Goal: Transaction & Acquisition: Purchase product/service

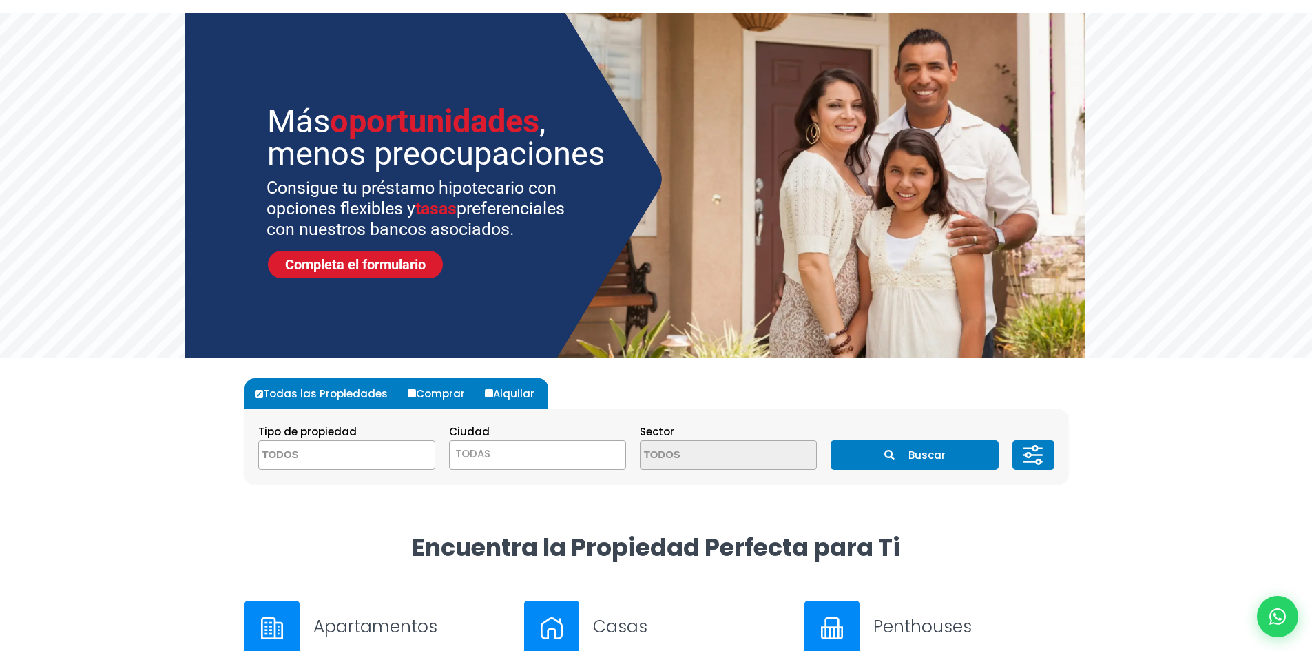
scroll to position [275, 0]
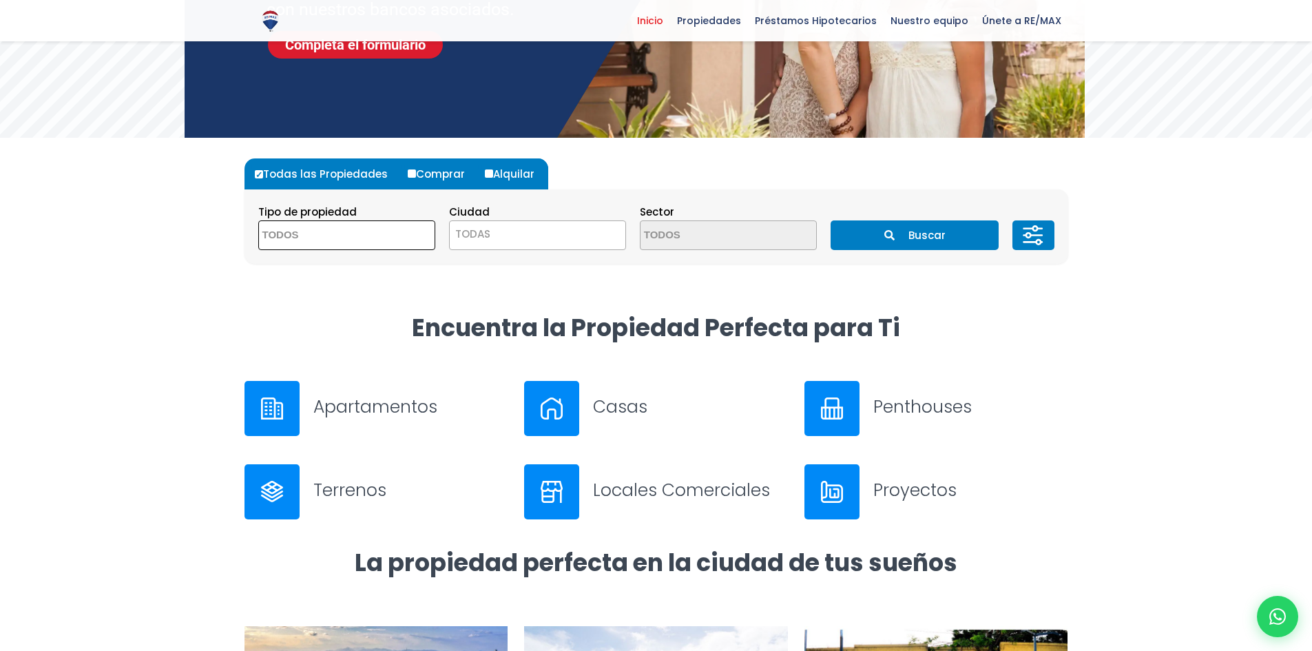
click at [348, 234] on textarea "Search" at bounding box center [326, 236] width 134 height 30
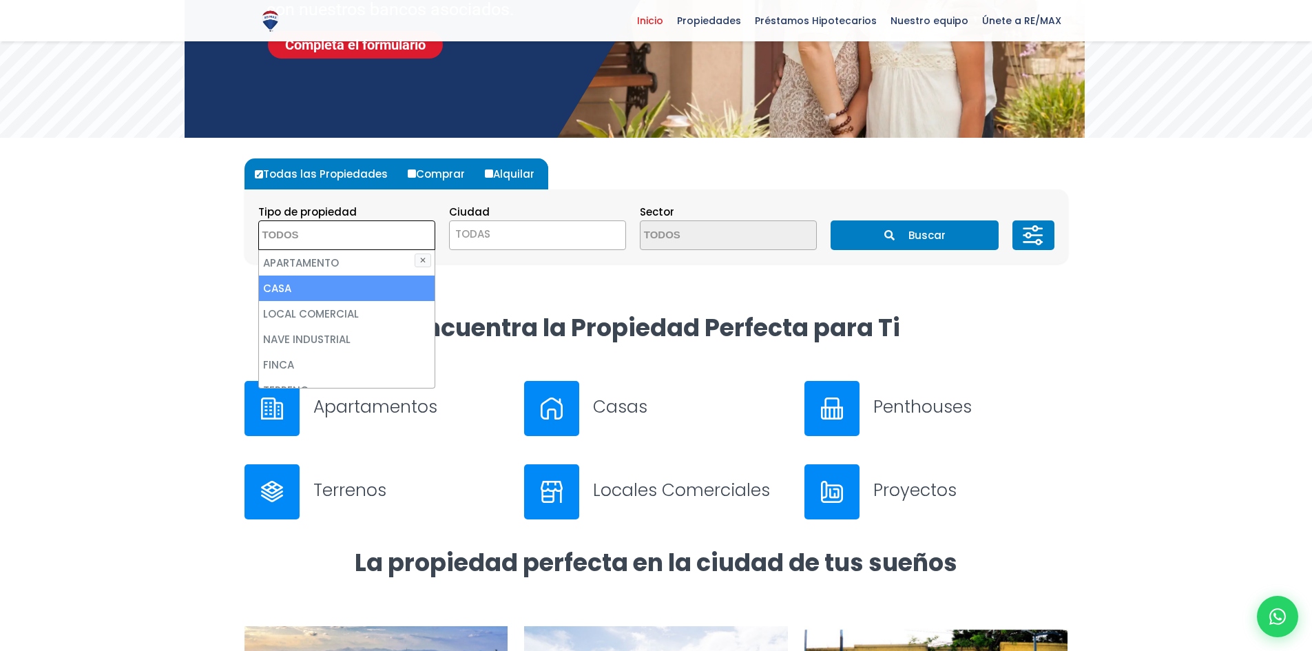
click at [333, 261] on li "APARTAMENTO" at bounding box center [347, 262] width 176 height 25
select select "apartment"
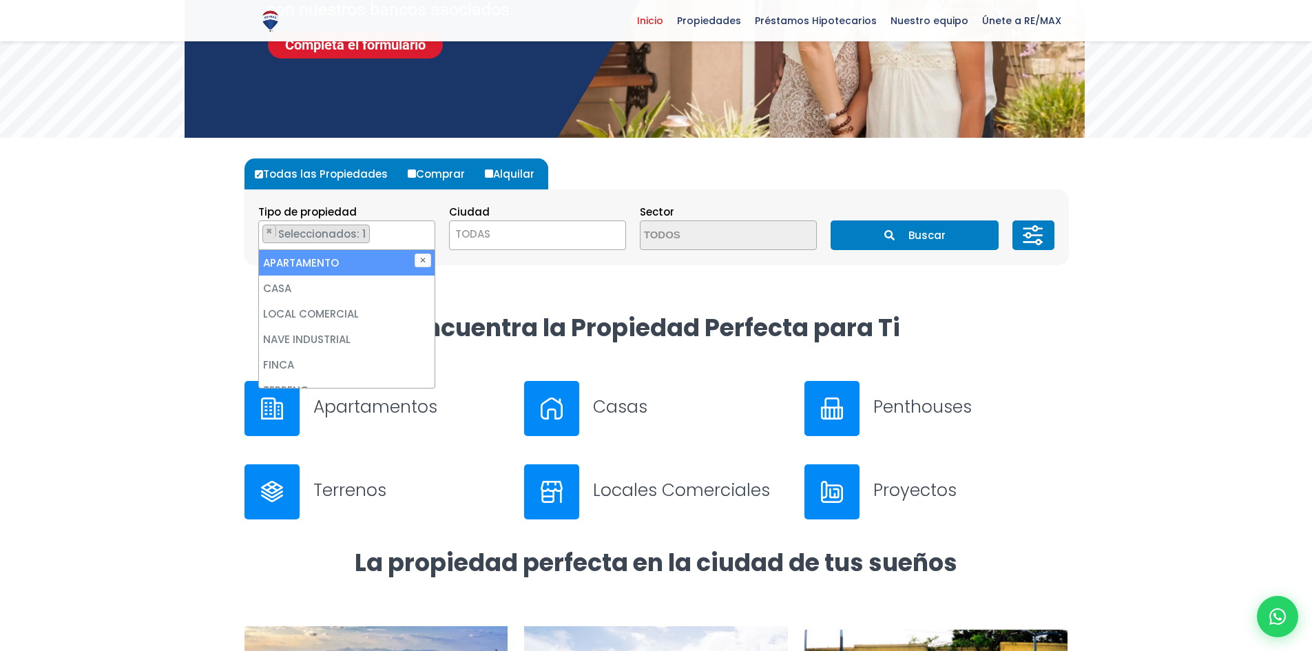
drag, startPoint x: 478, startPoint y: 235, endPoint x: 484, endPoint y: 247, distance: 13.2
click at [479, 235] on span "TODAS" at bounding box center [472, 234] width 35 height 14
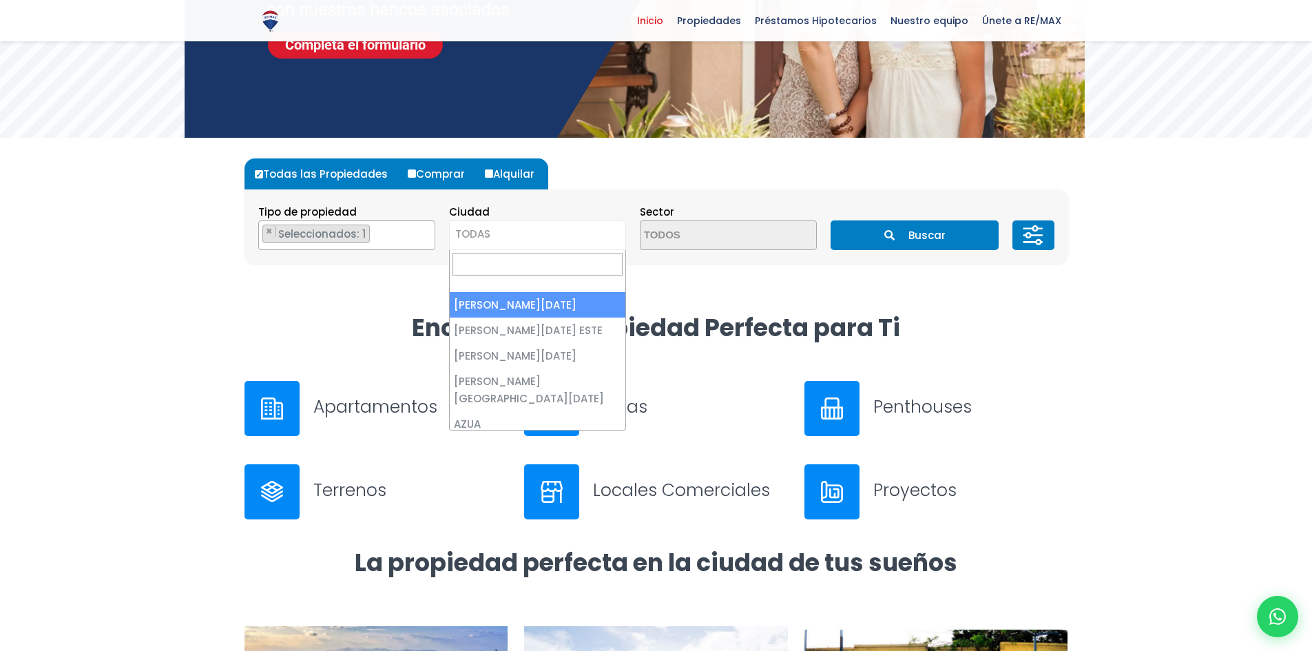
select select "1"
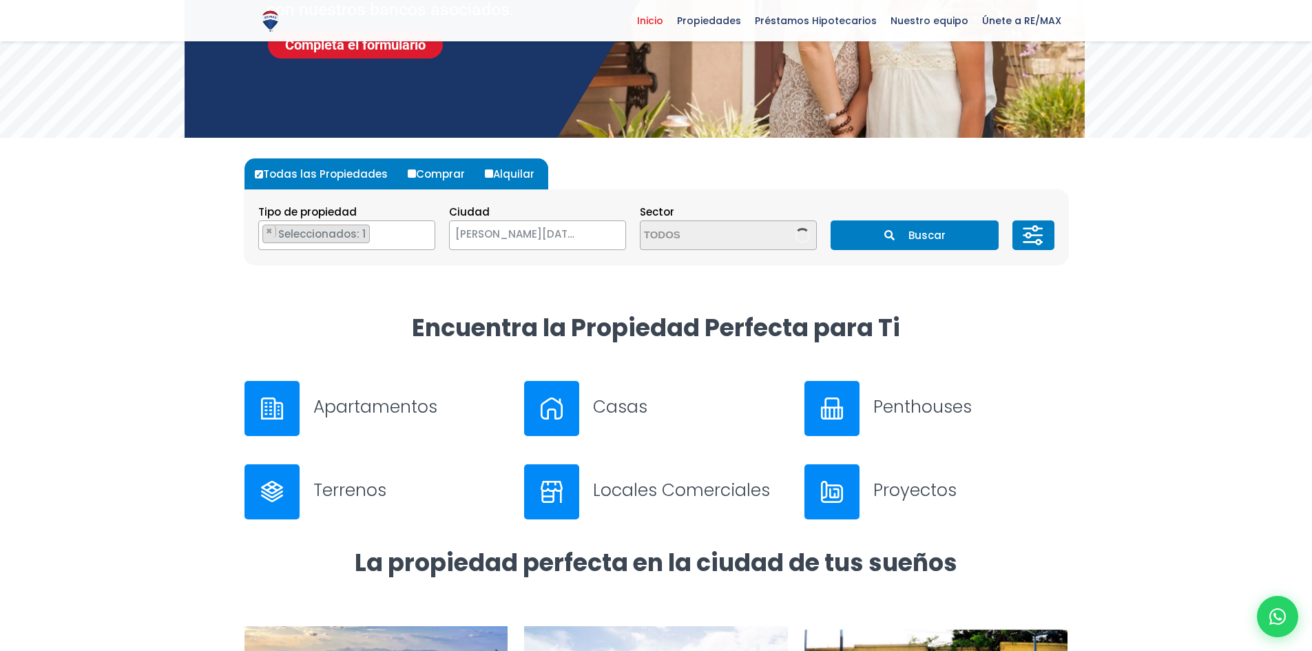
click at [563, 239] on span "[PERSON_NAME][DATE]" at bounding box center [520, 234] width 141 height 19
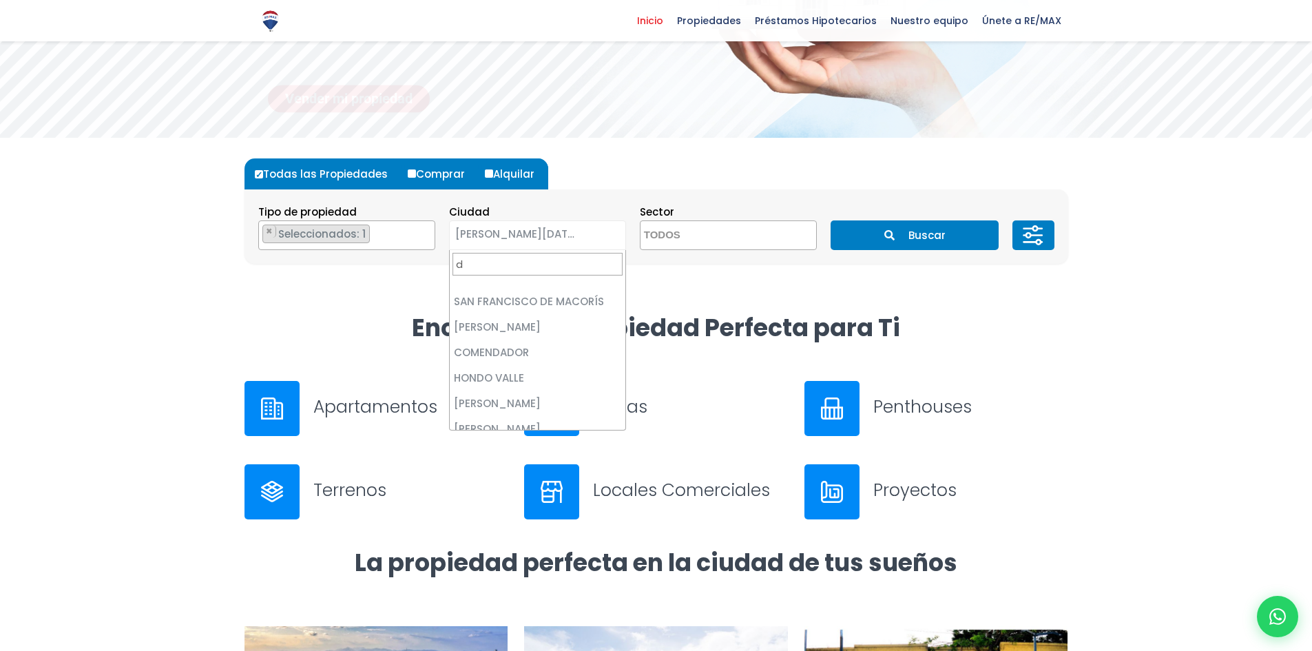
scroll to position [0, 0]
type input "dis"
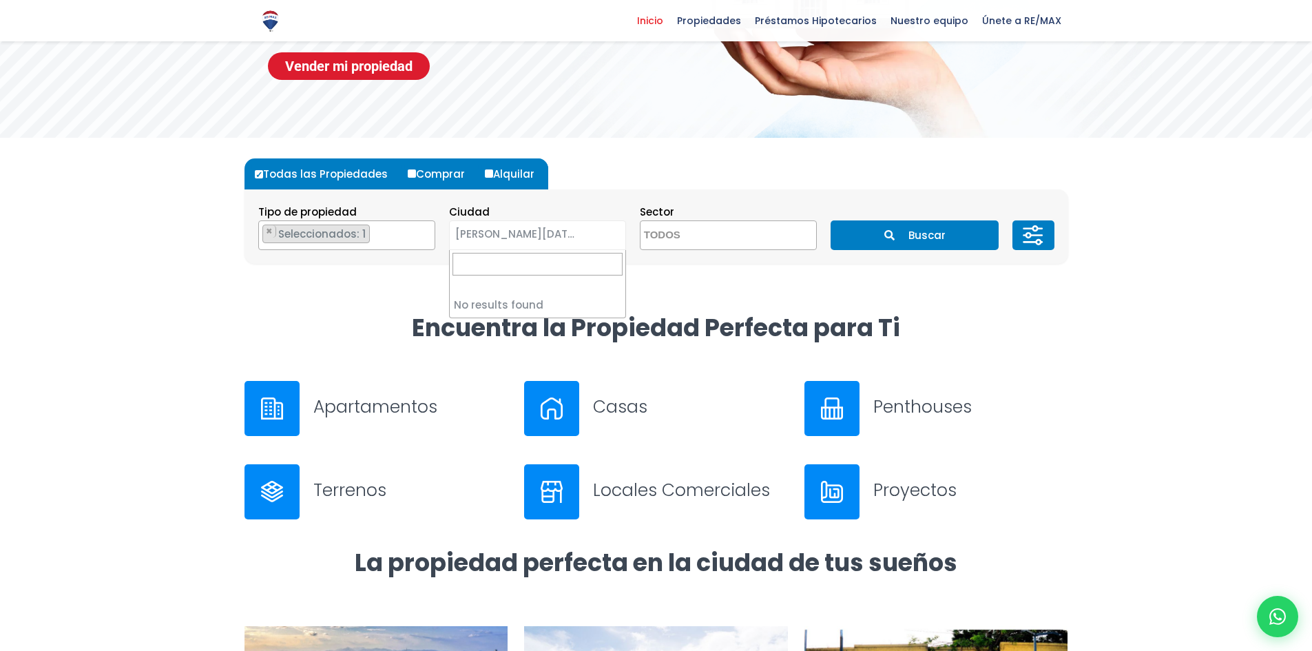
click at [709, 222] on textarea "Search" at bounding box center [707, 236] width 134 height 30
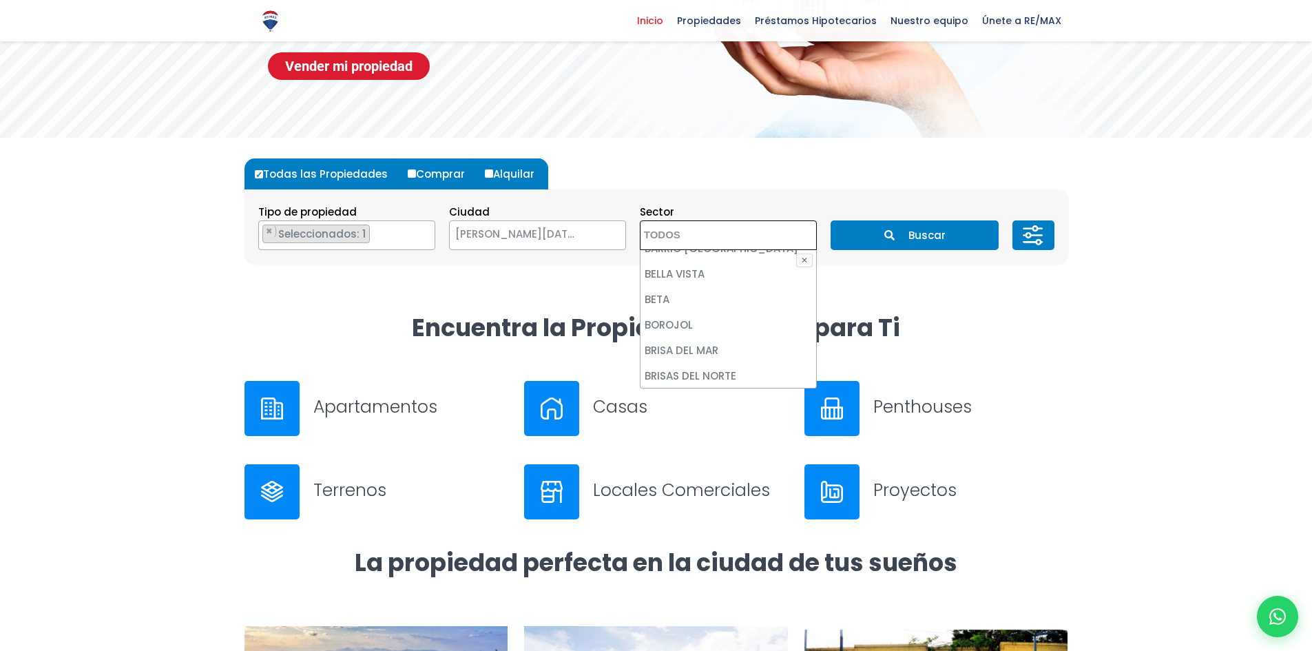
scroll to position [413, 0]
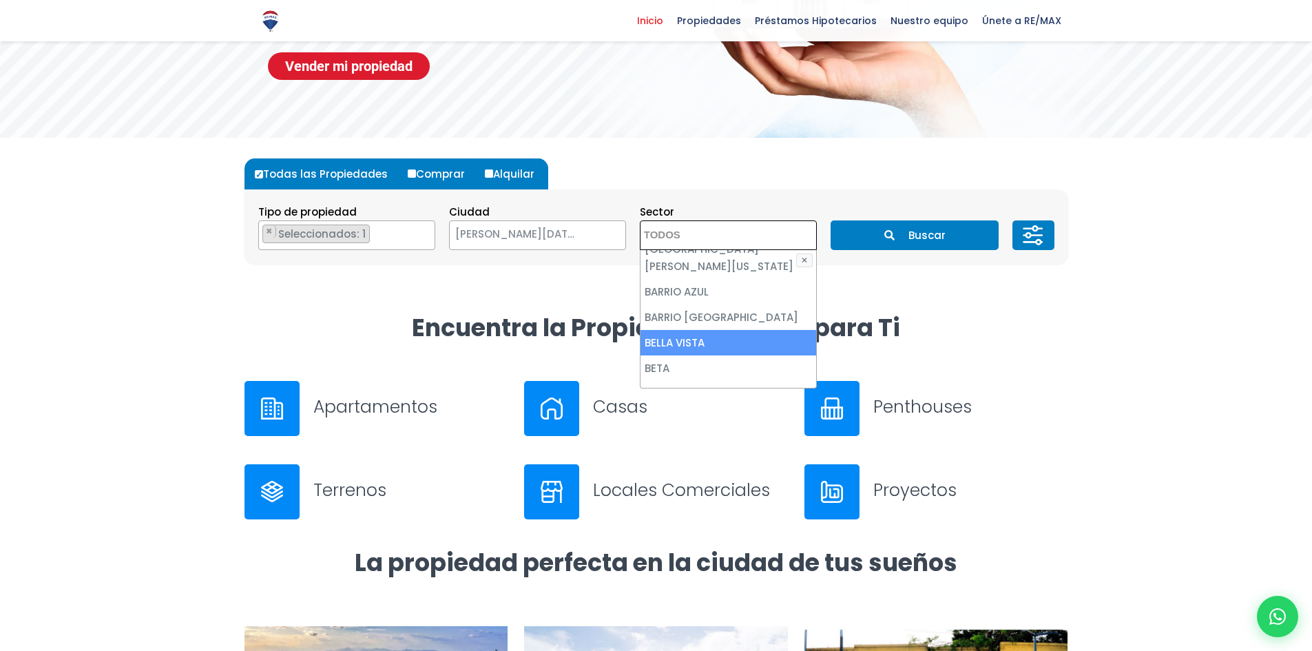
click at [726, 330] on li "BELLA VISTA" at bounding box center [728, 342] width 176 height 25
select select "150"
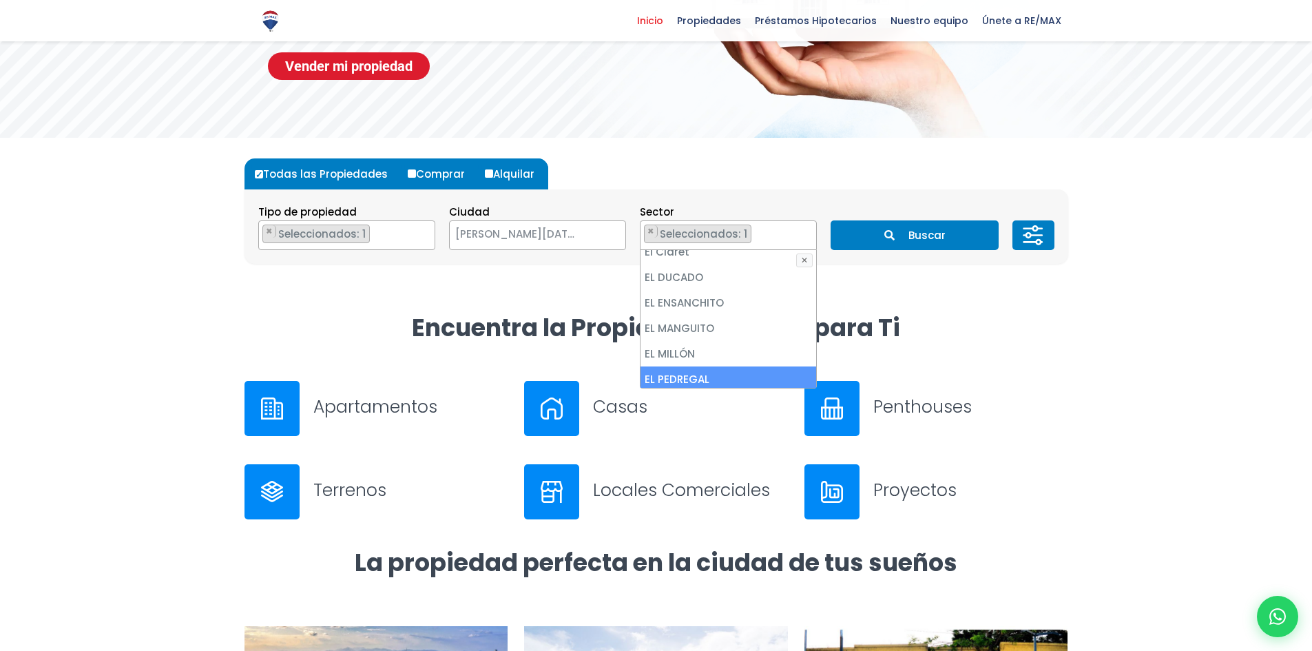
scroll to position [1653, 0]
click at [724, 399] on li "EL VERGEL" at bounding box center [728, 411] width 176 height 25
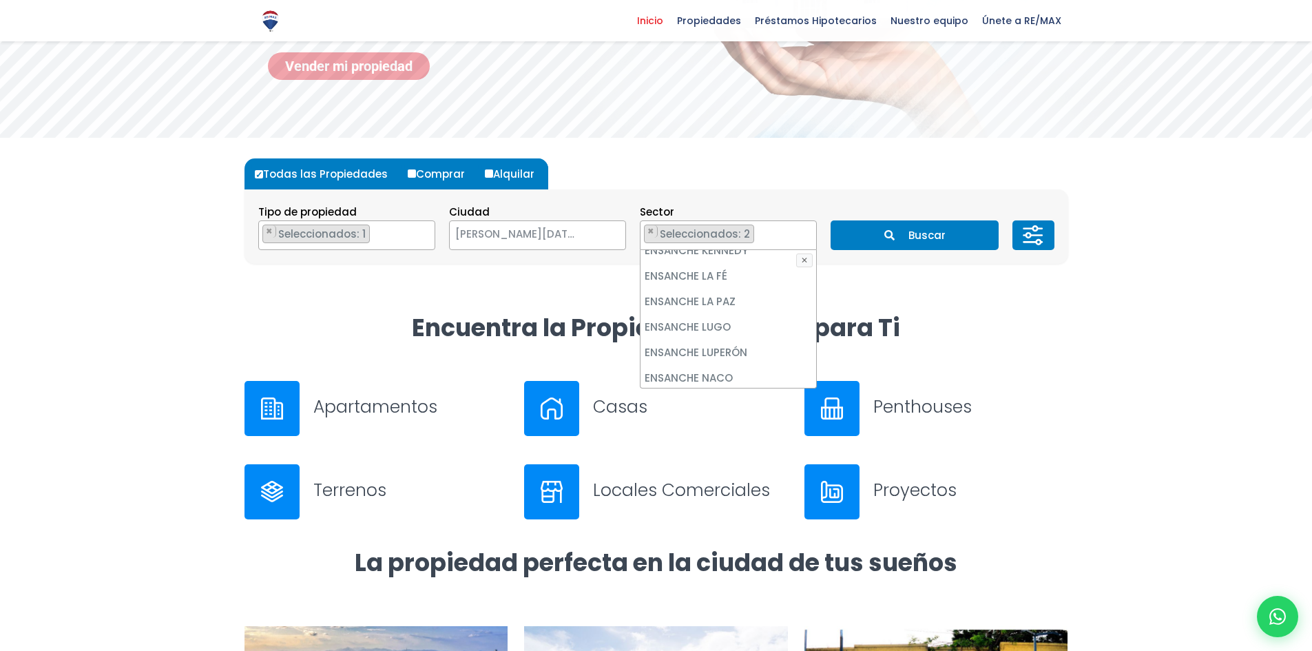
scroll to position [2066, 0]
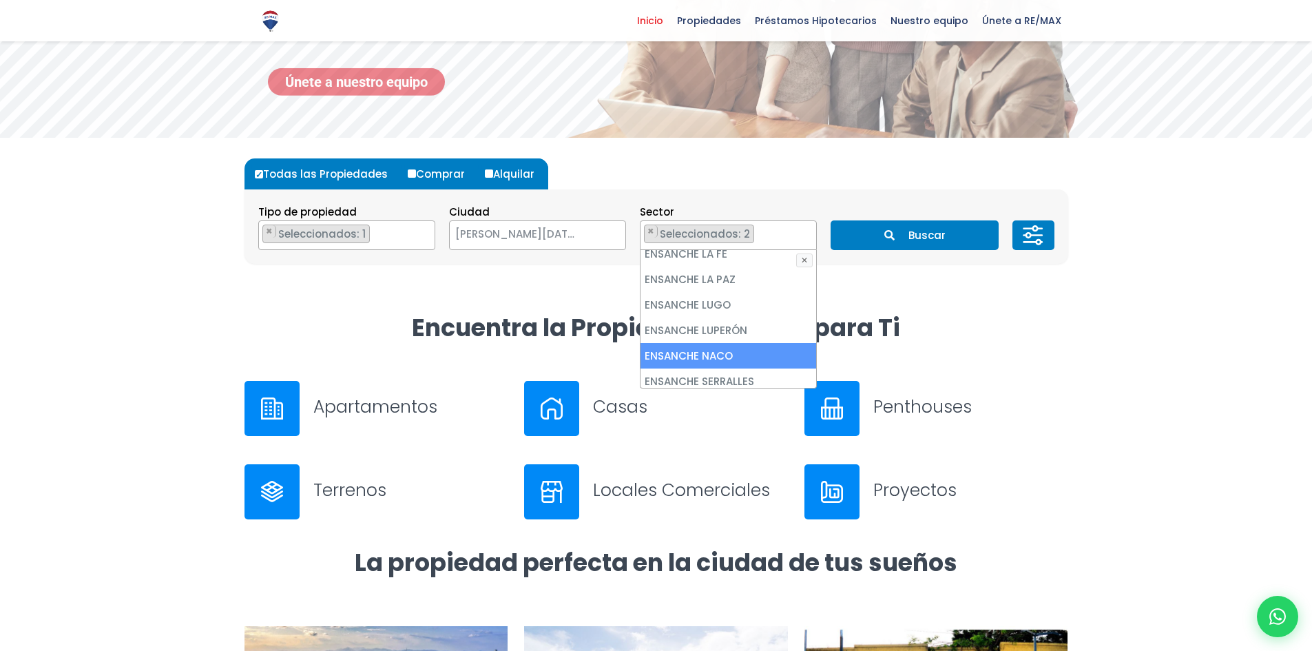
click at [726, 343] on li "ENSANCHE NACO" at bounding box center [728, 355] width 176 height 25
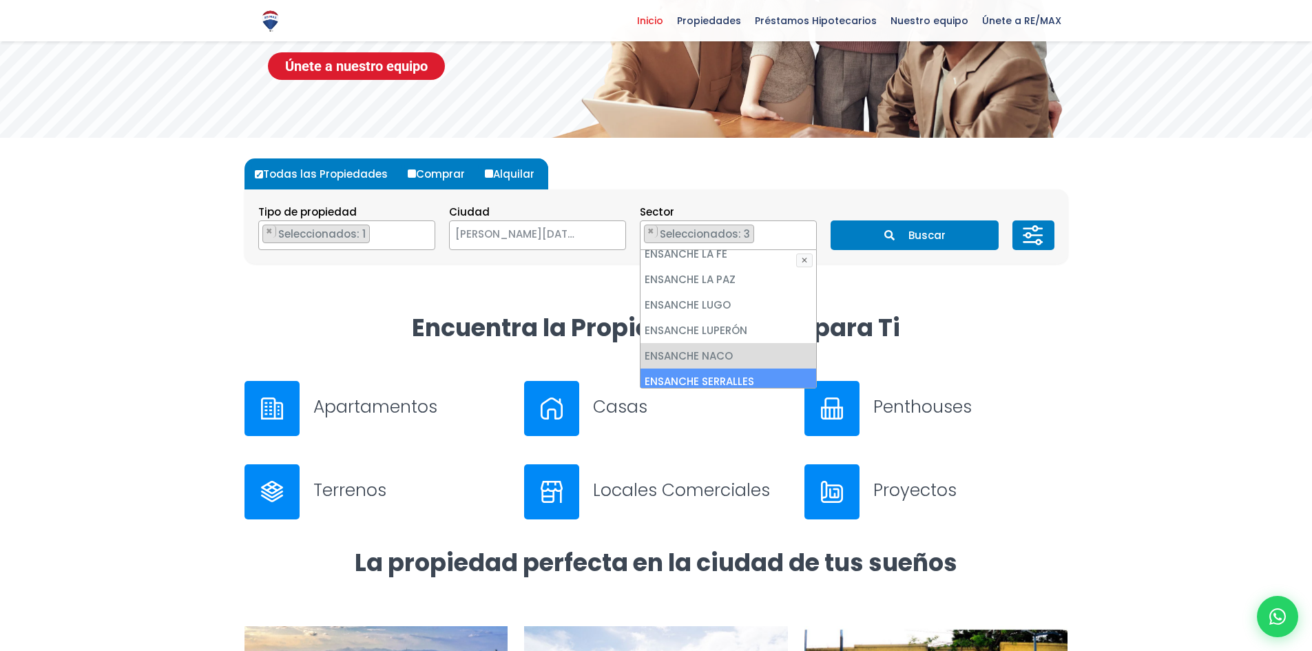
click at [731, 368] on li "ENSANCHE SERRALLES" at bounding box center [728, 380] width 176 height 25
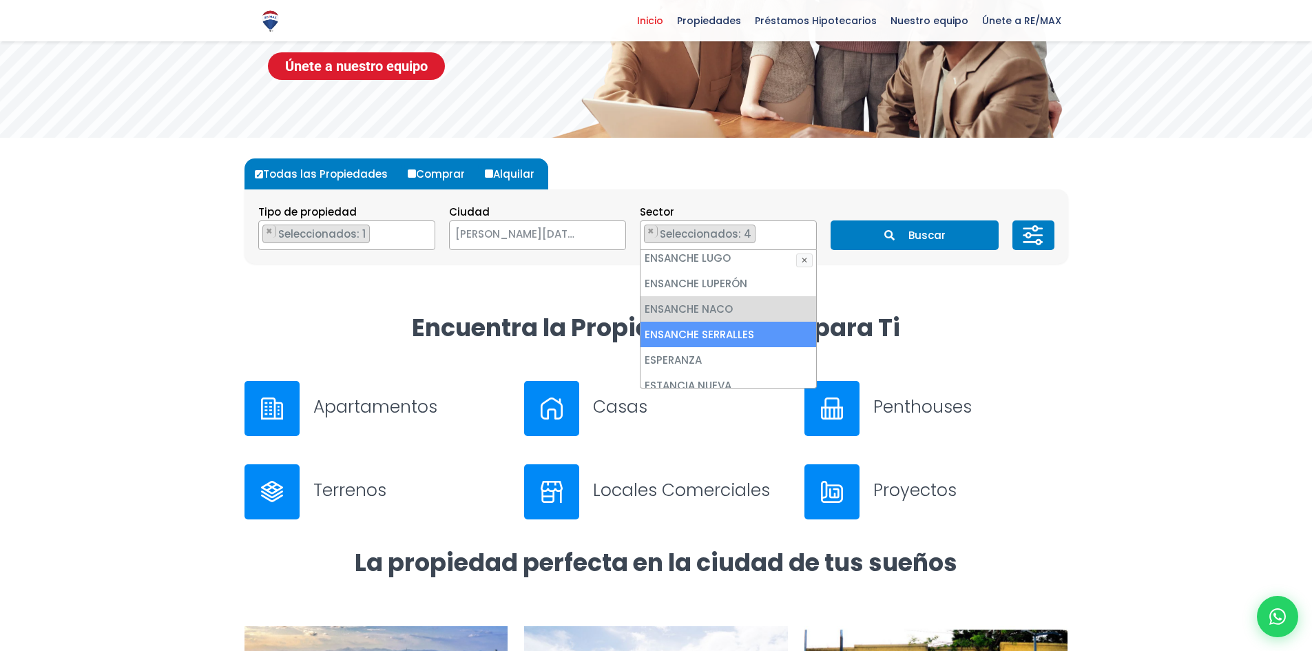
scroll to position [2135, 0]
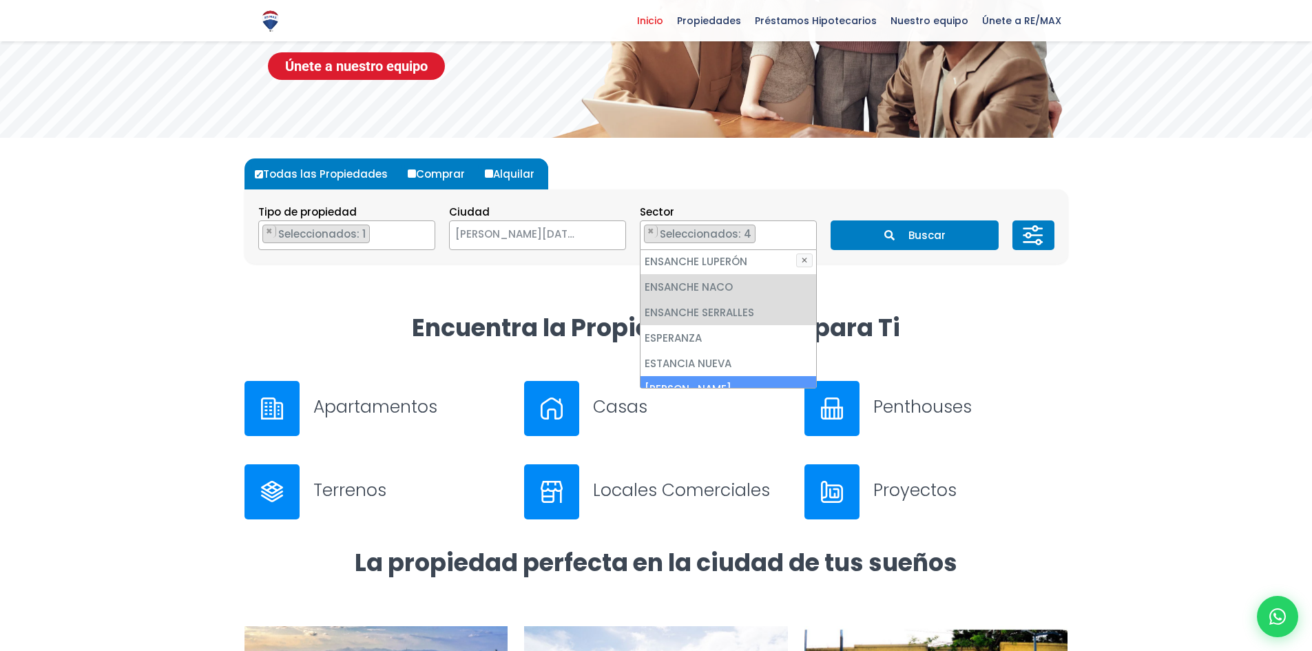
click at [726, 376] on li "[PERSON_NAME]" at bounding box center [728, 388] width 176 height 25
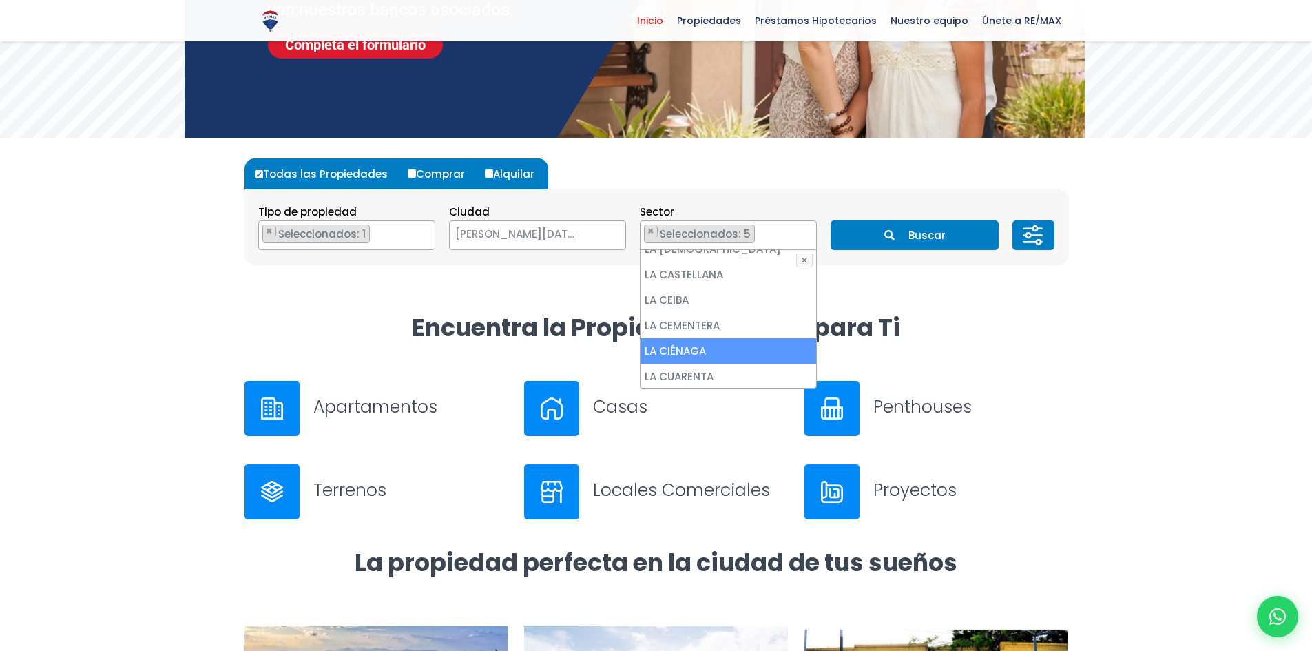
scroll to position [2961, 0]
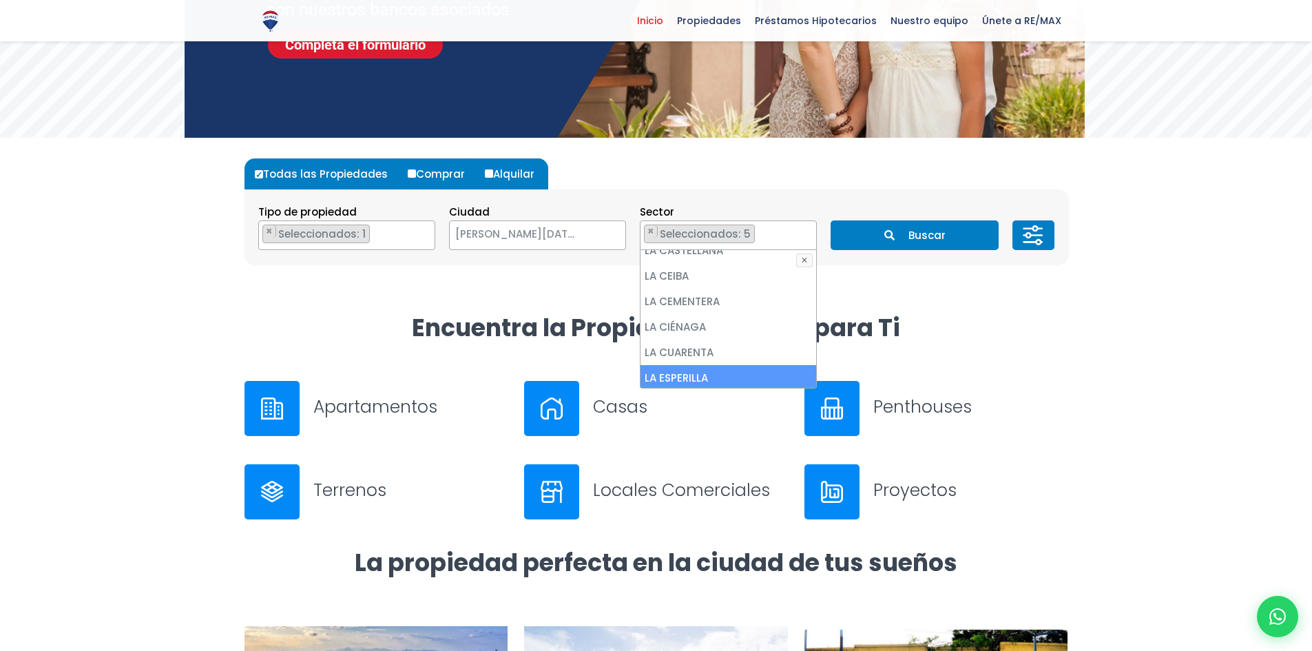
click at [724, 365] on li "LA ESPERILLA" at bounding box center [728, 377] width 176 height 25
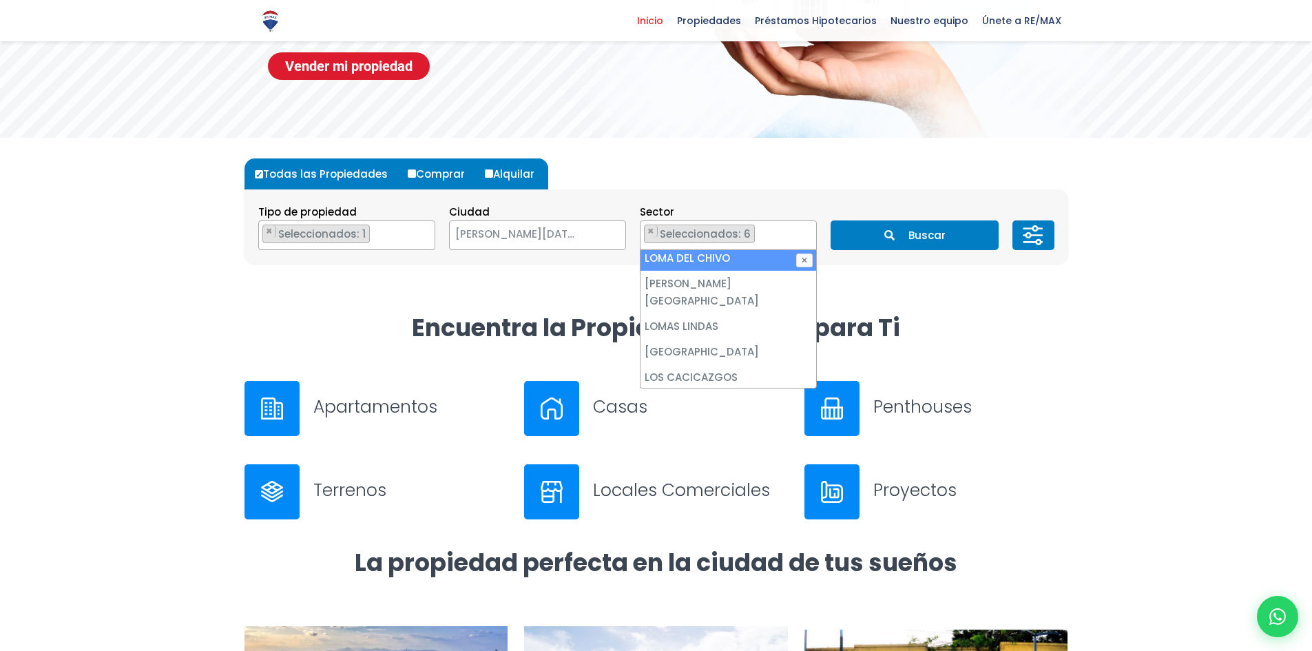
scroll to position [3719, 0]
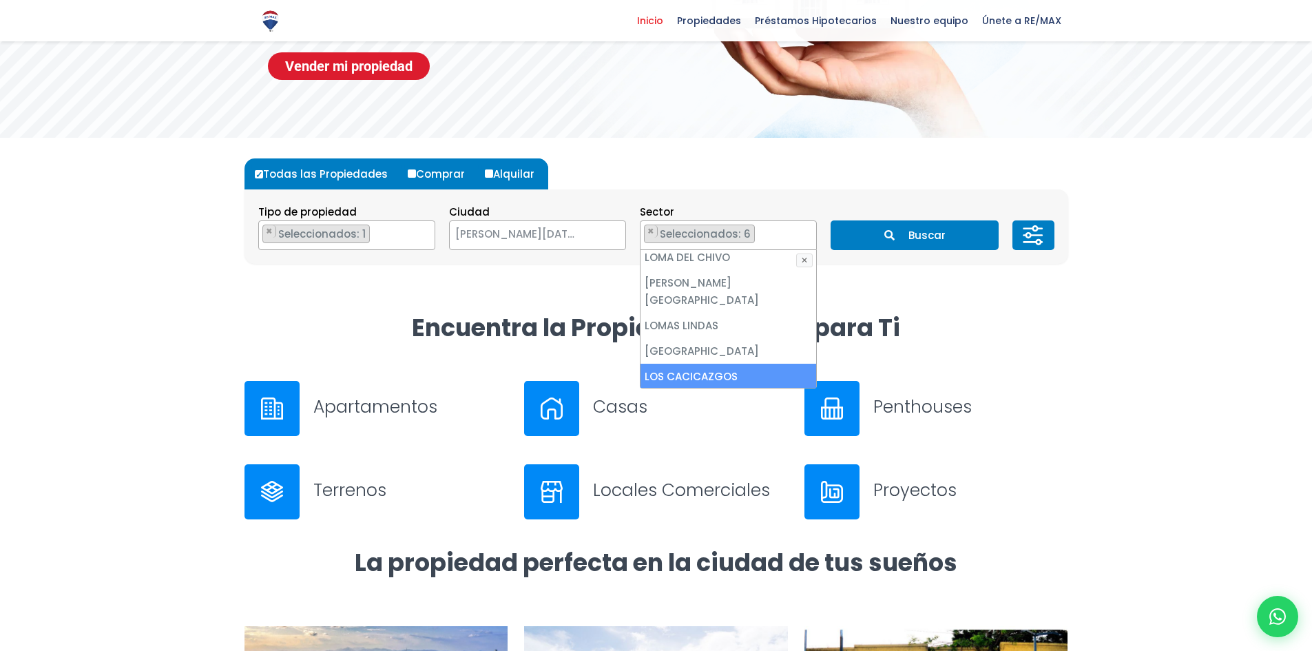
click at [713, 364] on li "LOS CACICAZGOS" at bounding box center [728, 376] width 176 height 25
click at [1102, 333] on div at bounding box center [656, 429] width 1312 height 235
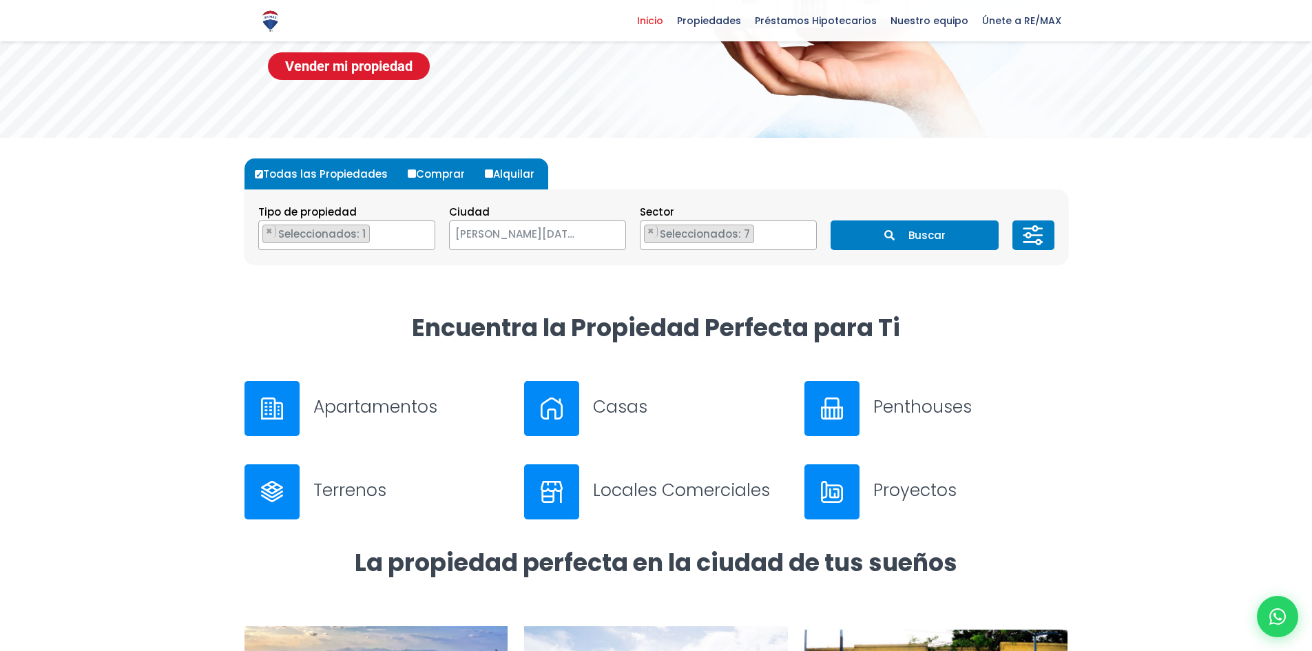
click at [1040, 238] on icon at bounding box center [1033, 235] width 28 height 41
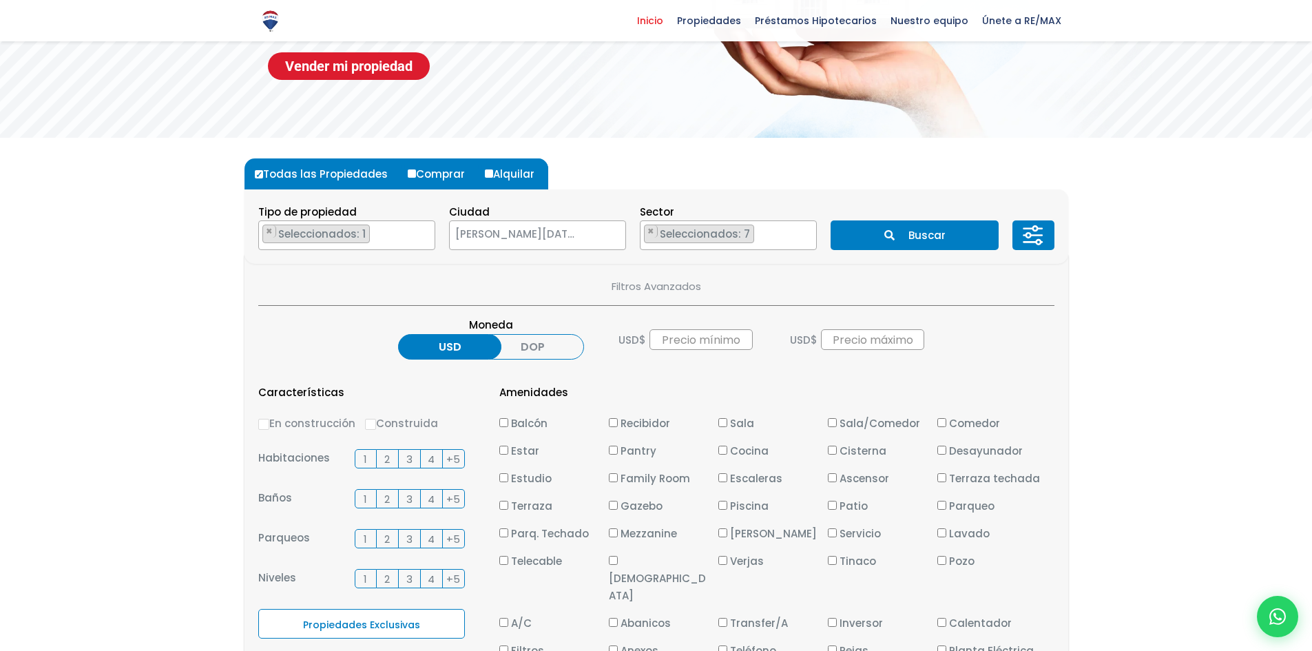
click at [549, 346] on label "DOP" at bounding box center [532, 346] width 103 height 25
click at [0, 0] on input "DOP" at bounding box center [0, 0] width 0 height 0
click at [866, 346] on input "text" at bounding box center [872, 339] width 103 height 21
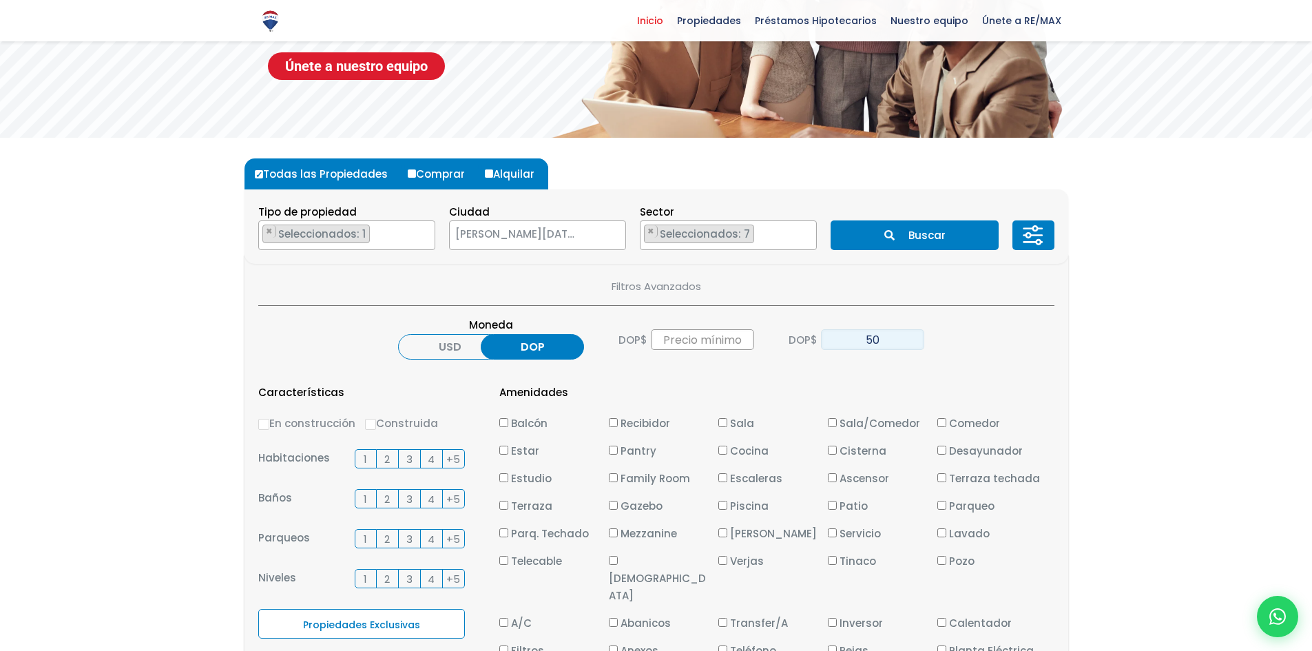
type input "5"
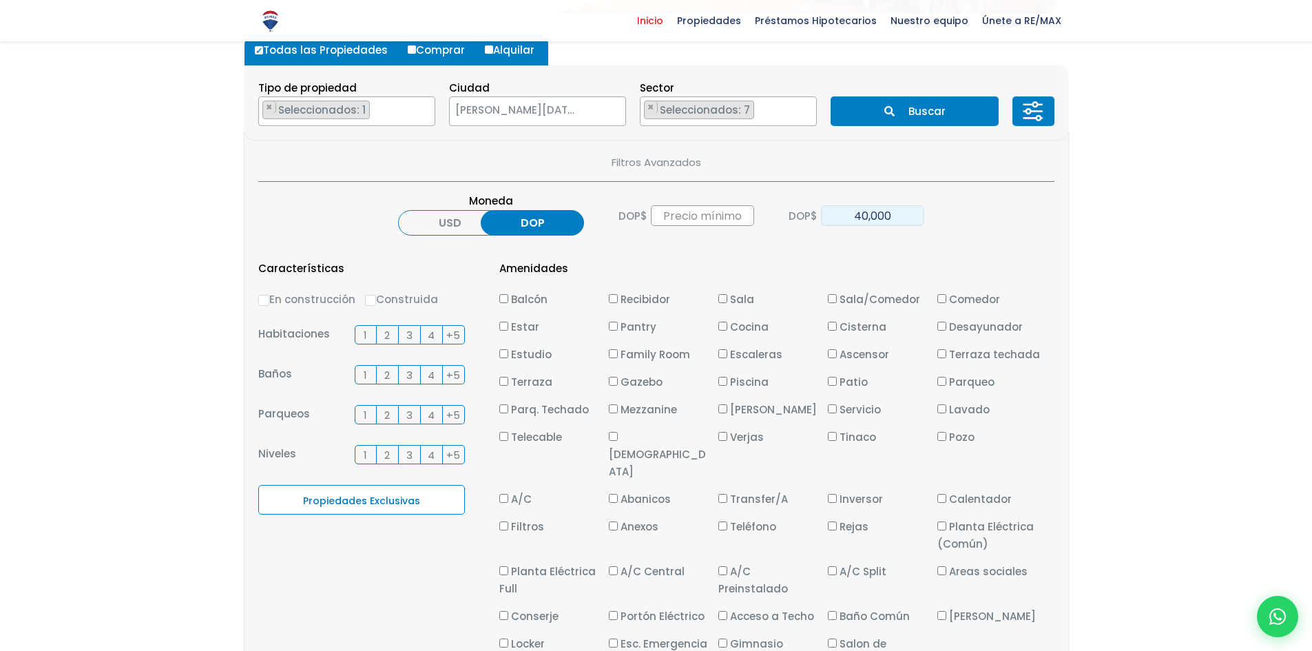
scroll to position [551, 0]
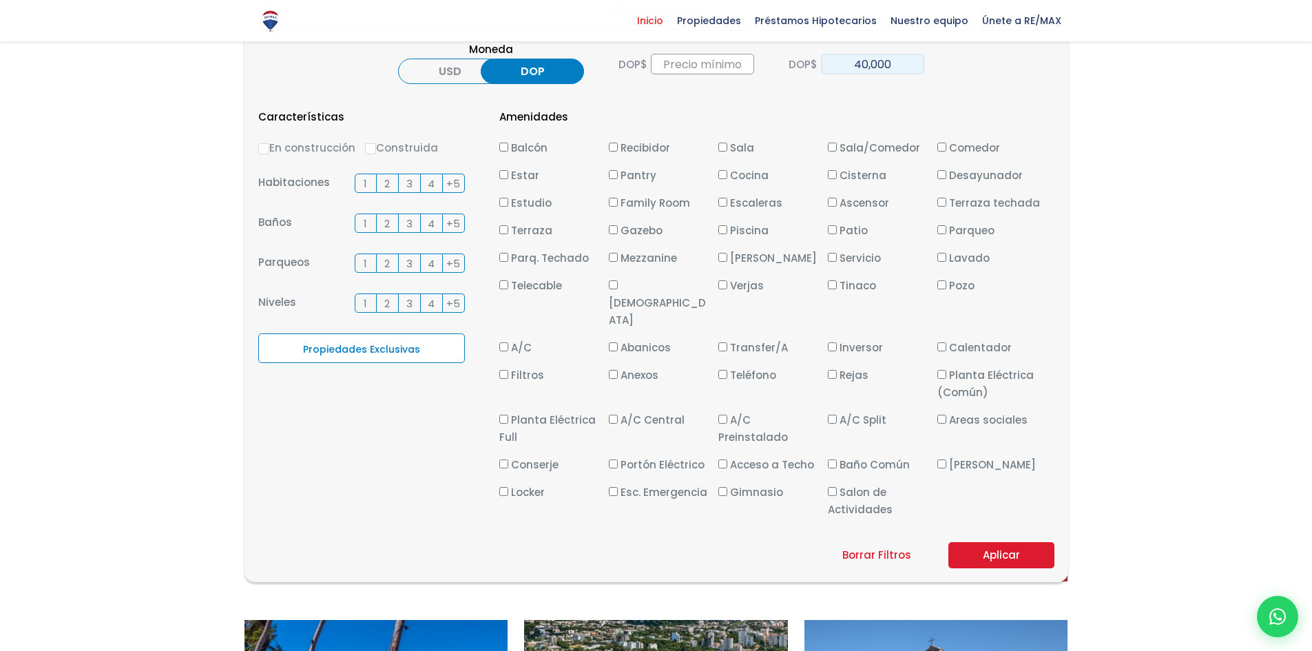
type input "40,000"
click at [996, 542] on button "Aplicar" at bounding box center [1001, 555] width 106 height 26
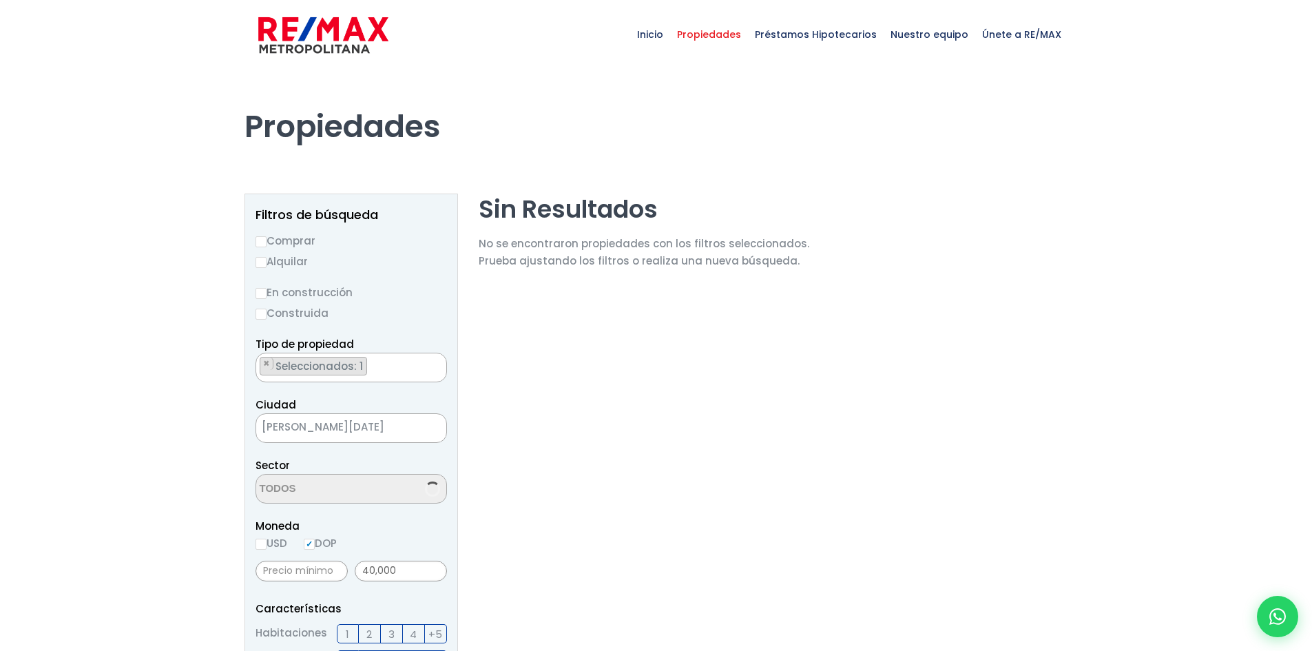
select select "150"
click at [260, 261] on input "Alquilar" at bounding box center [260, 262] width 11 height 11
radio input "true"
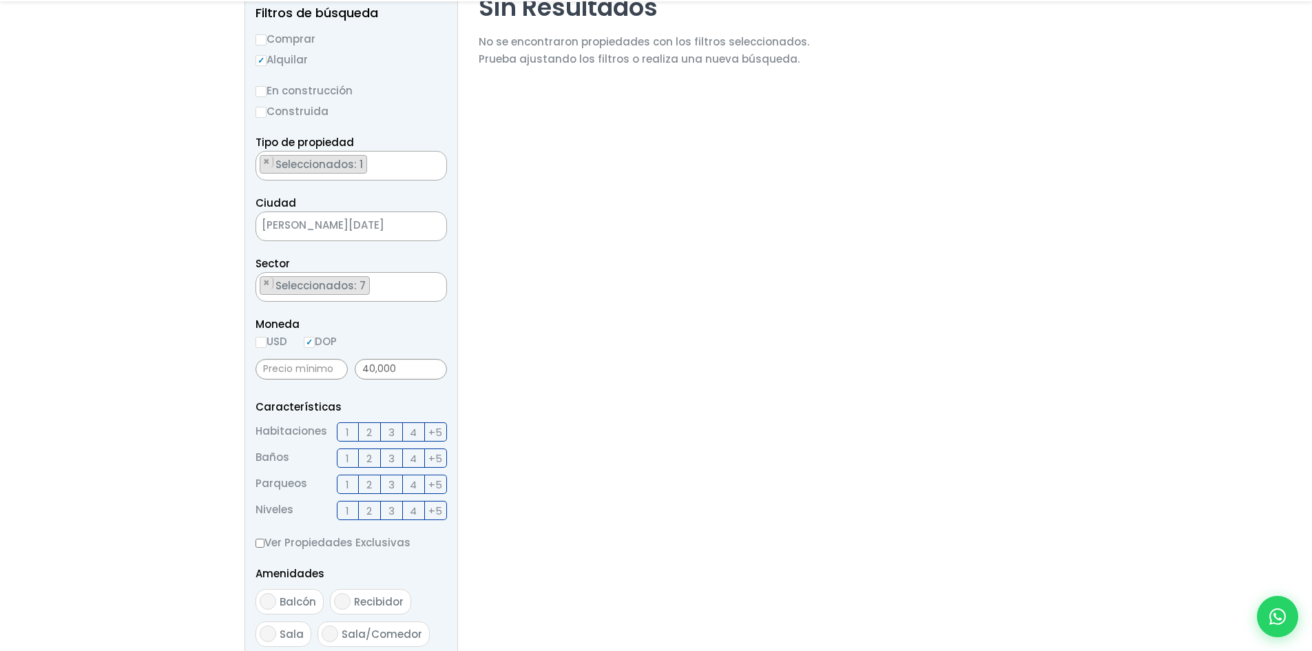
scroll to position [207, 0]
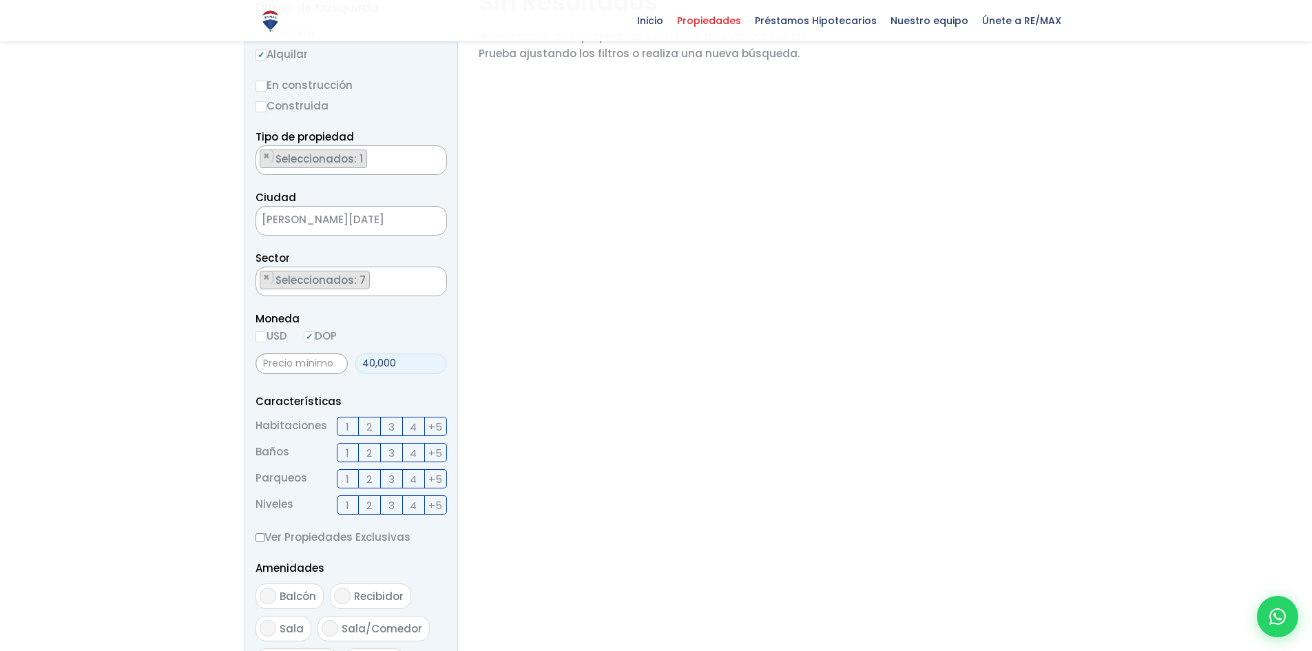
click at [370, 362] on input "40,000" at bounding box center [401, 363] width 92 height 21
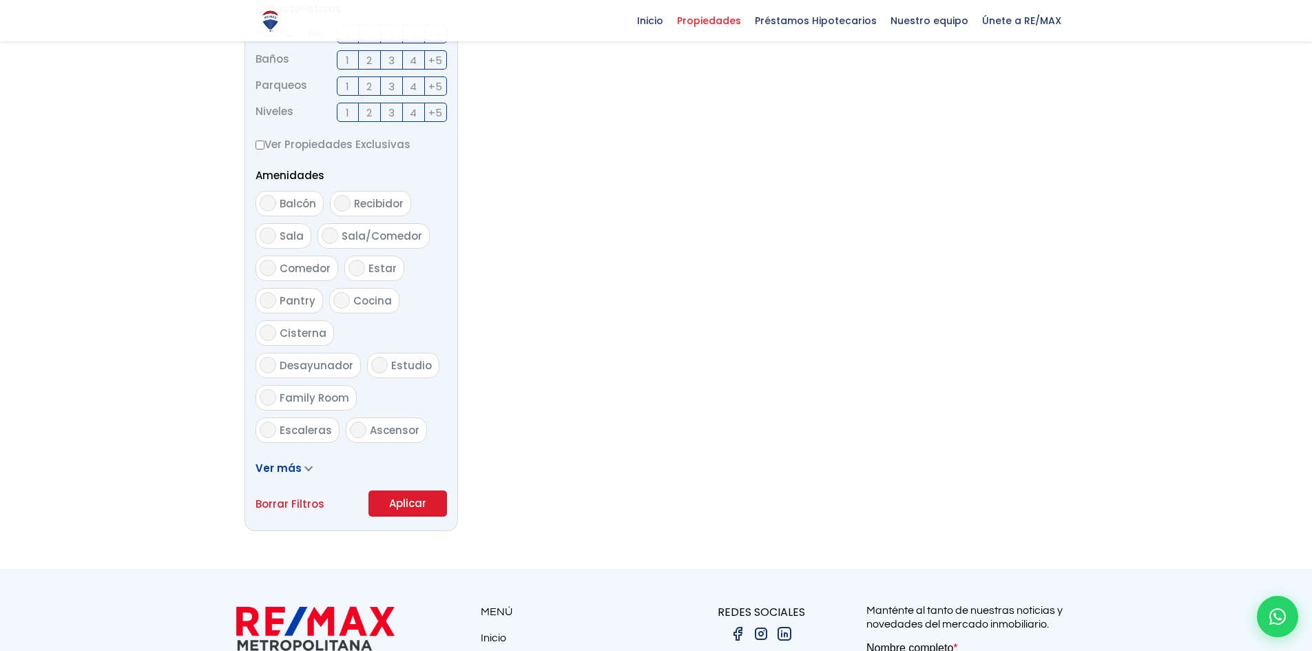
scroll to position [620, 0]
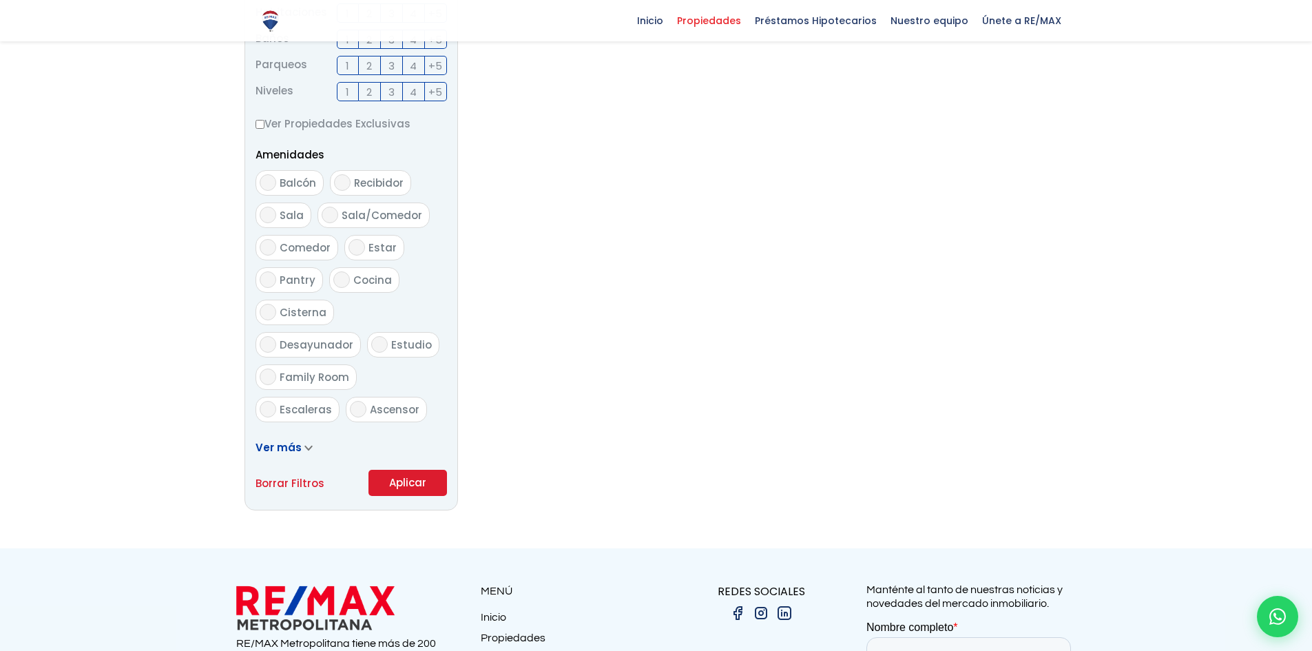
type input "42,000"
click at [396, 477] on button "Aplicar" at bounding box center [407, 483] width 79 height 26
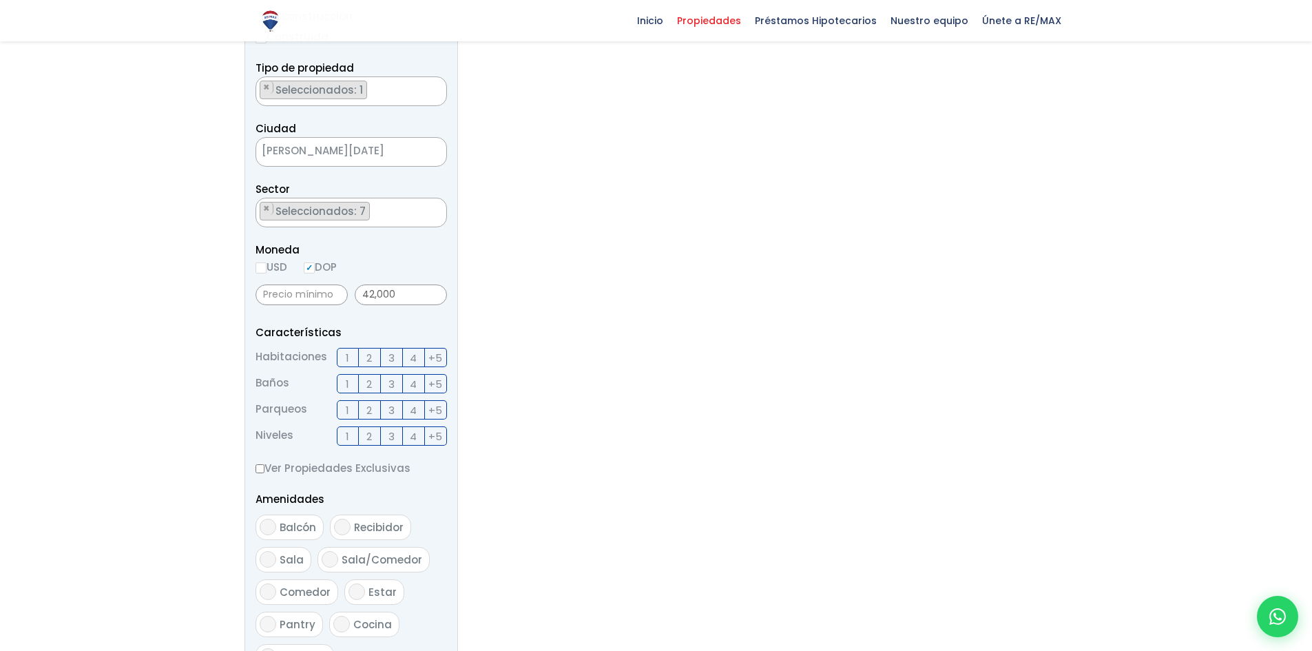
scroll to position [0, 0]
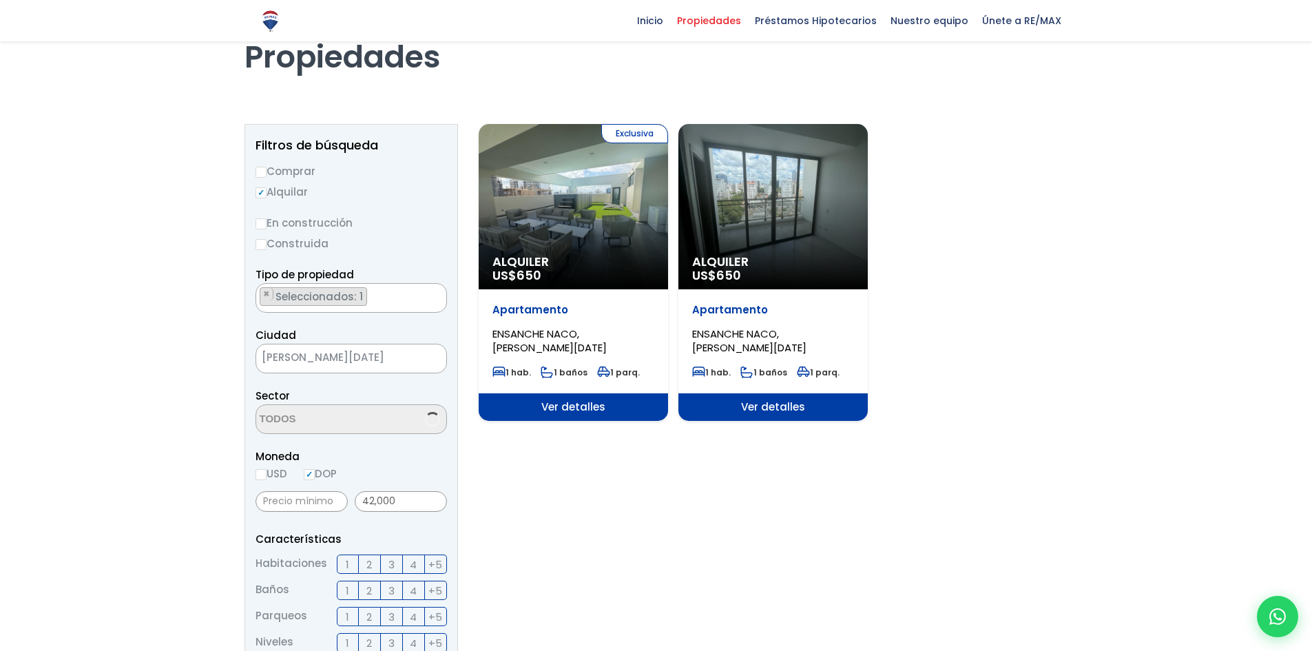
scroll to position [2297, 0]
select select "150"
click at [607, 340] on span "ENSANCHE NACO, SANTO DOMINGO DE GUZMÁN" at bounding box center [549, 340] width 114 height 28
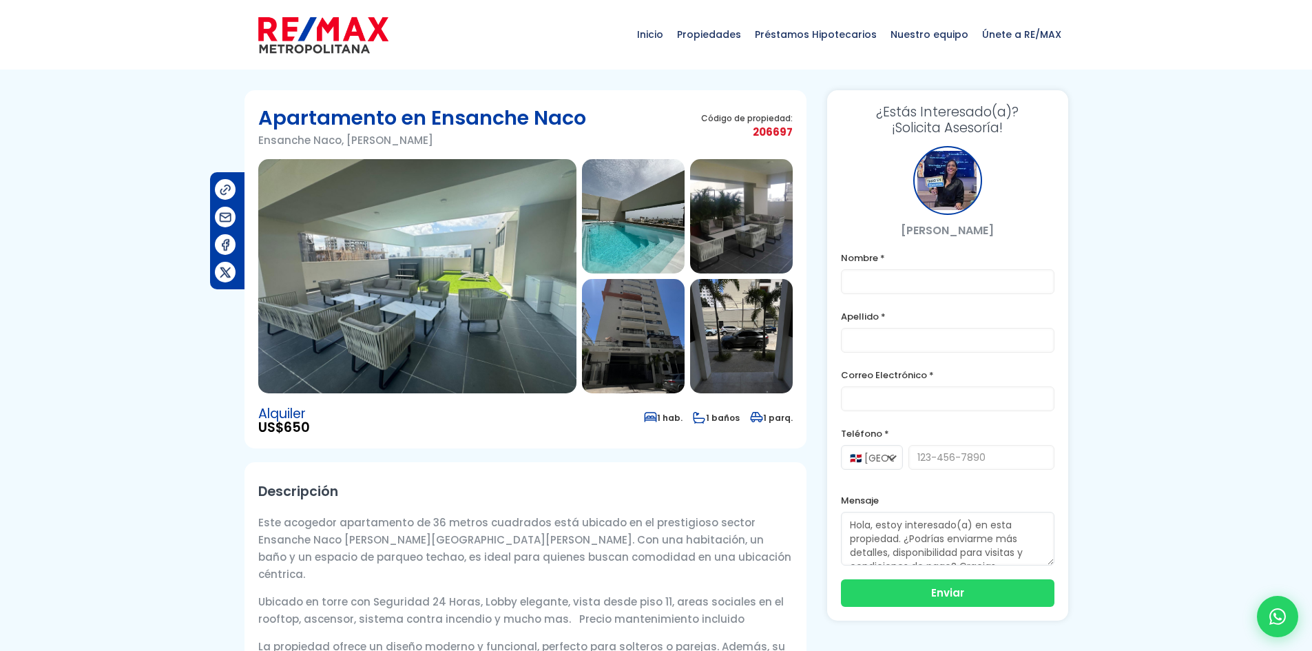
click at [629, 222] on img at bounding box center [633, 216] width 103 height 114
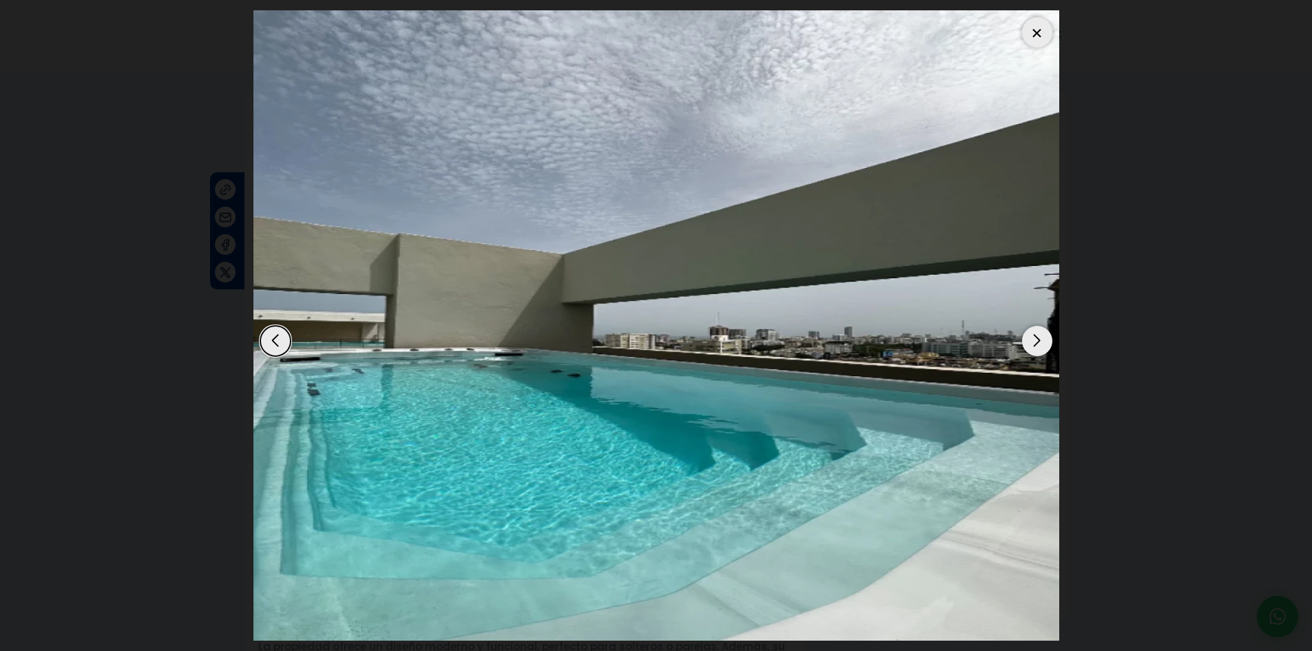
click at [1035, 334] on div "Next slide" at bounding box center [1037, 341] width 30 height 30
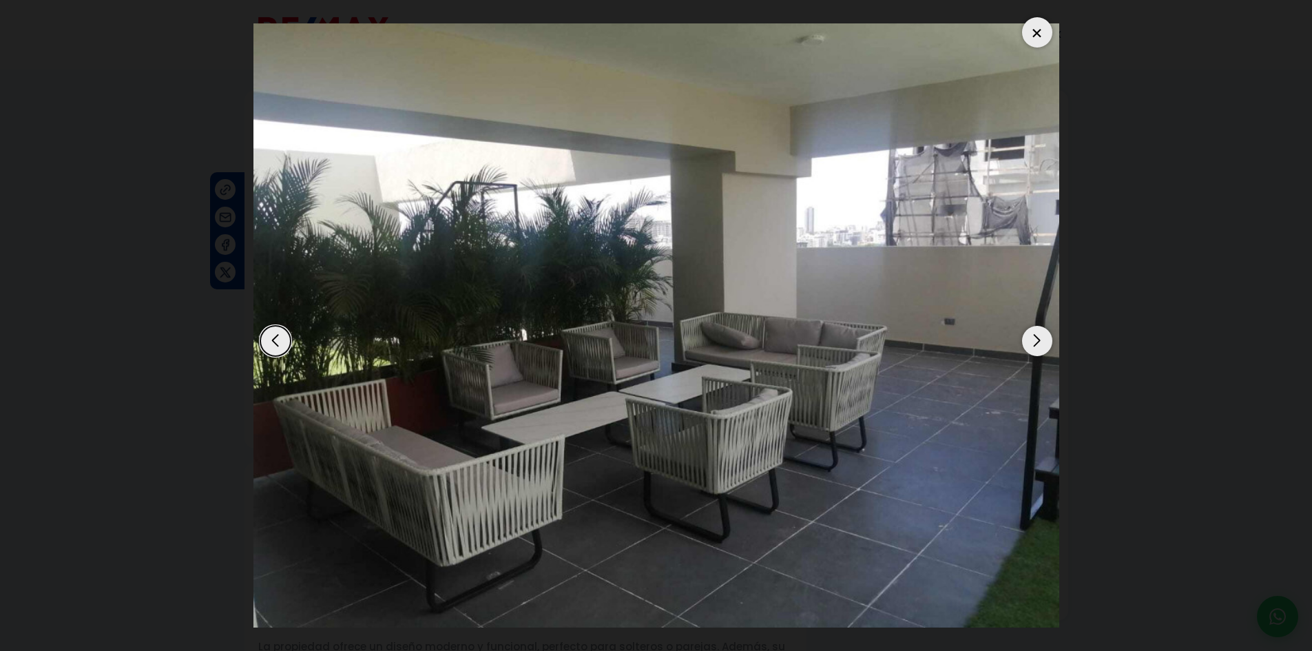
click at [1035, 339] on div "Next slide" at bounding box center [1037, 341] width 30 height 30
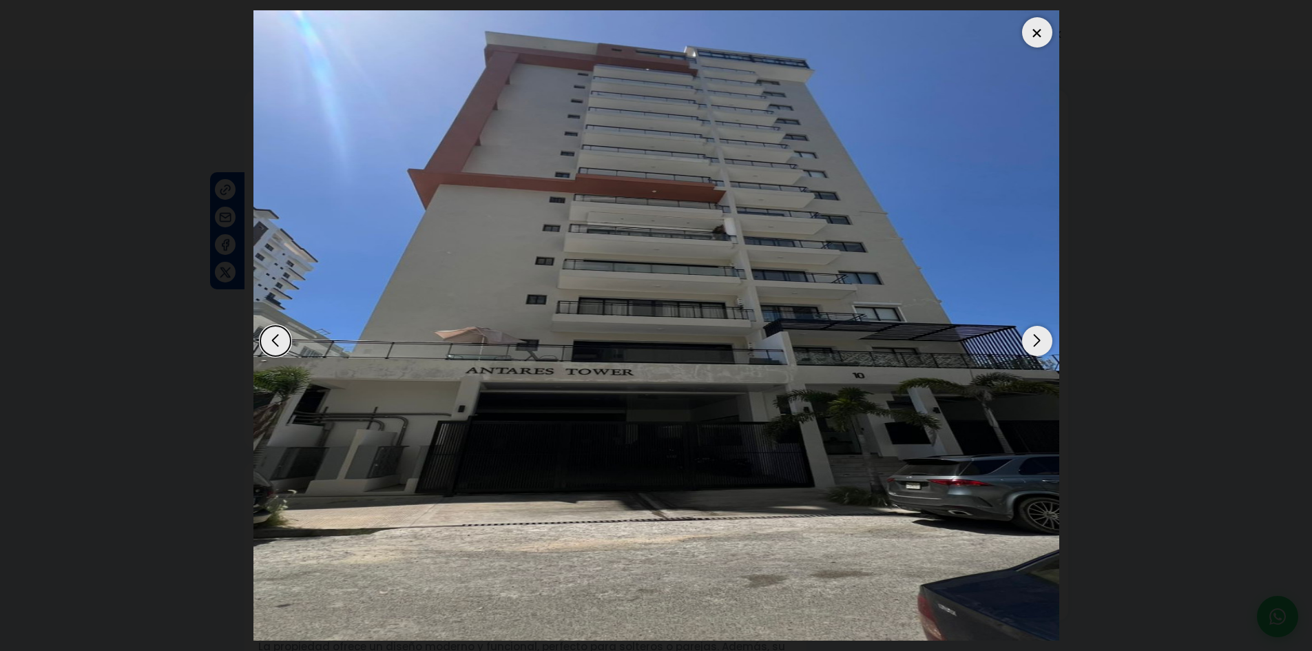
click at [1038, 341] on div "Next slide" at bounding box center [1037, 341] width 30 height 30
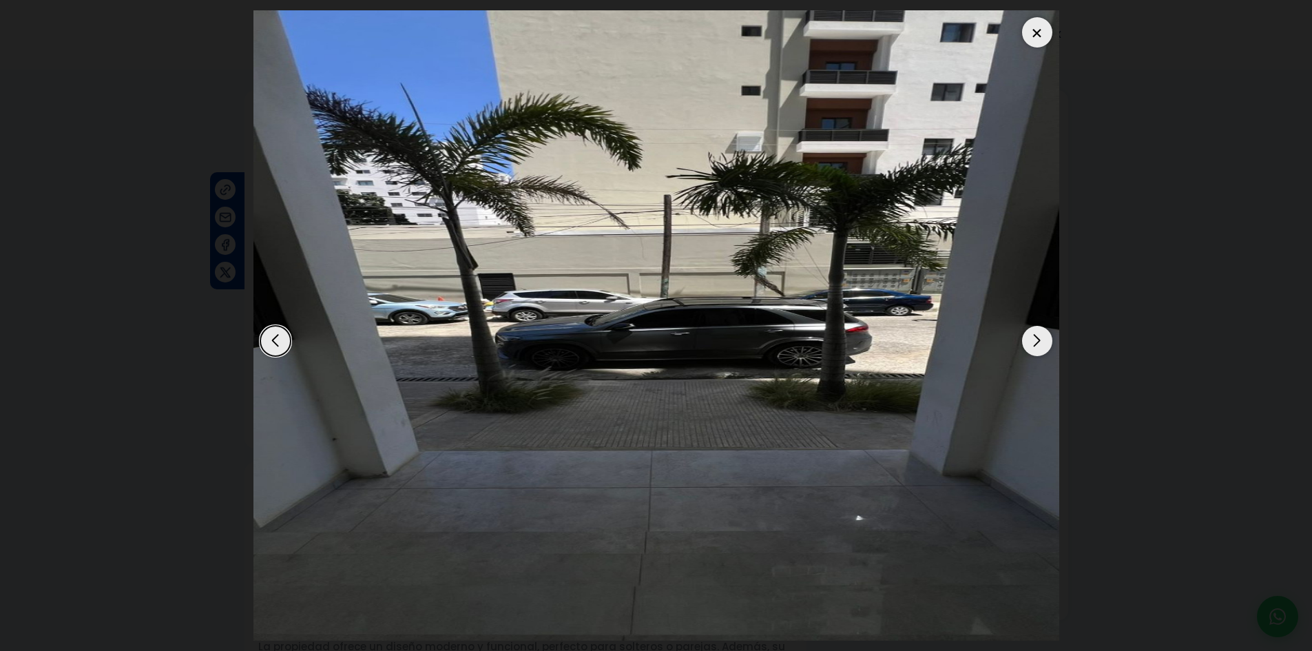
click at [1038, 341] on div "Next slide" at bounding box center [1037, 341] width 30 height 30
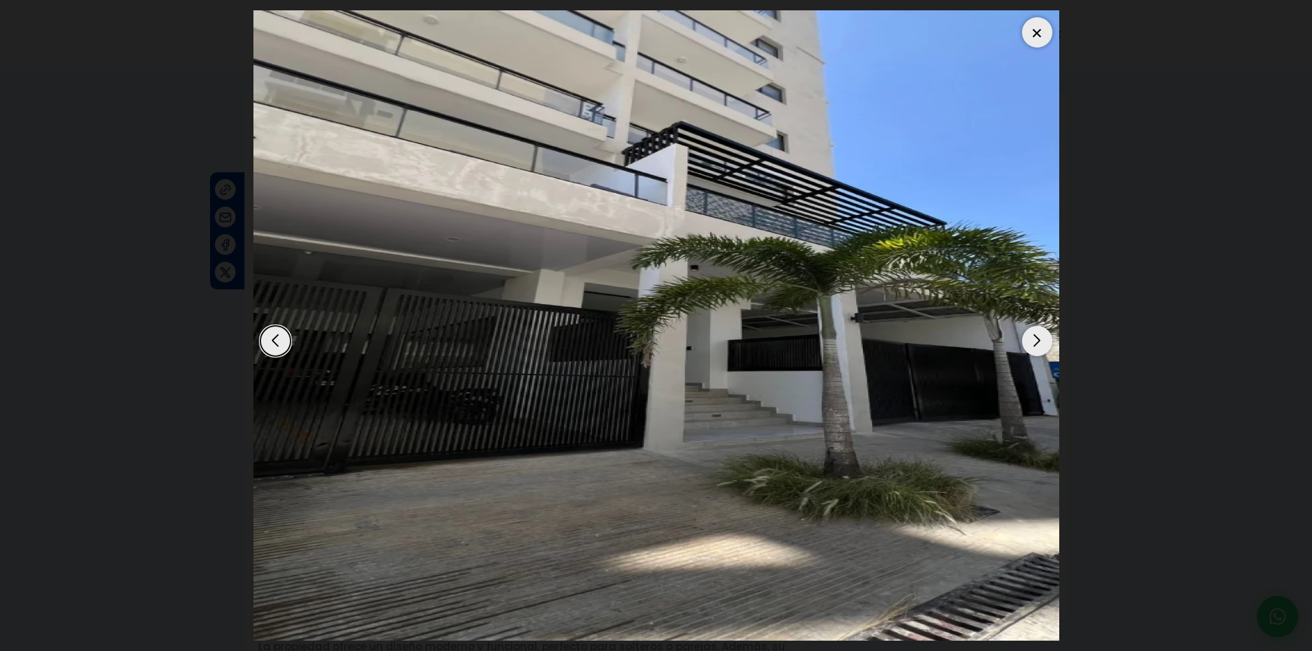
click at [1038, 341] on div "Next slide" at bounding box center [1037, 341] width 30 height 30
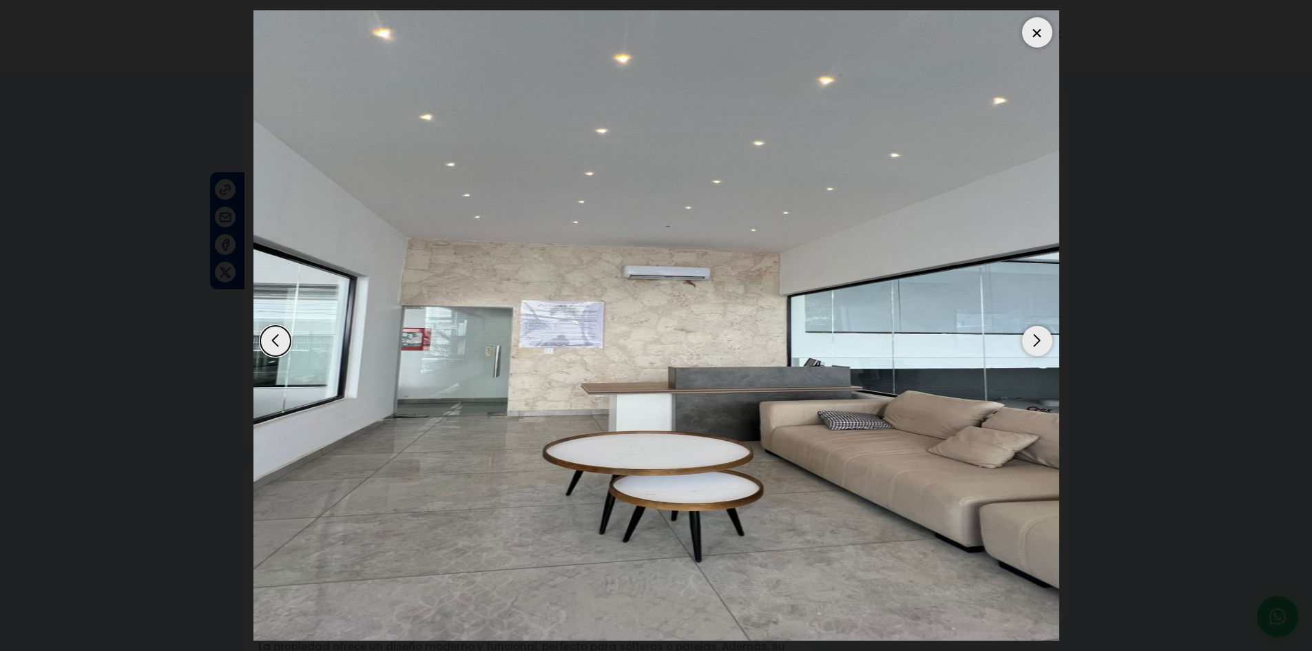
click at [1038, 341] on div "Next slide" at bounding box center [1037, 341] width 30 height 30
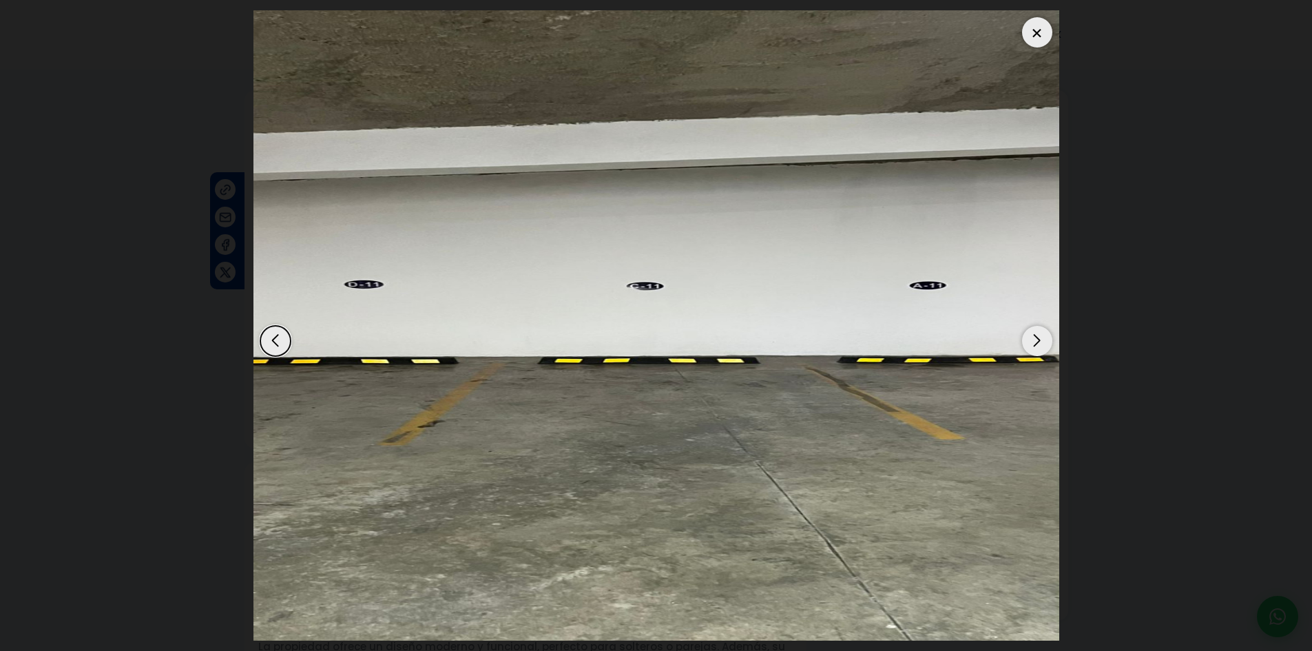
click at [1038, 341] on div "Next slide" at bounding box center [1037, 341] width 30 height 30
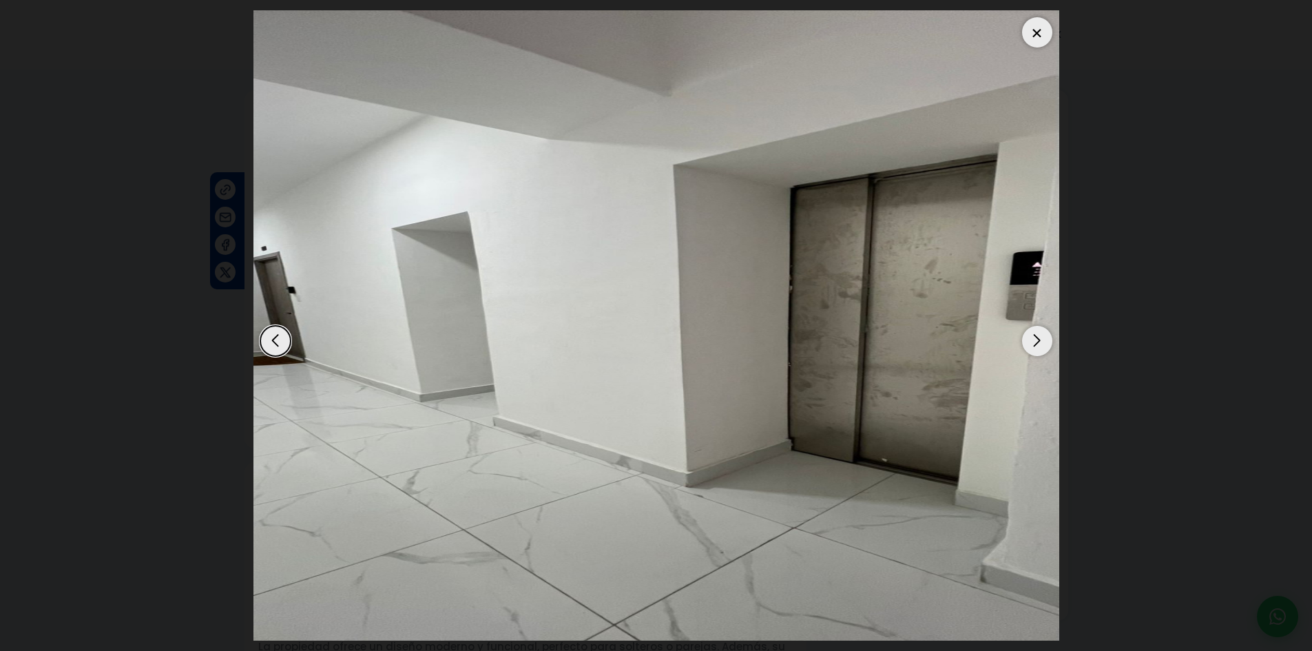
click at [1038, 341] on div "Next slide" at bounding box center [1037, 341] width 30 height 30
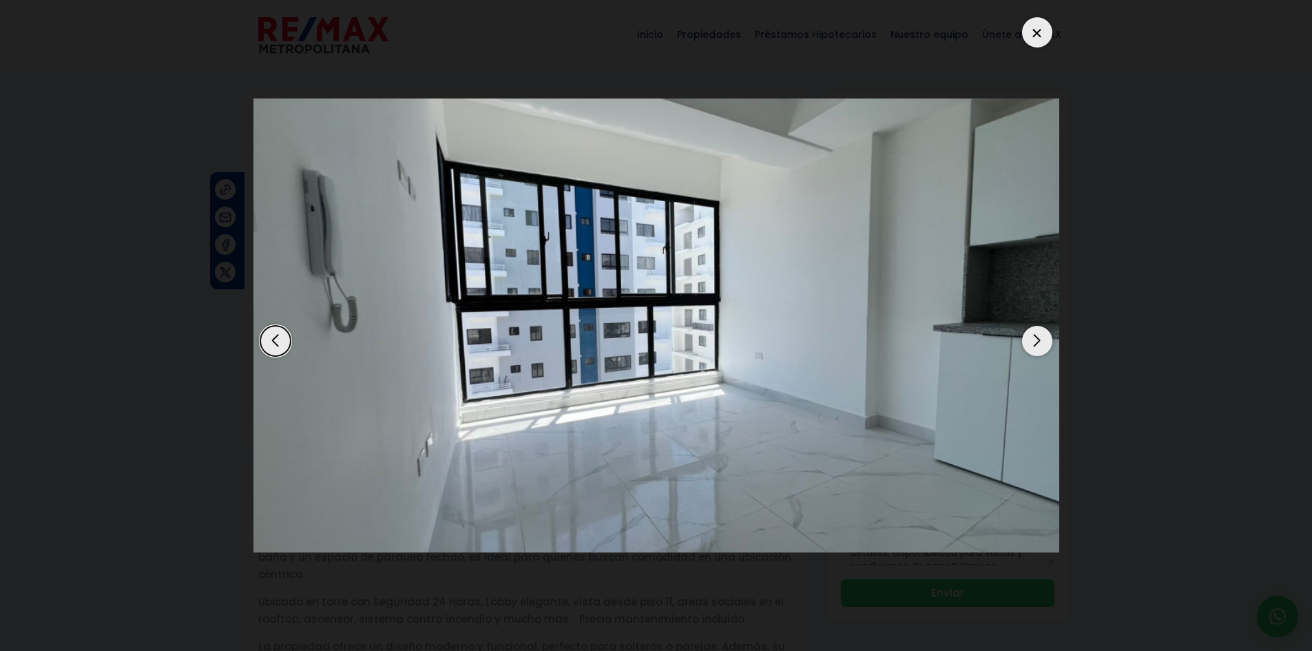
click at [1038, 341] on div "Next slide" at bounding box center [1037, 341] width 30 height 30
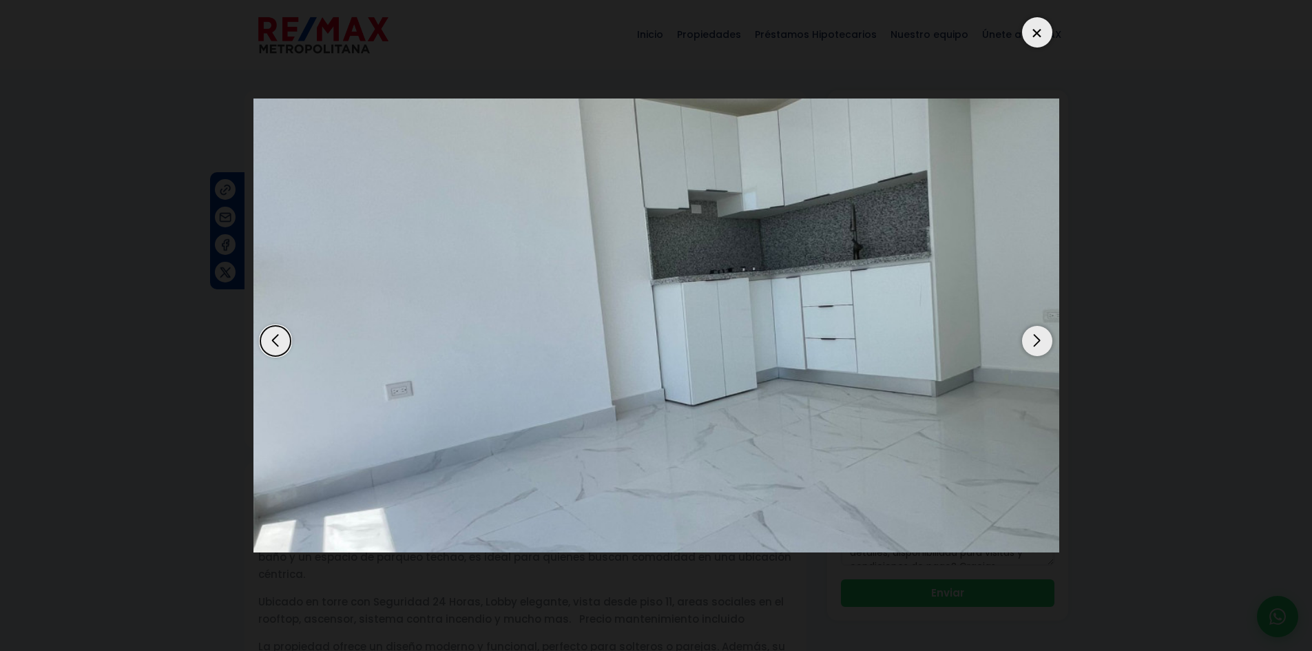
click at [1038, 341] on div "Next slide" at bounding box center [1037, 341] width 30 height 30
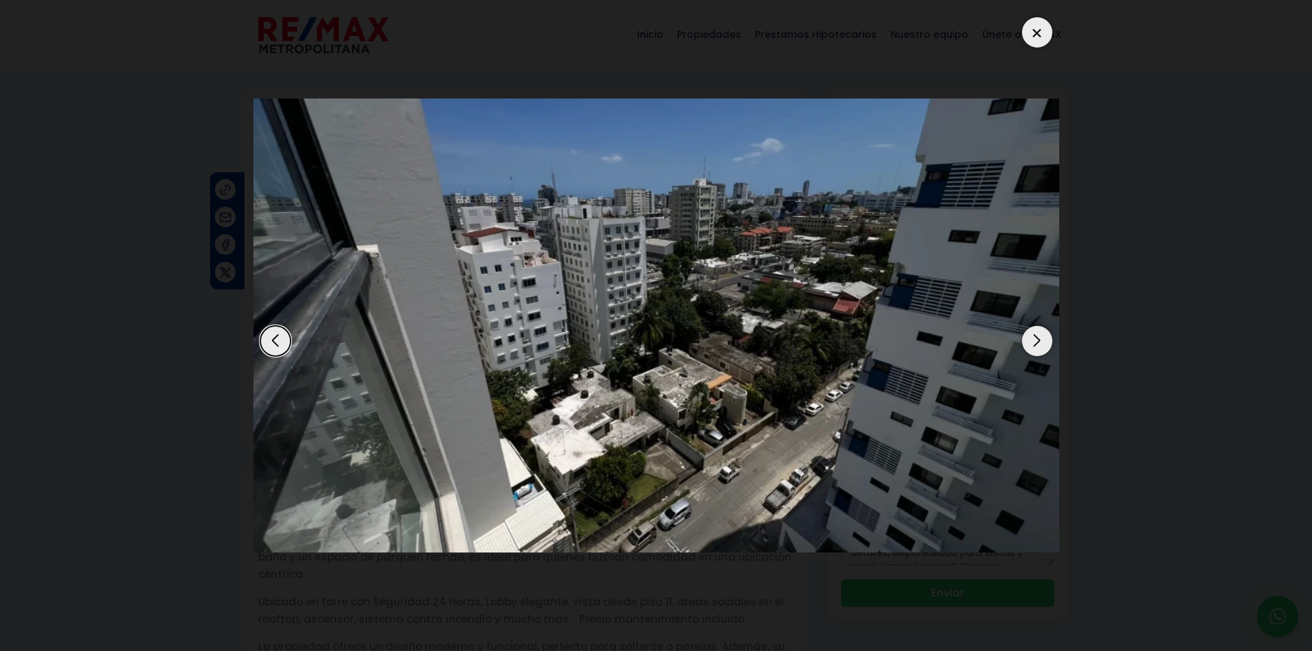
click at [1069, 85] on dialog at bounding box center [656, 325] width 826 height 651
click at [1039, 32] on div at bounding box center [1037, 32] width 30 height 30
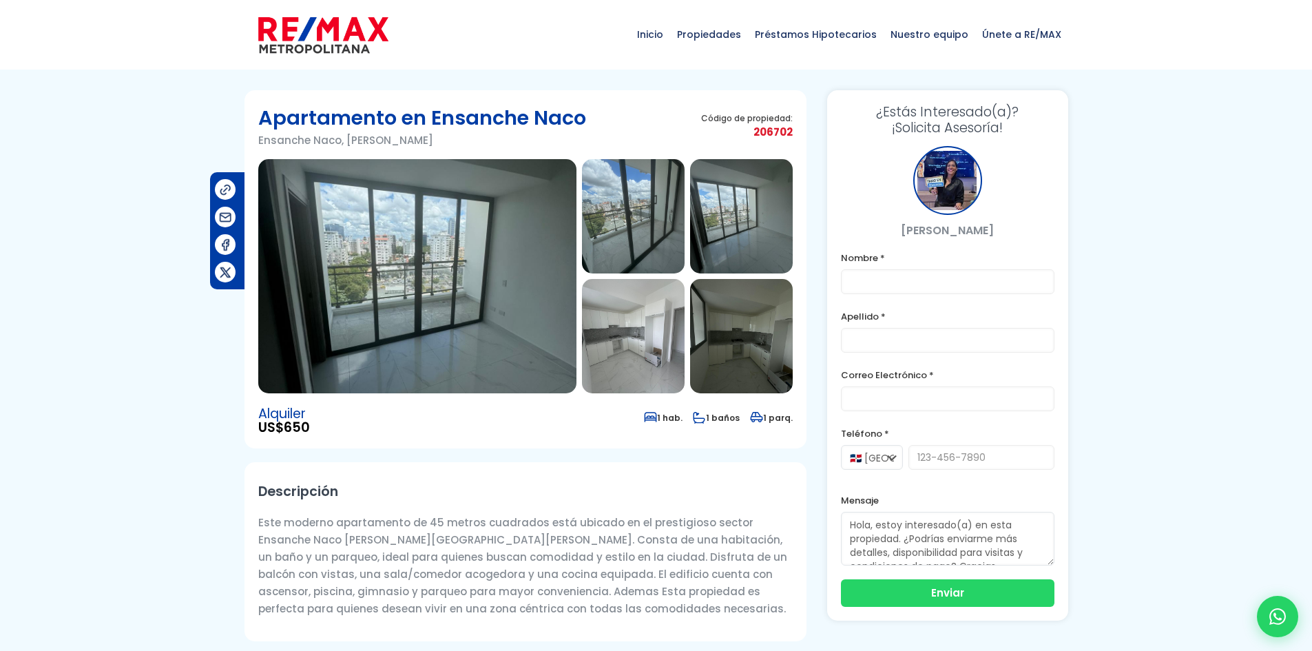
click at [703, 345] on img at bounding box center [741, 336] width 103 height 114
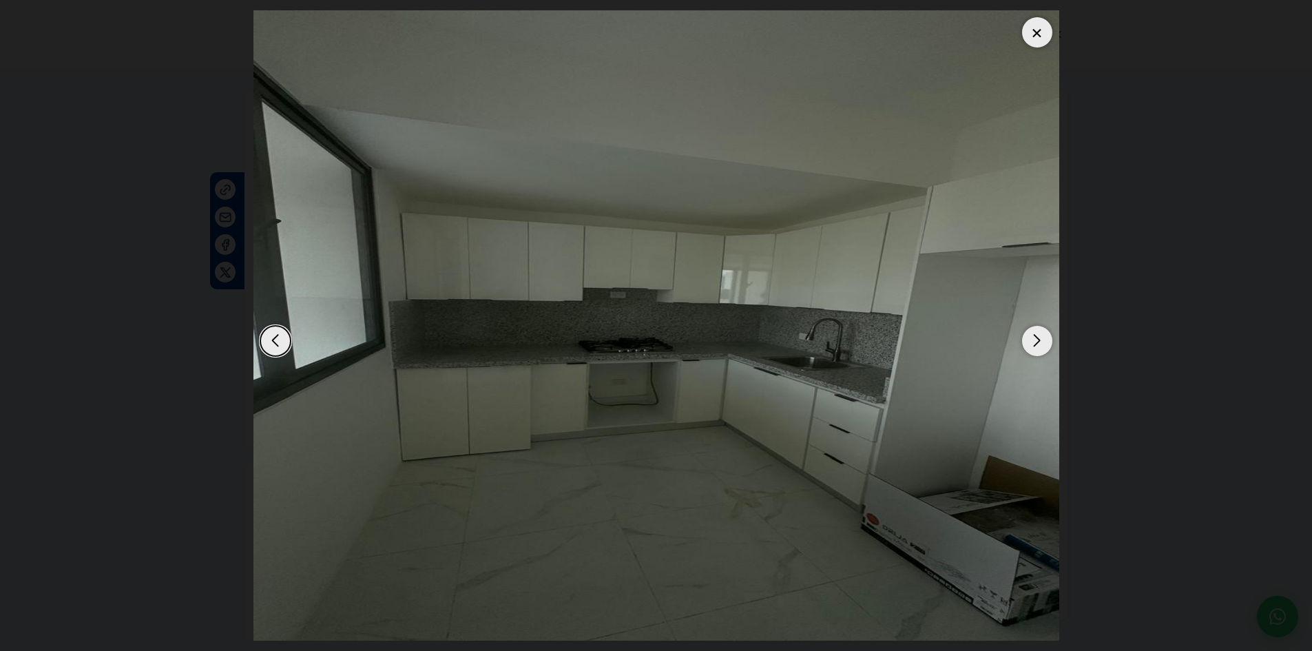
click at [281, 342] on div "Previous slide" at bounding box center [275, 341] width 30 height 30
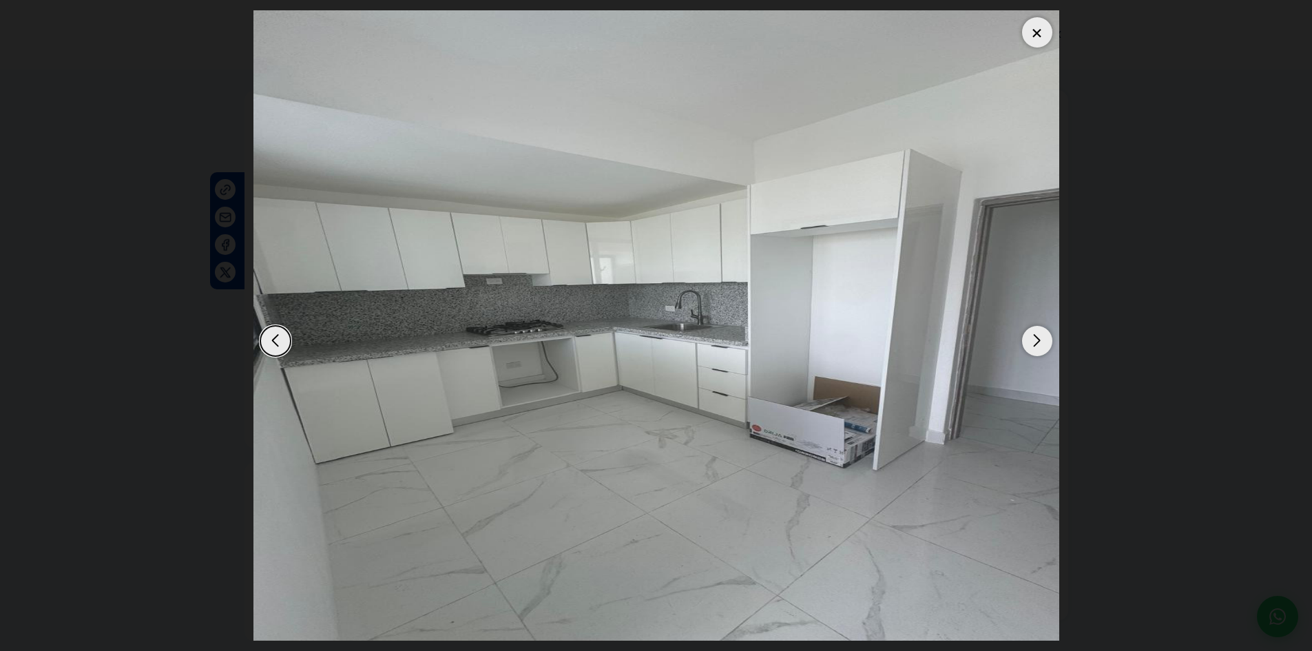
click at [1045, 32] on div at bounding box center [1037, 32] width 30 height 30
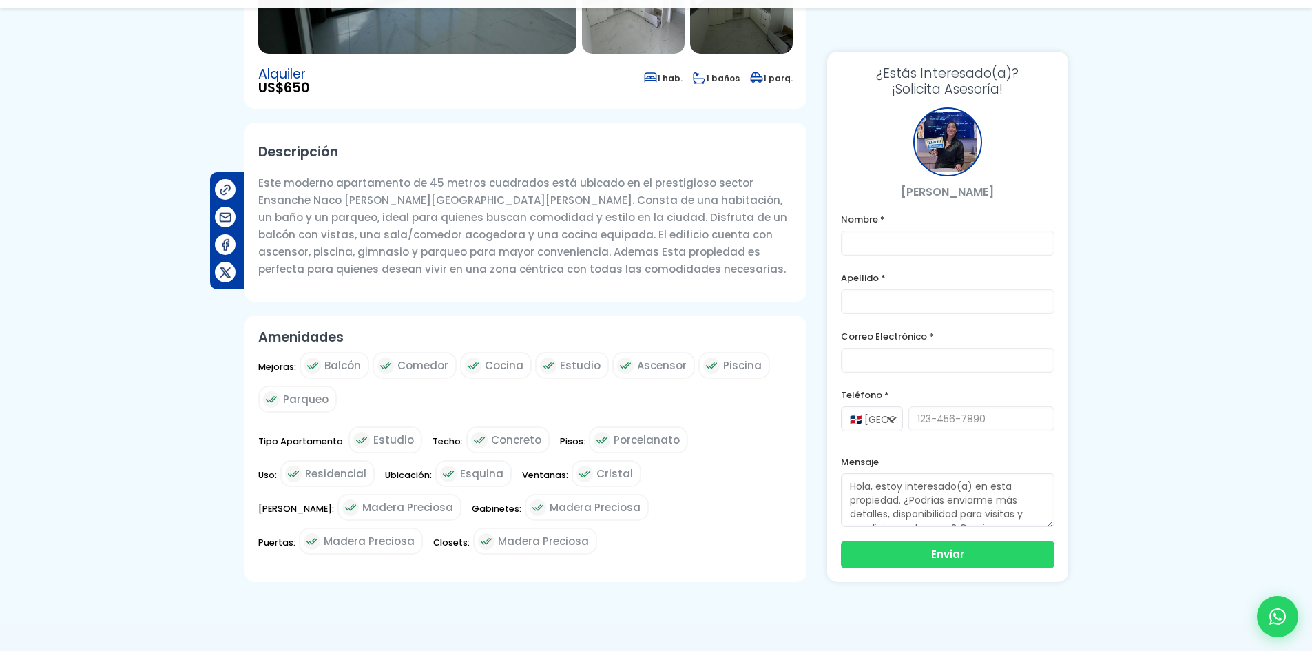
scroll to position [482, 0]
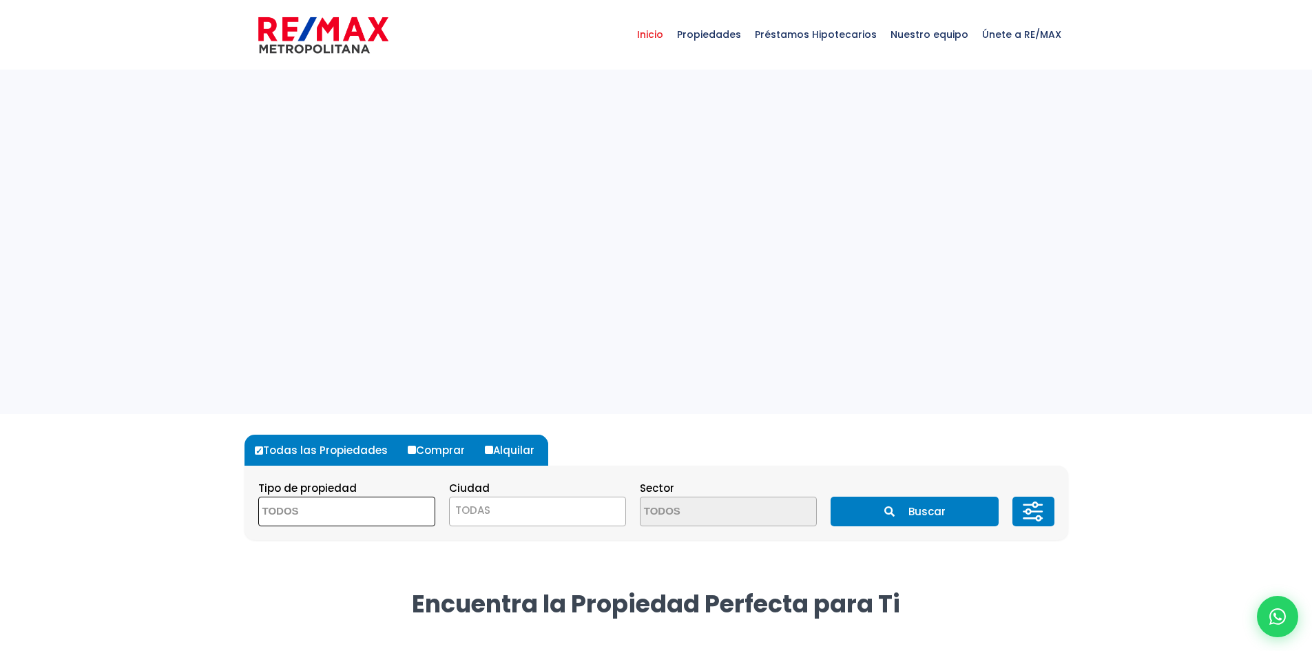
click at [351, 512] on textarea "Search" at bounding box center [326, 512] width 134 height 30
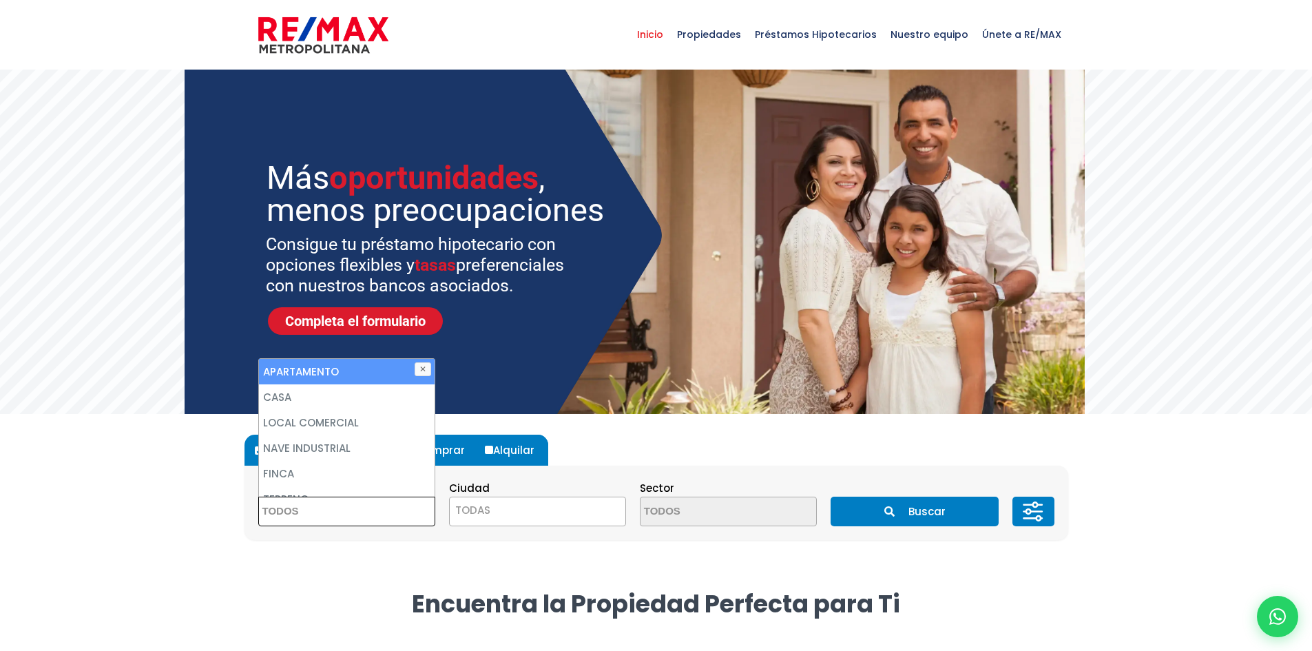
click at [330, 359] on li "APARTAMENTO" at bounding box center [347, 371] width 176 height 25
select select "apartment"
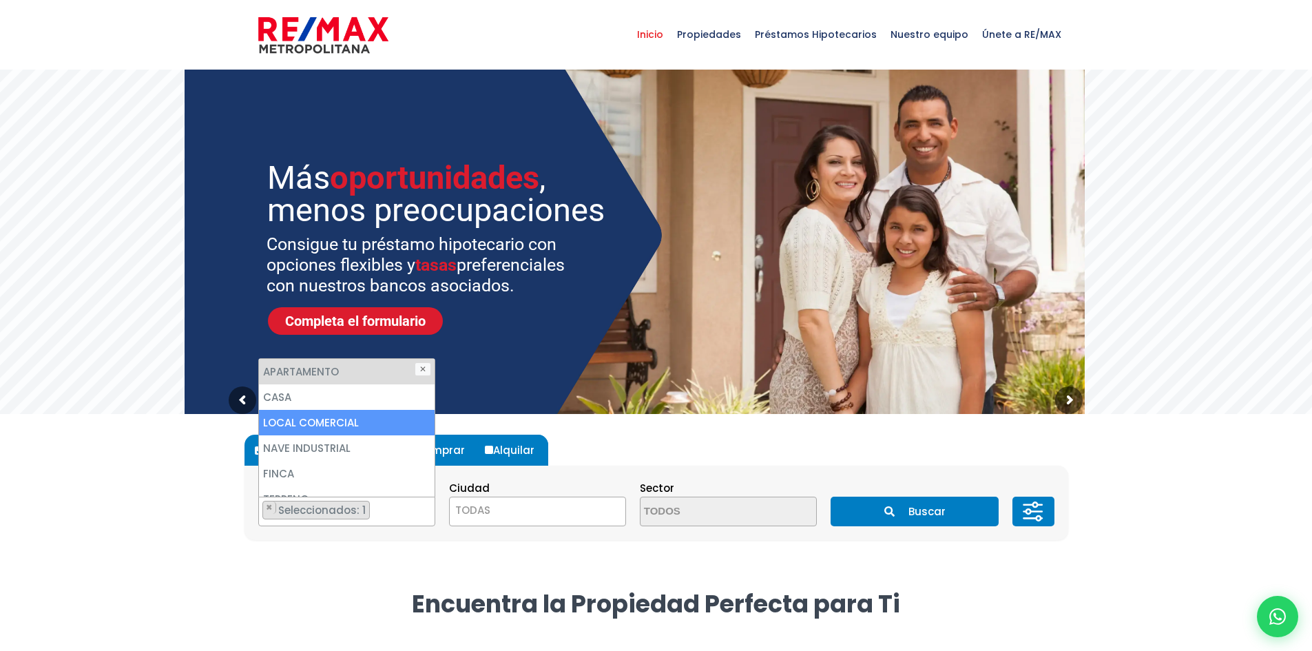
click at [521, 521] on span "TODAS" at bounding box center [537, 512] width 177 height 30
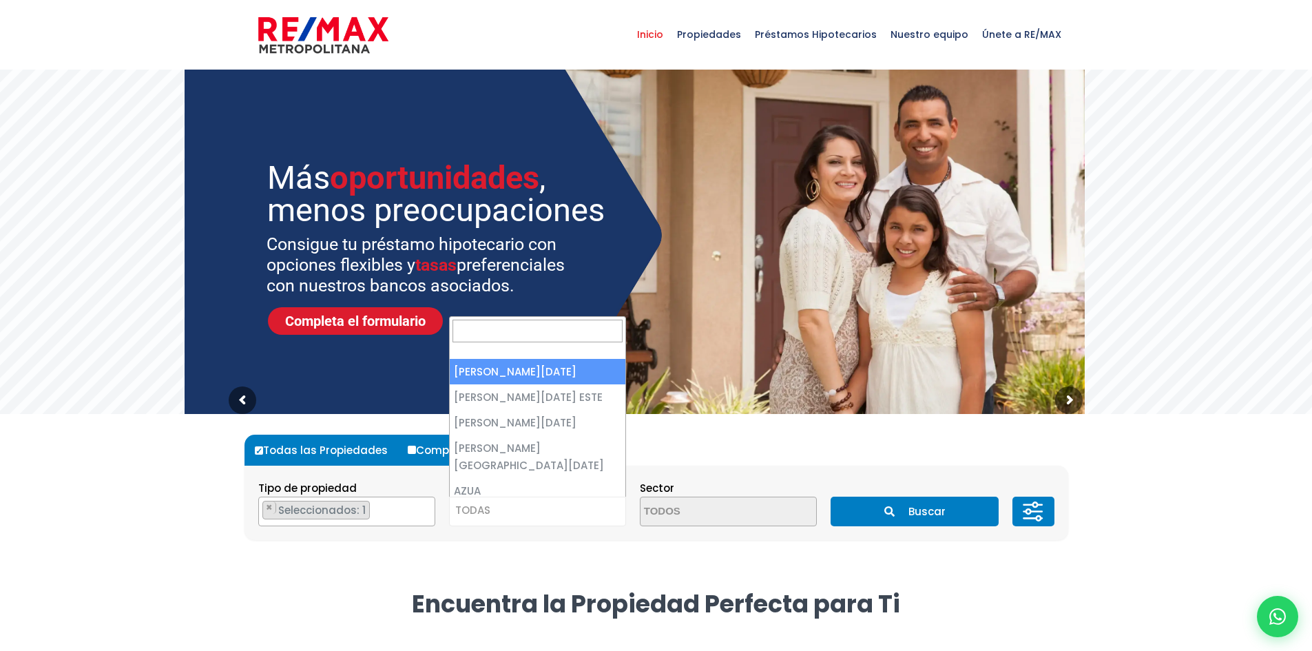
select select "1"
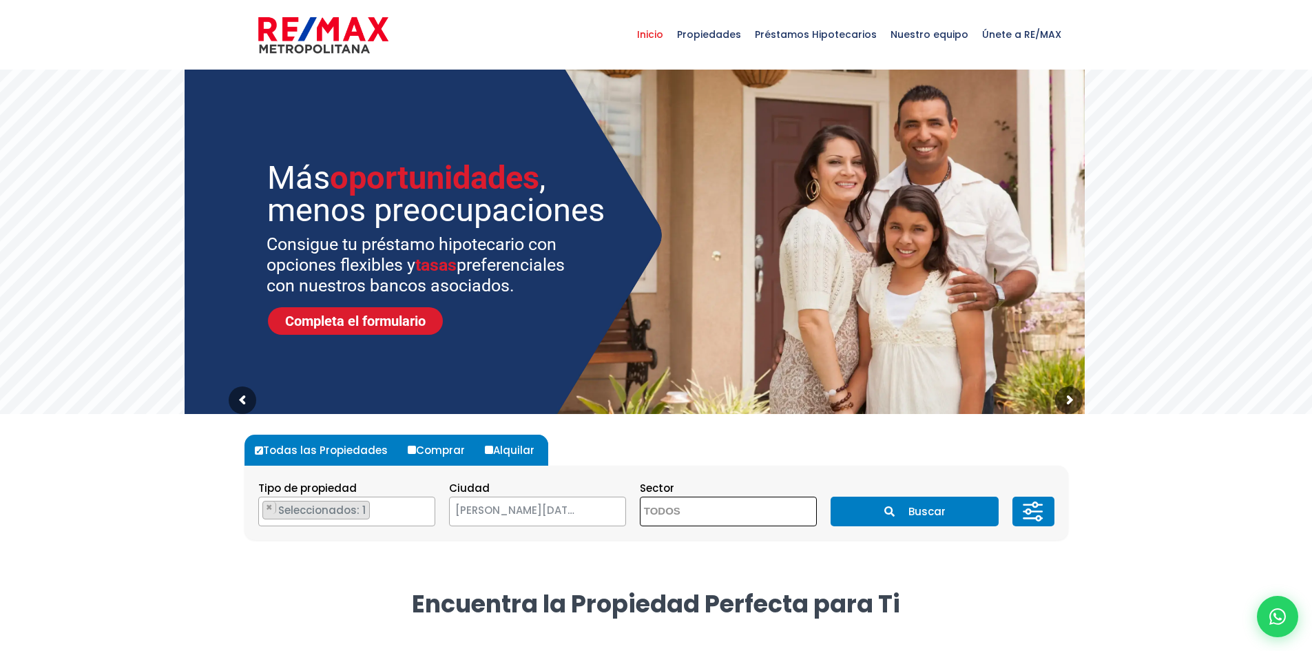
click at [711, 505] on textarea "Search" at bounding box center [707, 512] width 134 height 30
type textarea "naco"
click at [712, 476] on li "ENSANCHE NACO" at bounding box center [728, 483] width 176 height 25
select select "182"
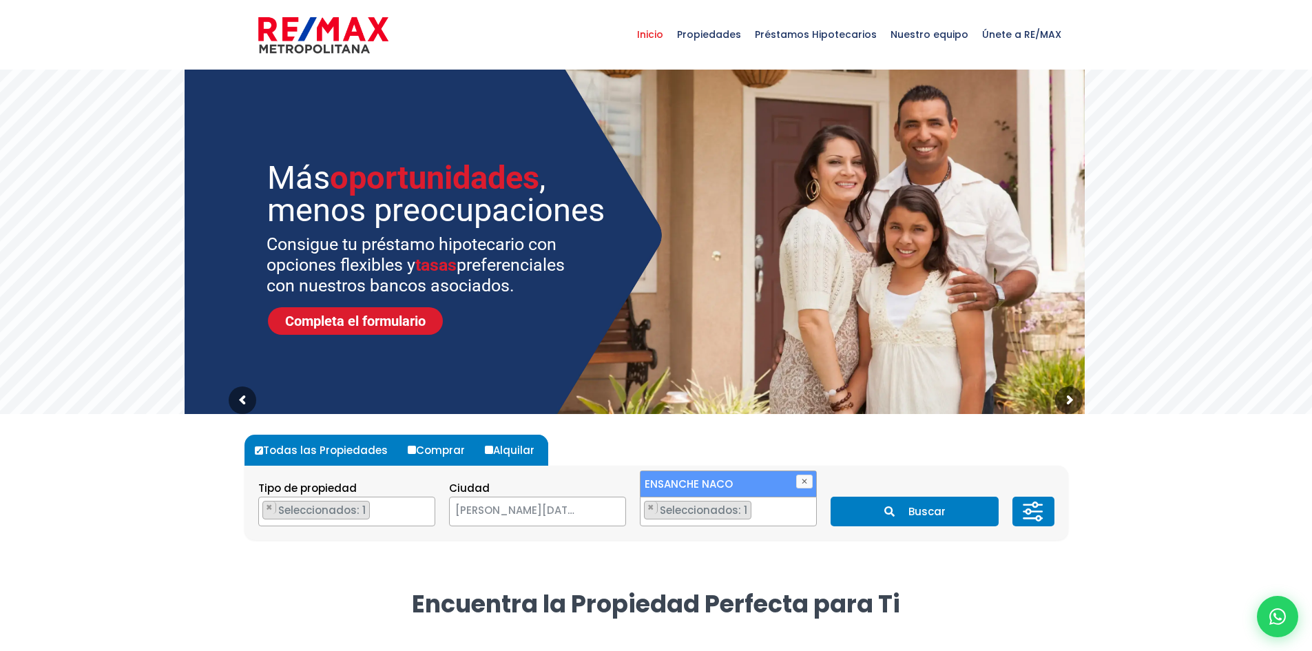
click at [1034, 505] on icon at bounding box center [1033, 511] width 28 height 41
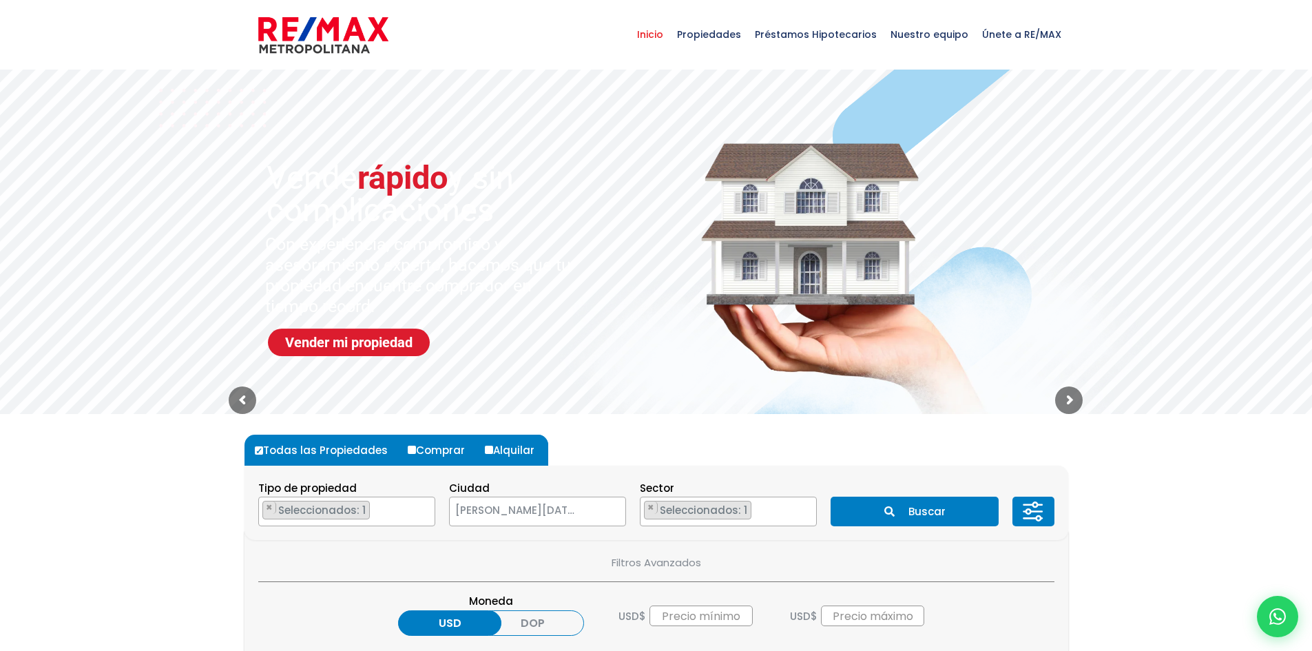
click at [944, 518] on button "Buscar" at bounding box center [915, 512] width 168 height 30
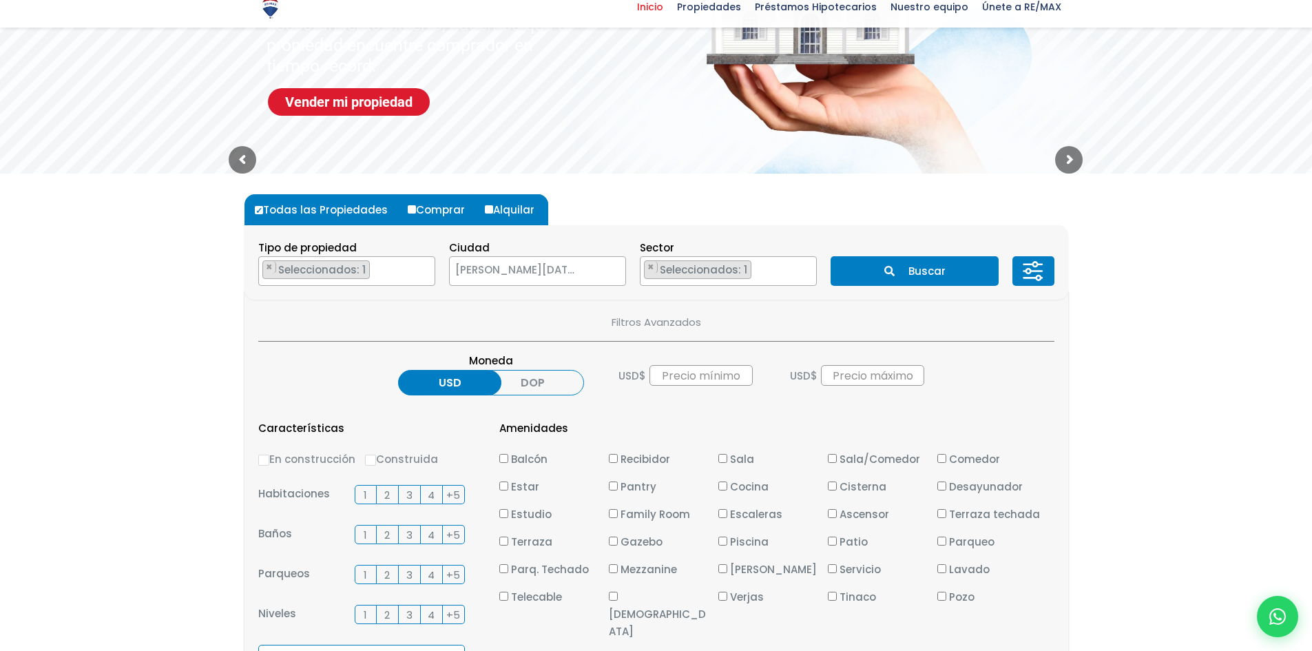
scroll to position [275, 0]
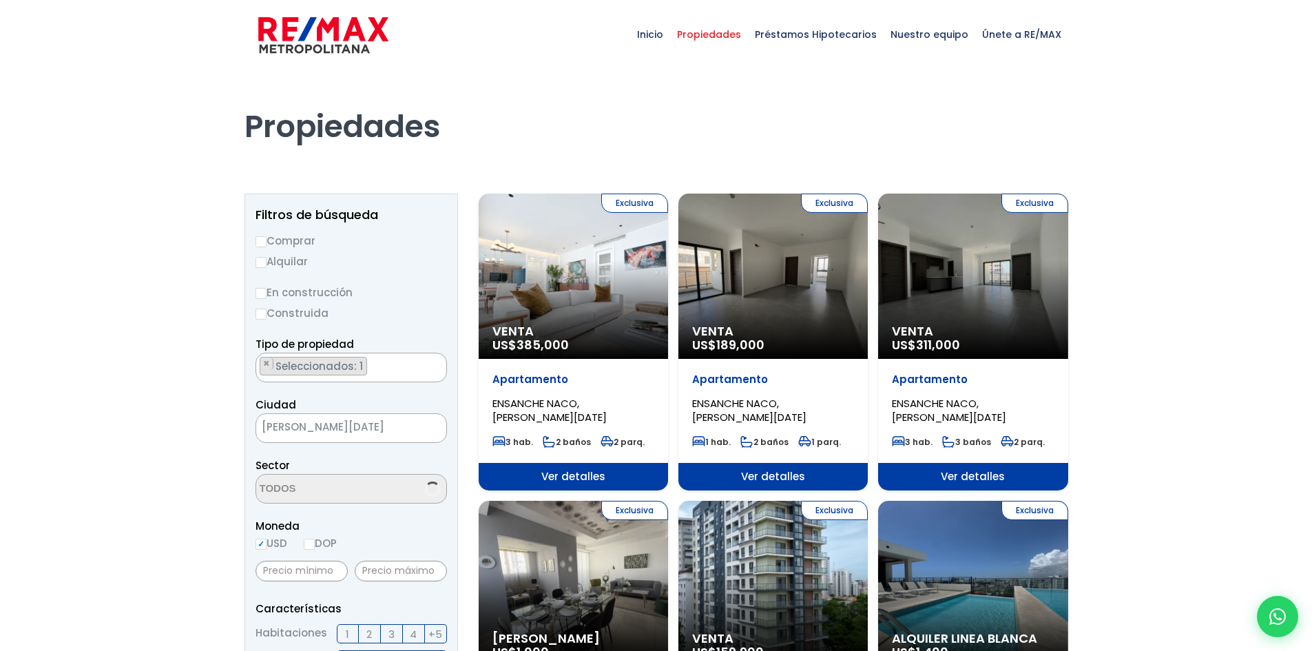
select select "182"
click at [320, 563] on input "text" at bounding box center [301, 571] width 92 height 21
type input "1,000"
click at [358, 571] on input "text" at bounding box center [401, 571] width 92 height 21
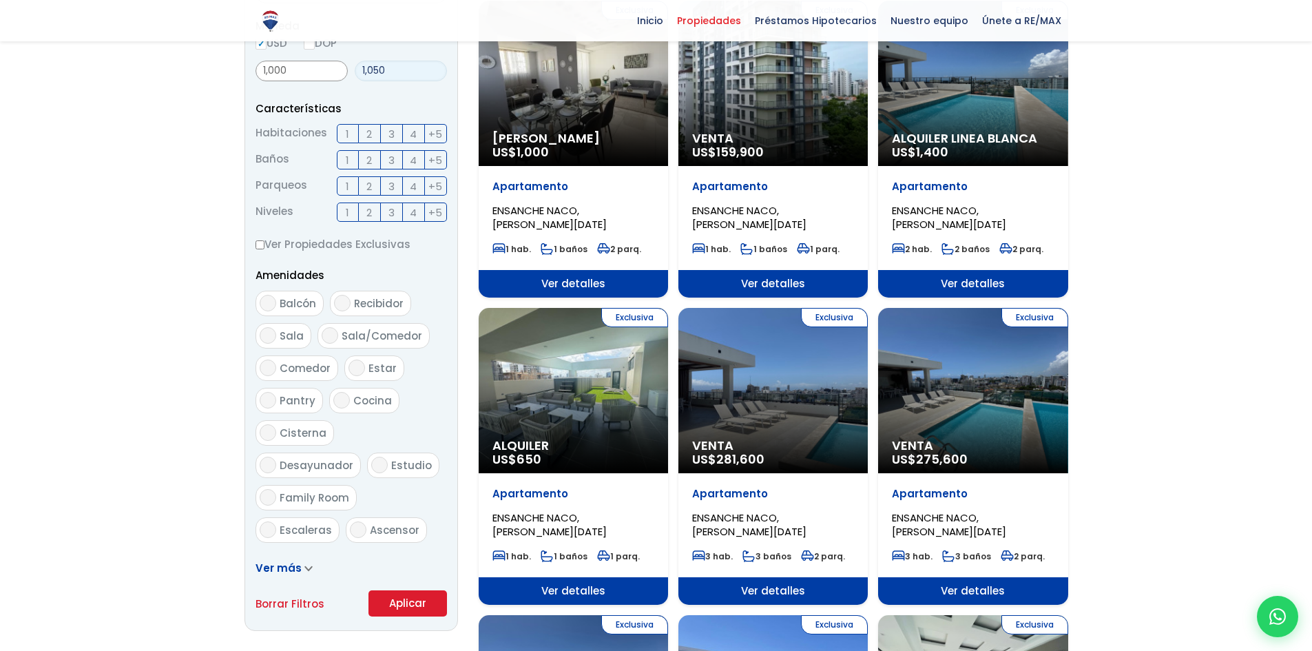
scroll to position [758, 0]
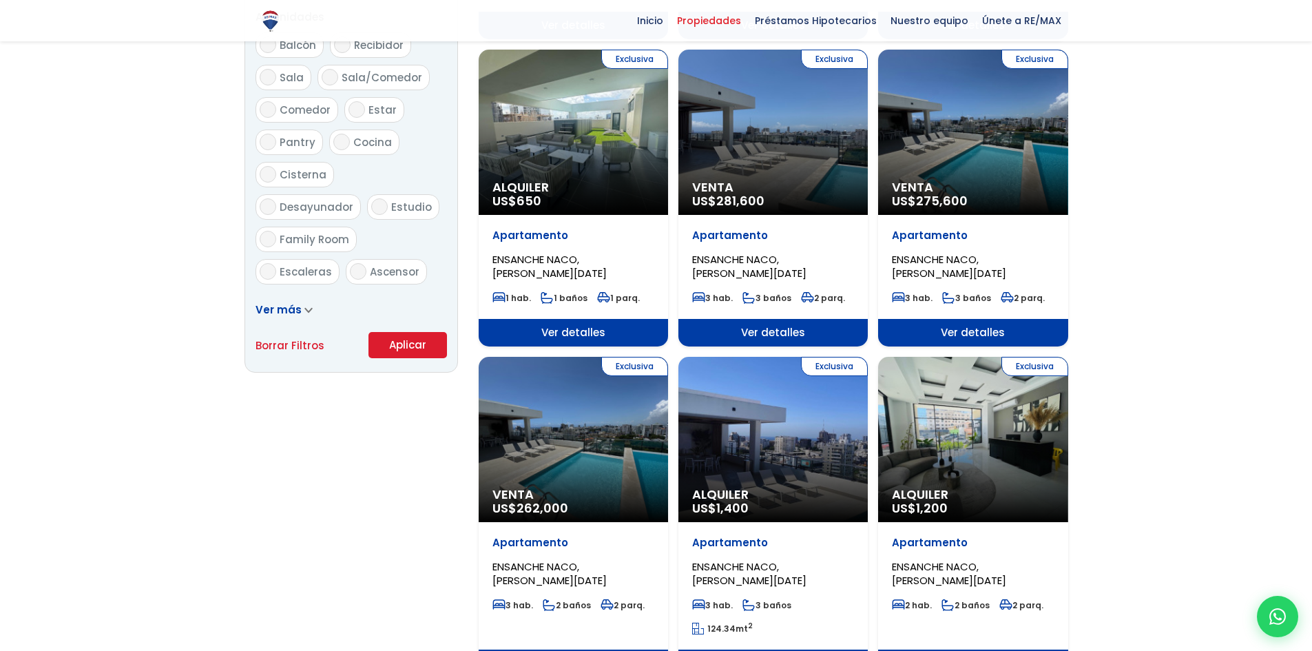
type input "1,050"
click at [399, 337] on button "Aplicar" at bounding box center [407, 345] width 79 height 26
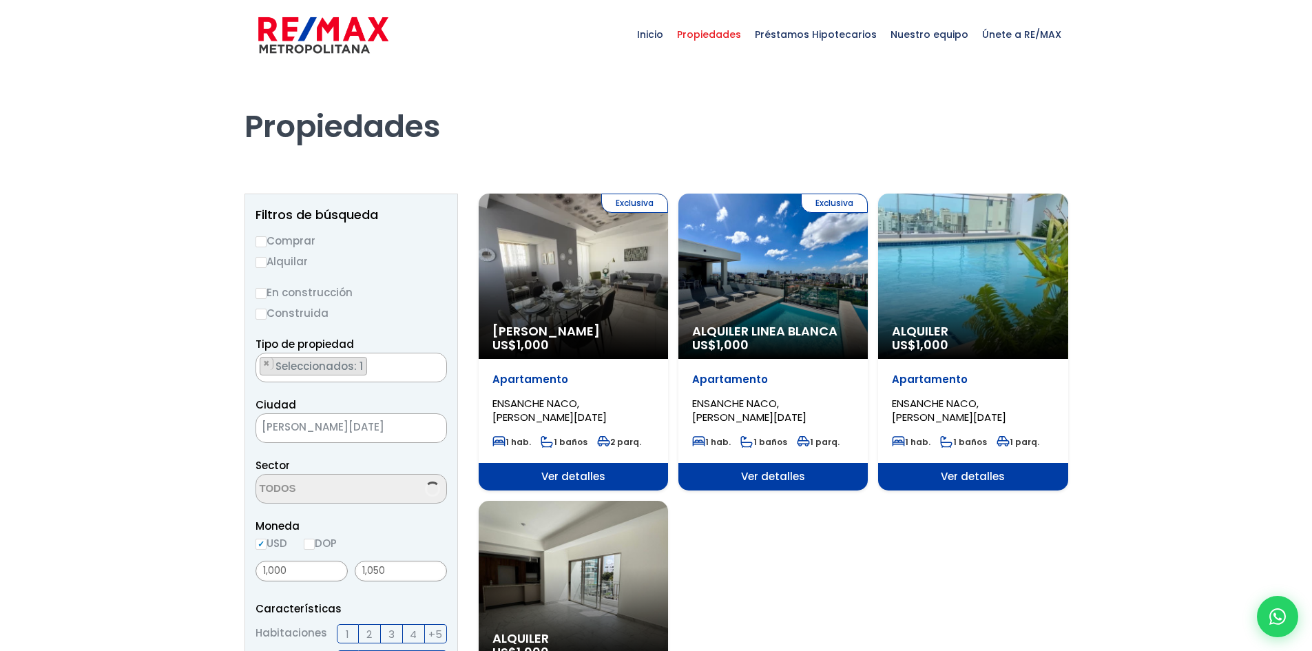
scroll to position [1267, 0]
select select "182"
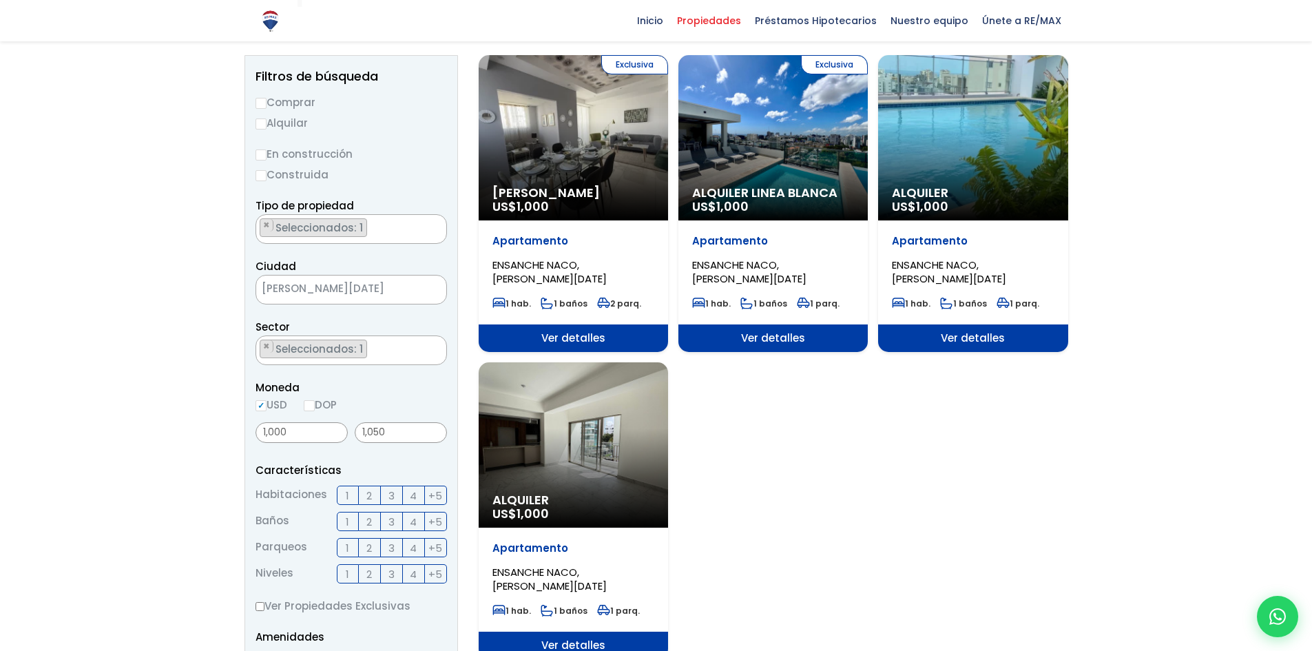
scroll to position [69, 0]
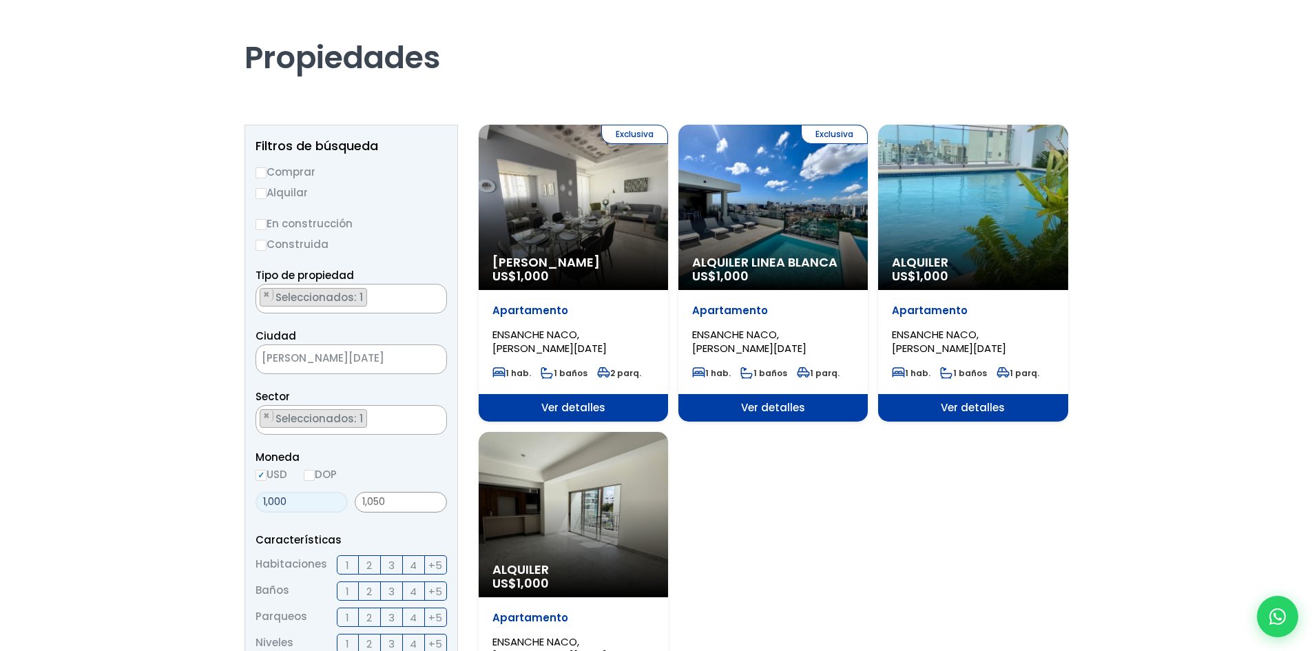
drag, startPoint x: 267, startPoint y: 501, endPoint x: 259, endPoint y: 502, distance: 7.6
click at [259, 502] on input "1,000" at bounding box center [301, 502] width 92 height 21
type input "1"
type input "0"
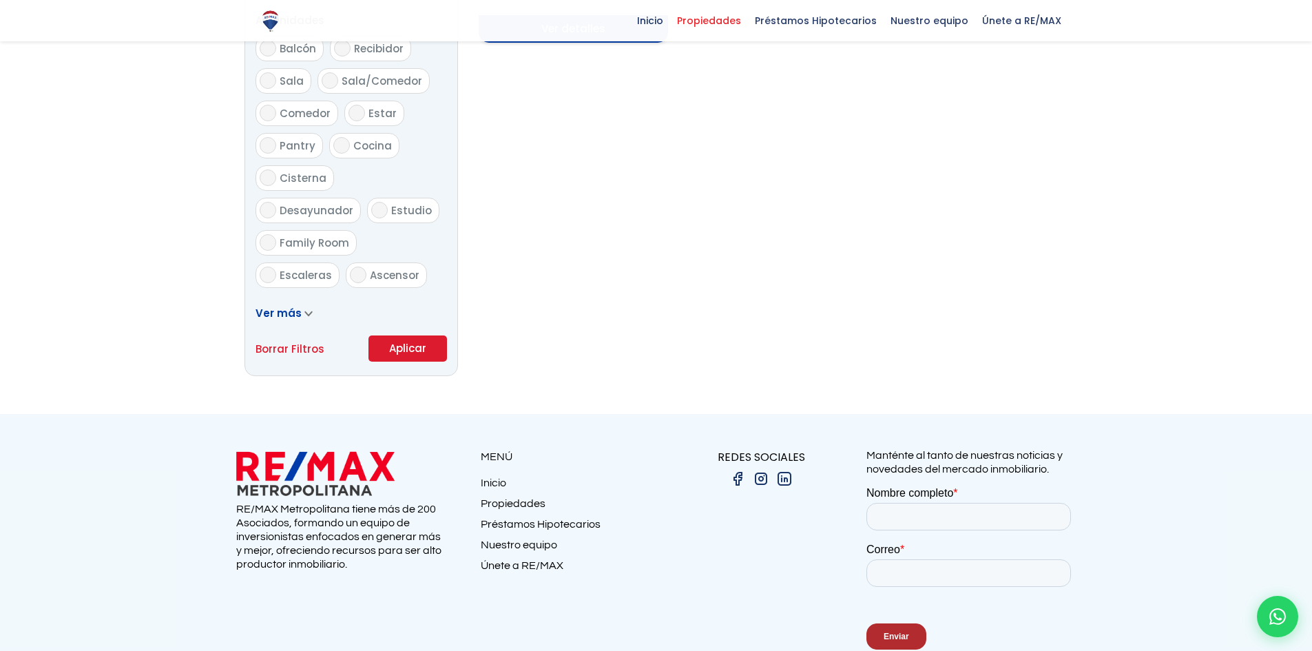
scroll to position [826, 0]
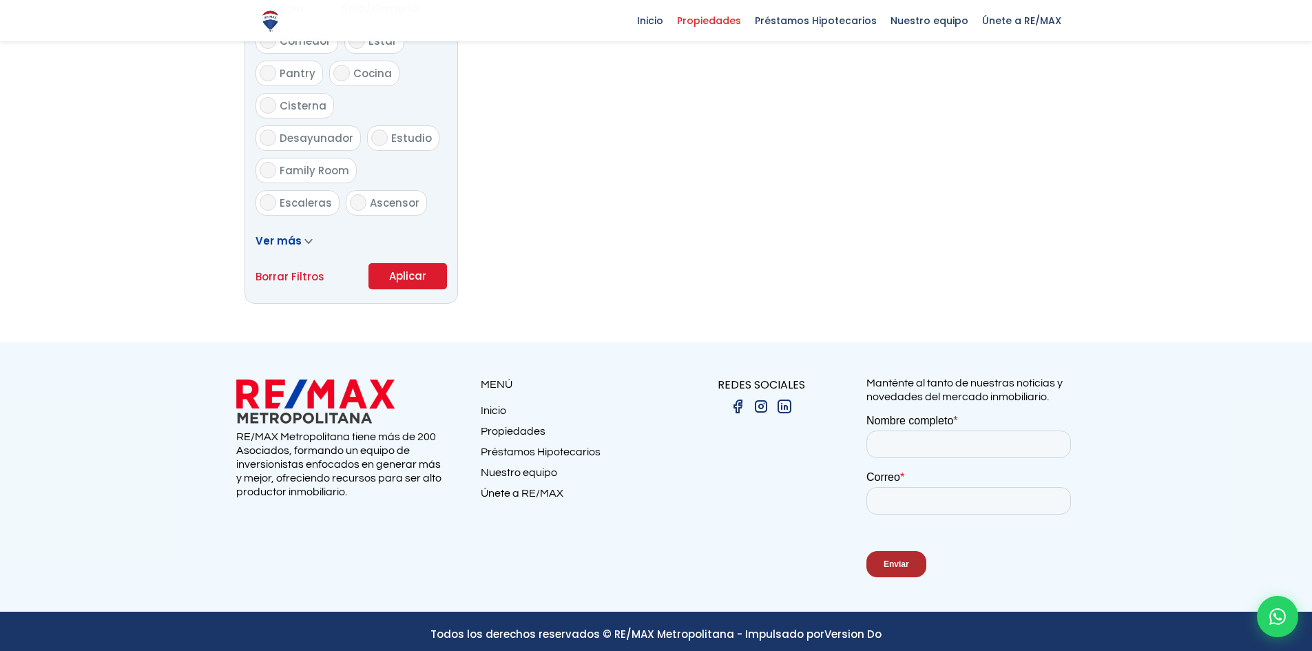
type input "800"
click at [418, 276] on button "Aplicar" at bounding box center [407, 276] width 79 height 26
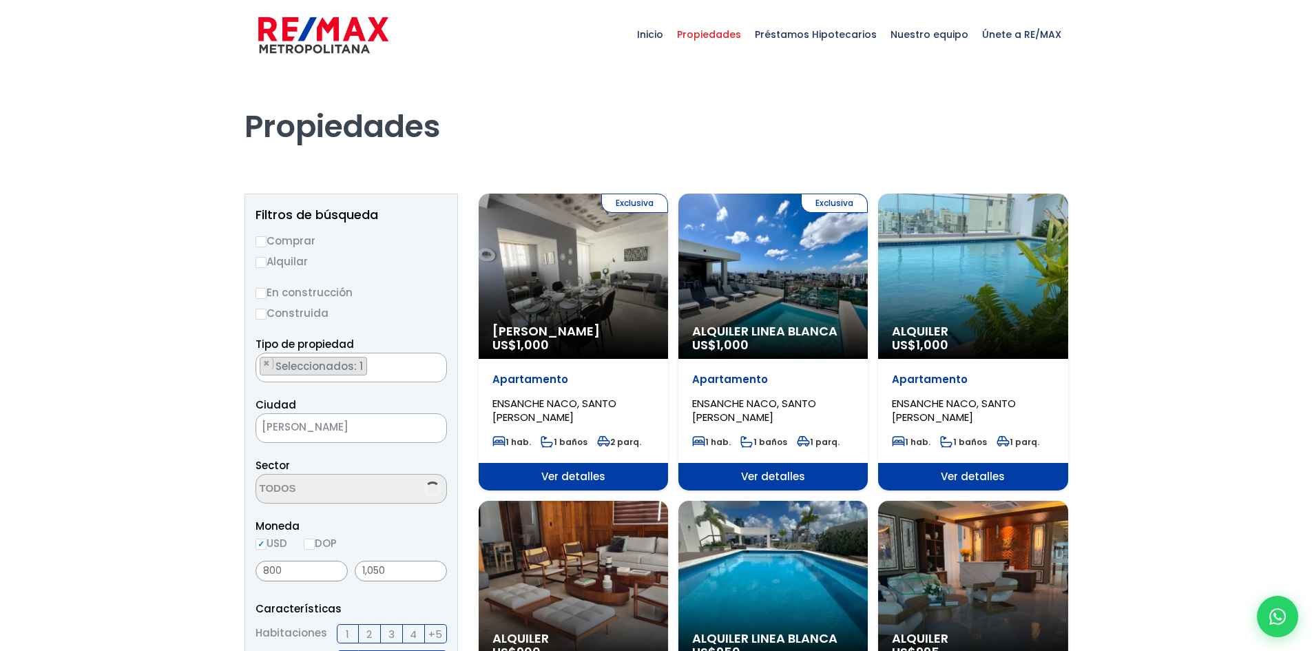
scroll to position [1267, 0]
select select "182"
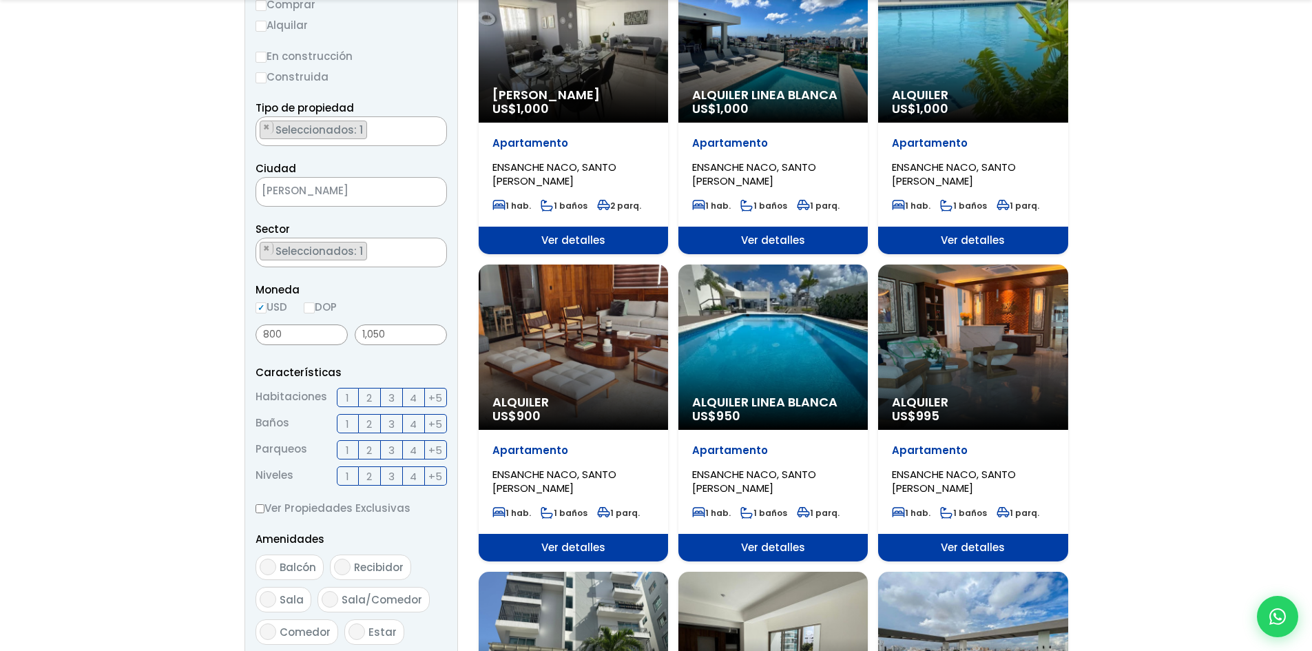
scroll to position [275, 0]
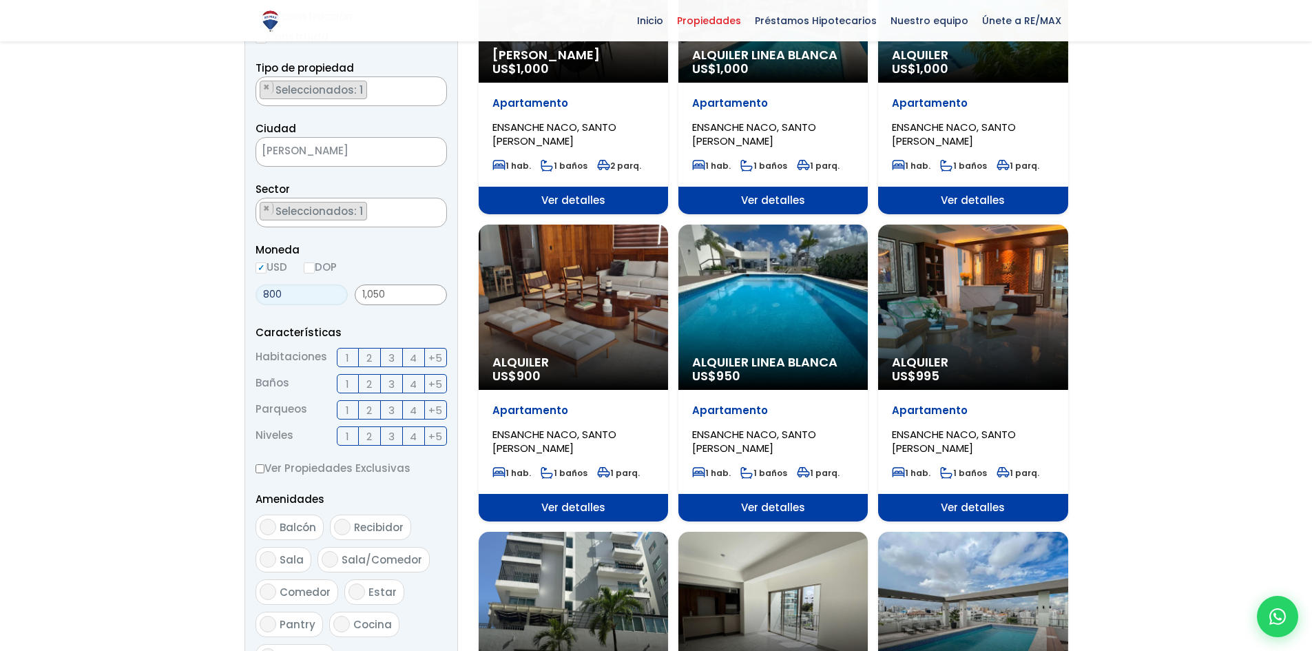
drag, startPoint x: 284, startPoint y: 289, endPoint x: 254, endPoint y: 291, distance: 30.4
click at [254, 291] on aside "Filtros de búsqueda Comprar Alquilar En construcción Construida Tipo de propied…" at bounding box center [350, 385] width 213 height 937
type input "0"
drag, startPoint x: 386, startPoint y: 296, endPoint x: 342, endPoint y: 295, distance: 44.8
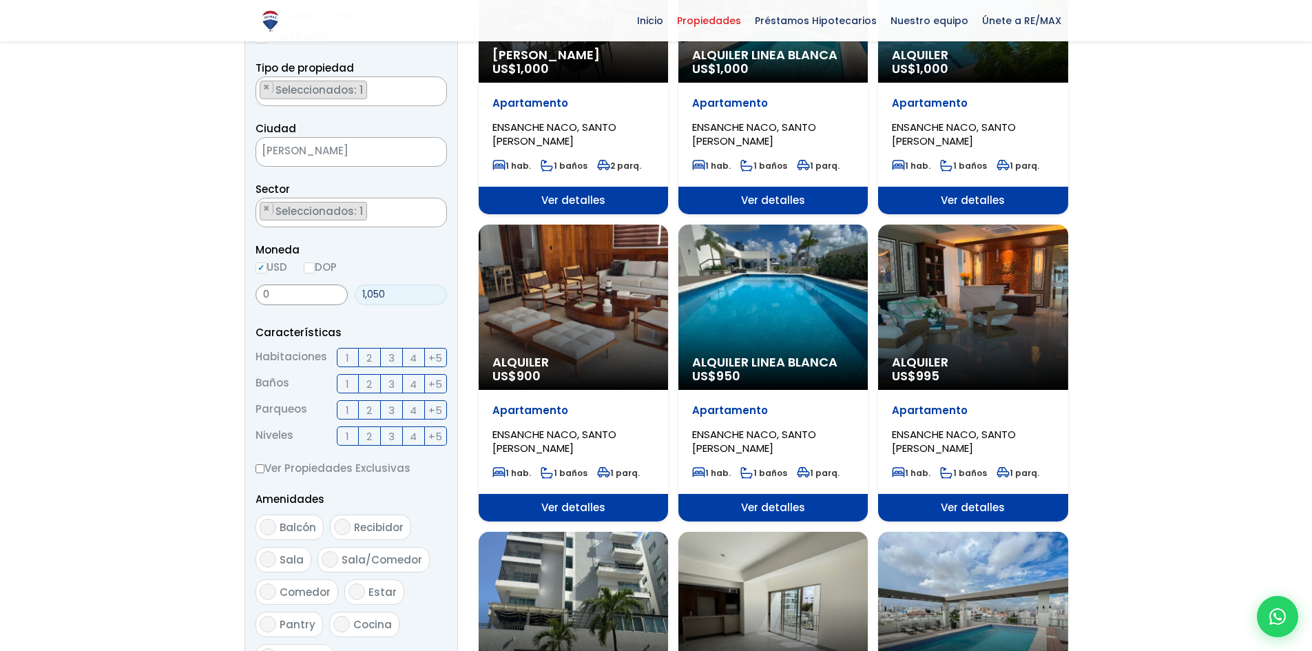
click at [342, 295] on div "0 1,050" at bounding box center [350, 294] width 191 height 31
type input "850"
click at [137, 414] on div at bounding box center [656, 483] width 1312 height 1380
click at [371, 408] on span "2" at bounding box center [369, 409] width 6 height 17
click at [0, 0] on input "2" at bounding box center [0, 0] width 0 height 0
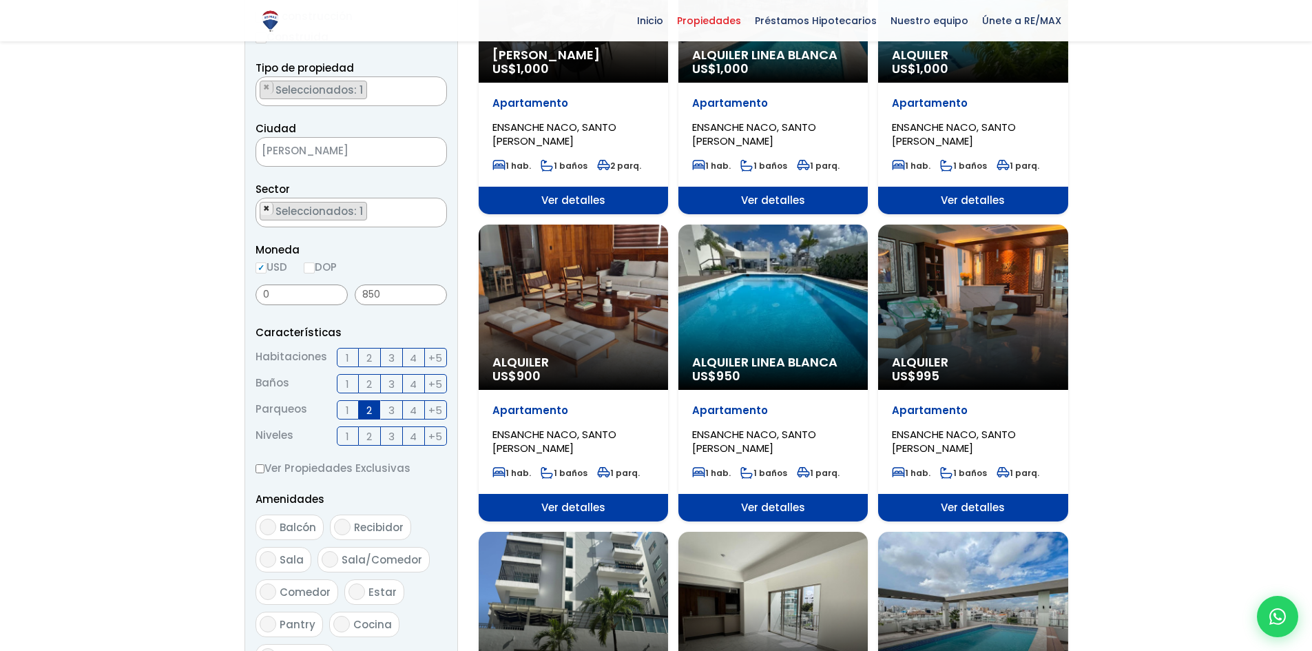
click at [266, 208] on span "×" at bounding box center [266, 208] width 7 height 12
select select
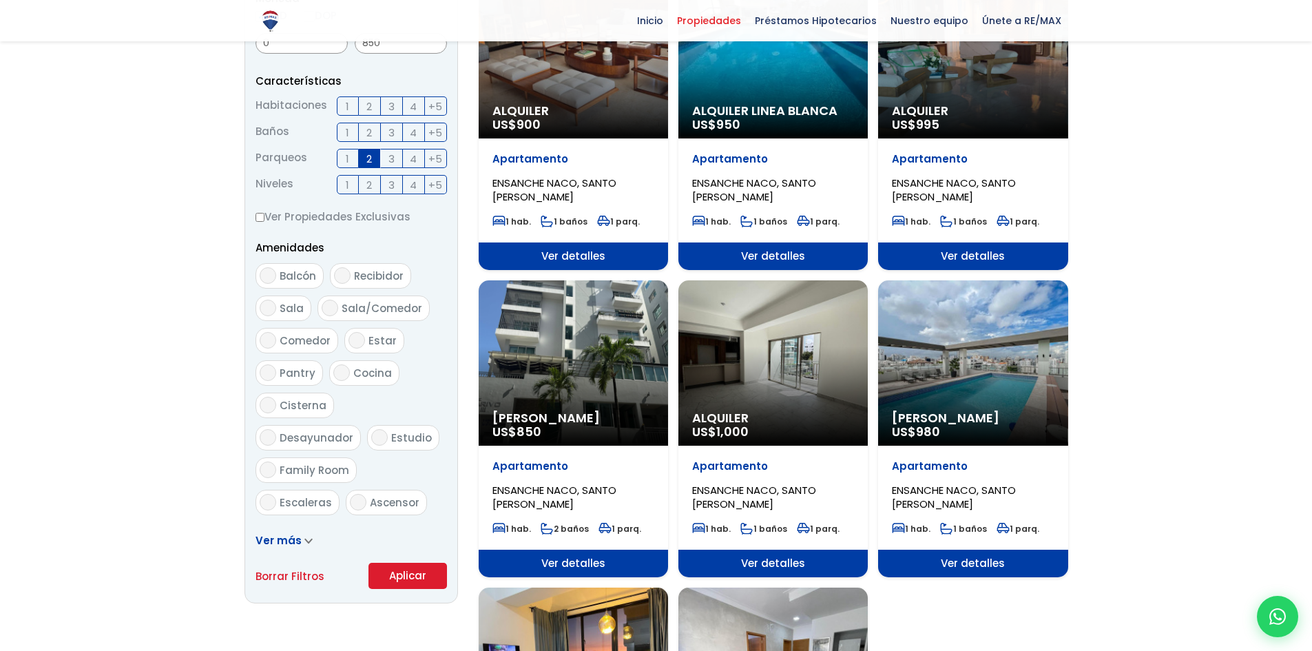
scroll to position [551, 0]
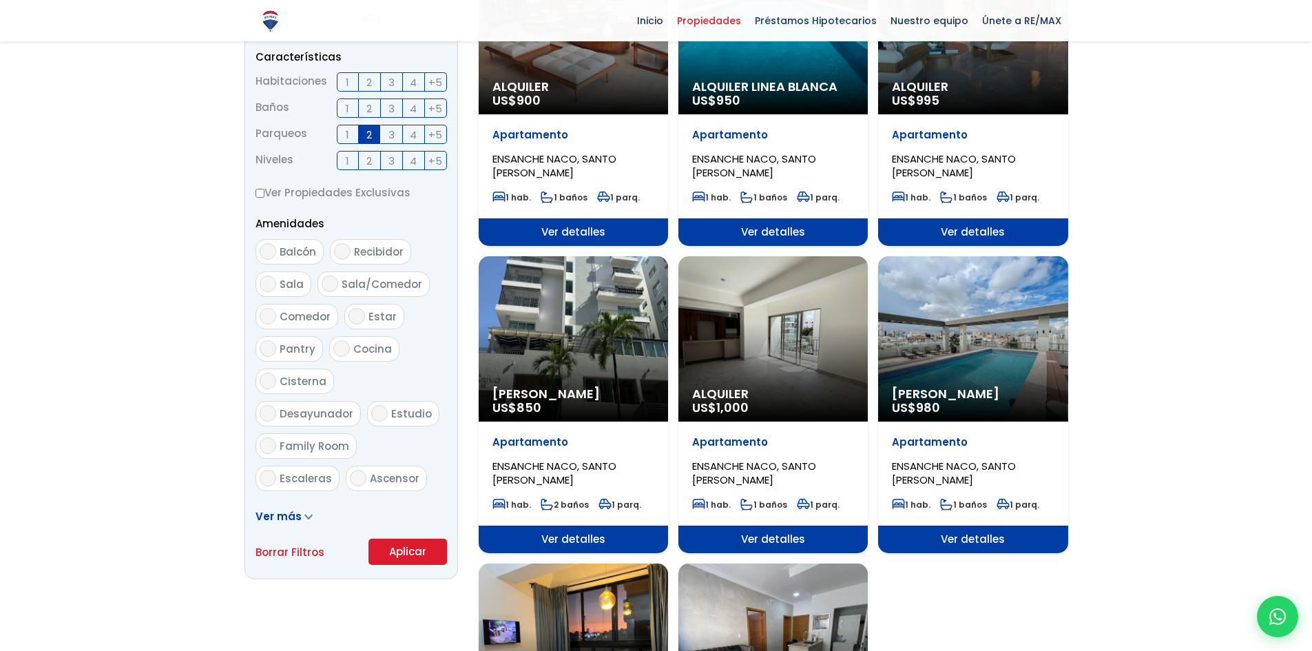
click at [428, 556] on button "Aplicar" at bounding box center [407, 552] width 79 height 26
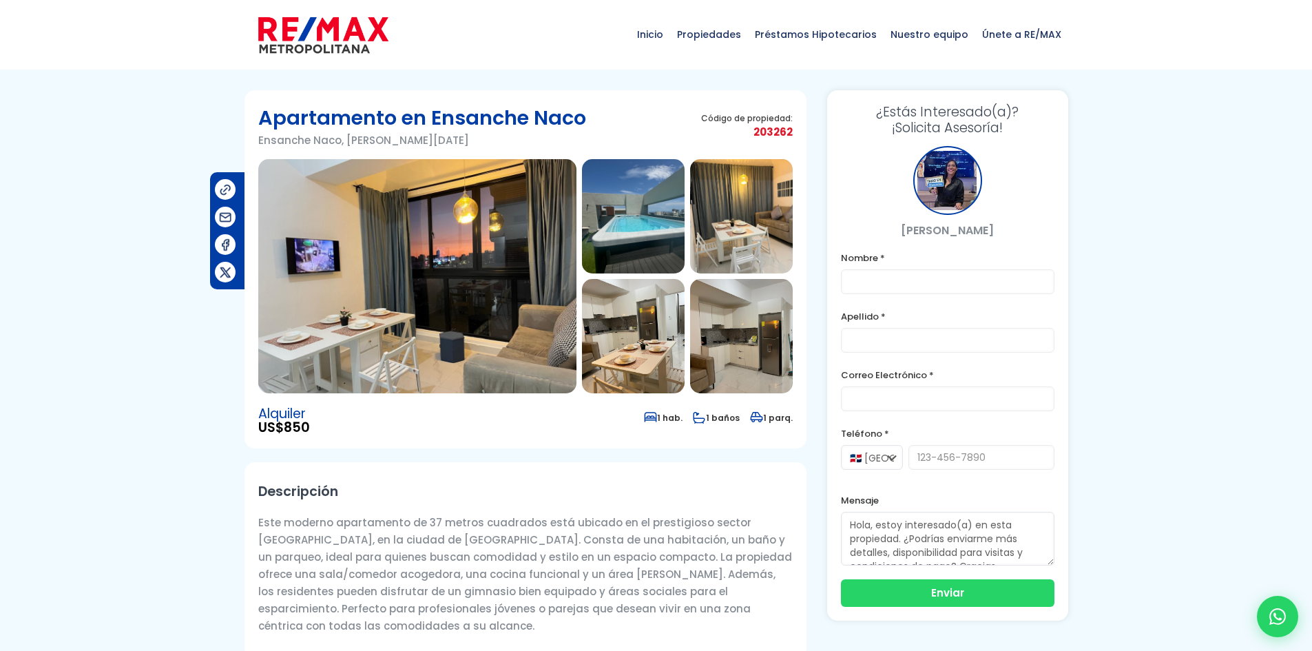
click at [596, 242] on img at bounding box center [633, 216] width 103 height 114
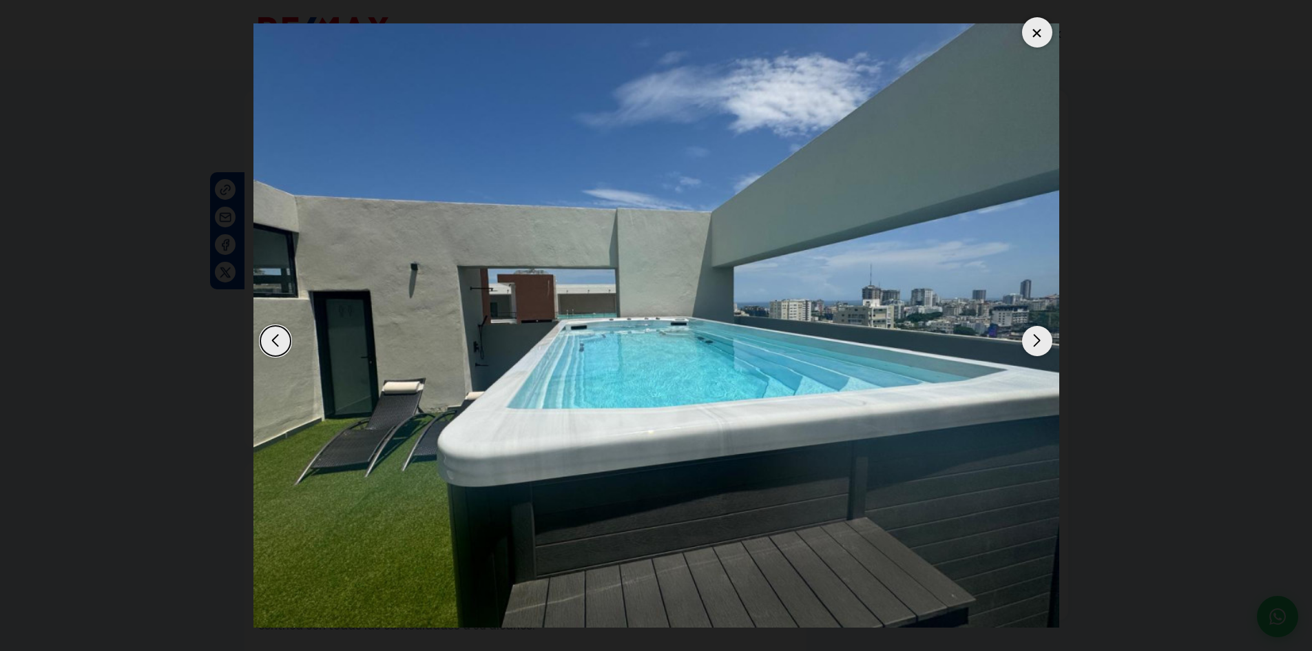
click at [1034, 335] on div "Next slide" at bounding box center [1037, 341] width 30 height 30
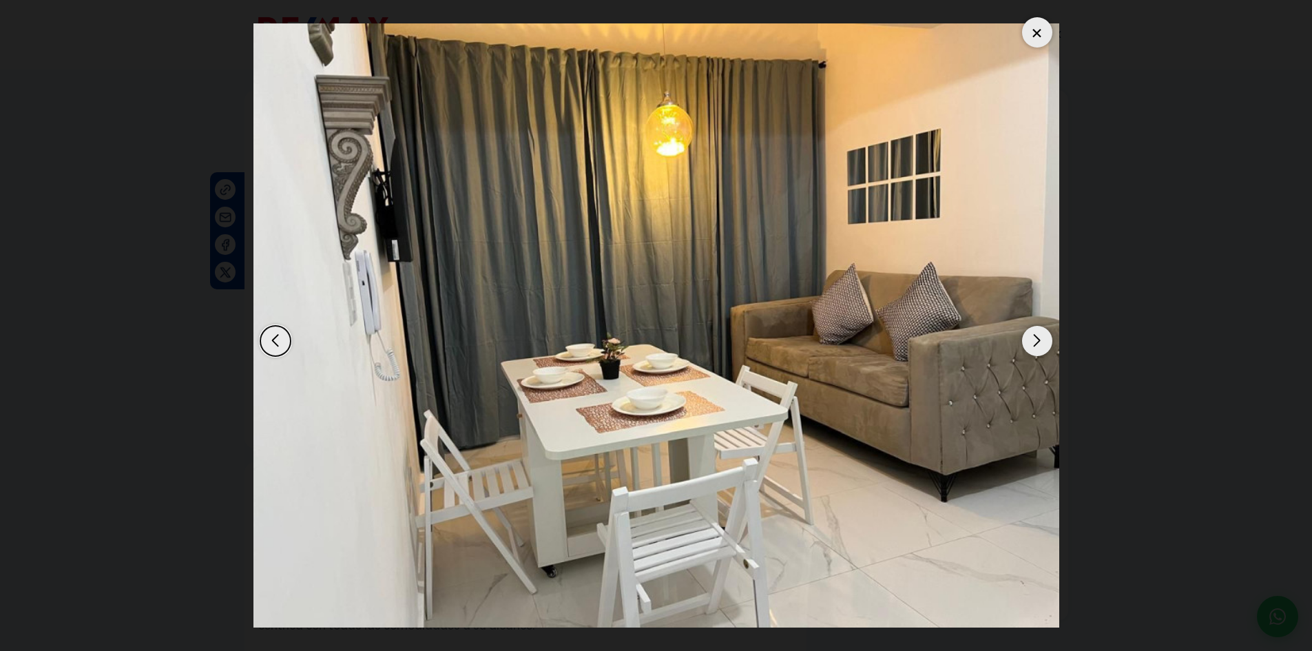
click at [1034, 335] on div "Next slide" at bounding box center [1037, 341] width 30 height 30
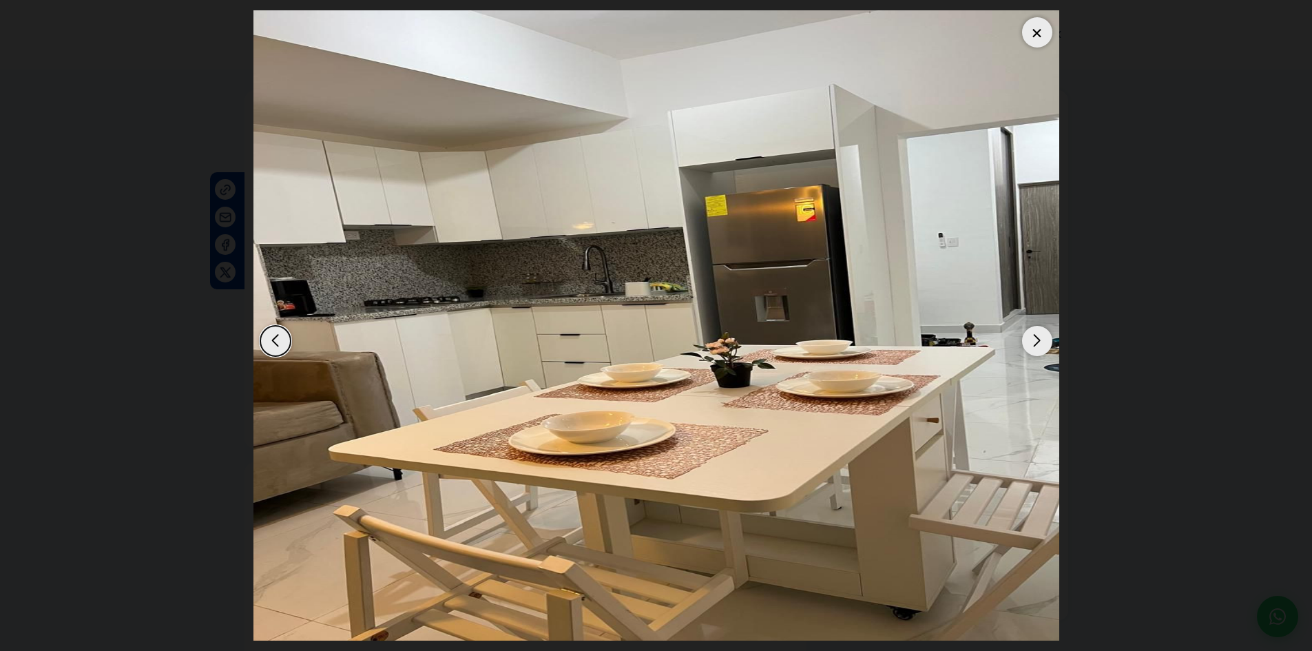
click at [1034, 335] on div "Next slide" at bounding box center [1037, 341] width 30 height 30
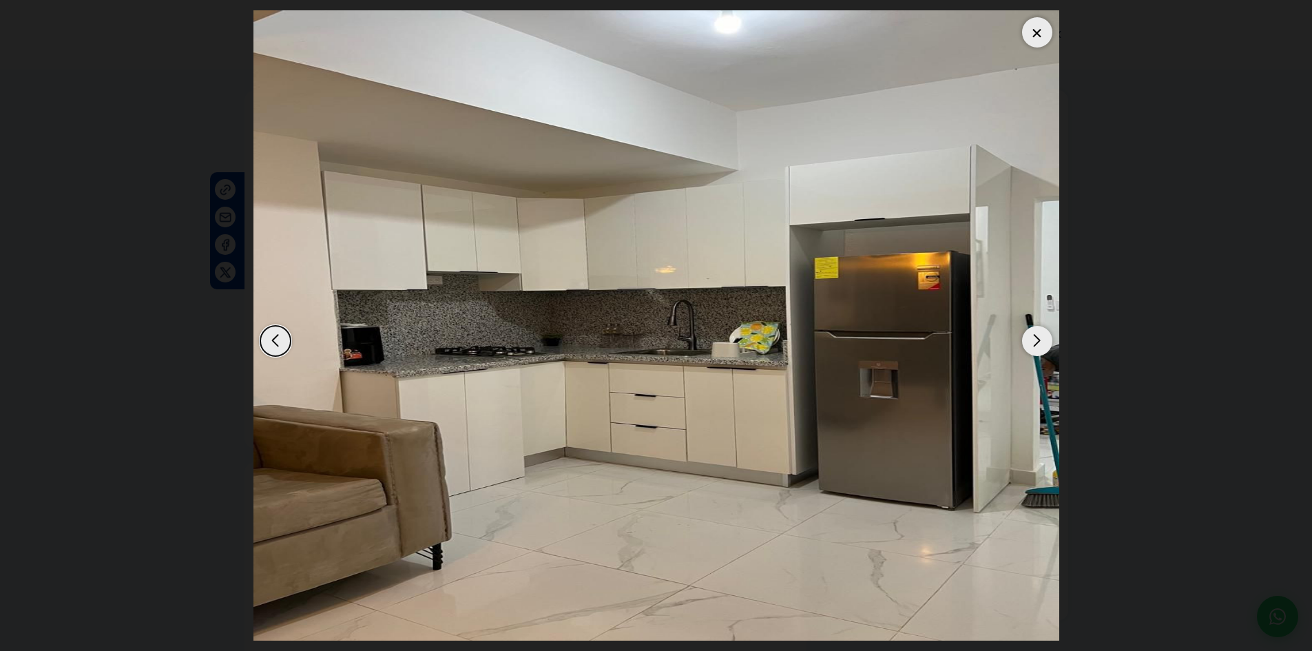
click at [1034, 335] on div "Next slide" at bounding box center [1037, 341] width 30 height 30
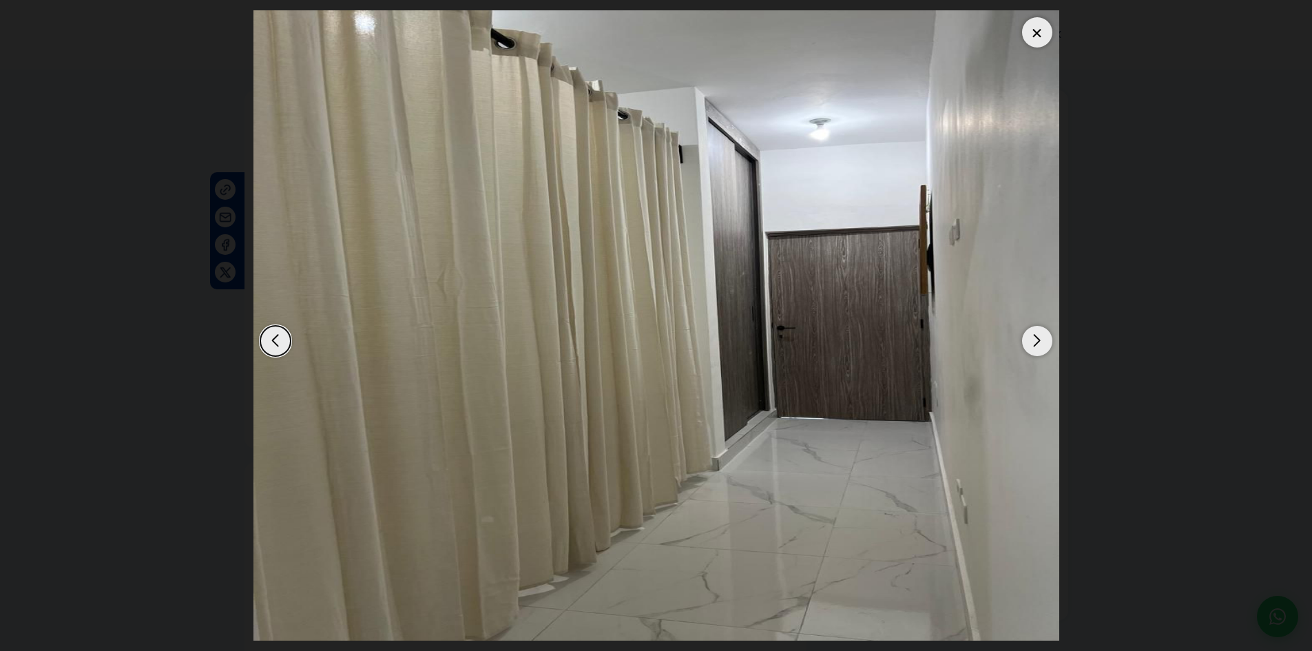
click at [1034, 335] on div "Next slide" at bounding box center [1037, 341] width 30 height 30
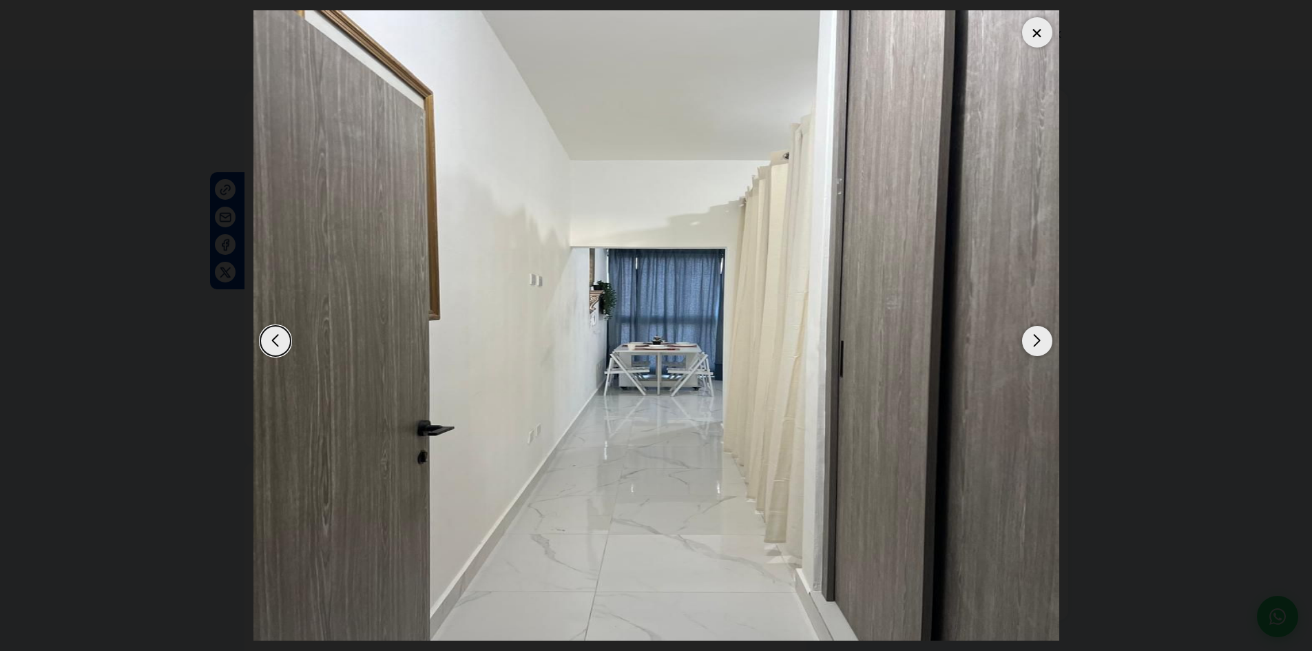
click at [275, 343] on div "Previous slide" at bounding box center [275, 341] width 30 height 30
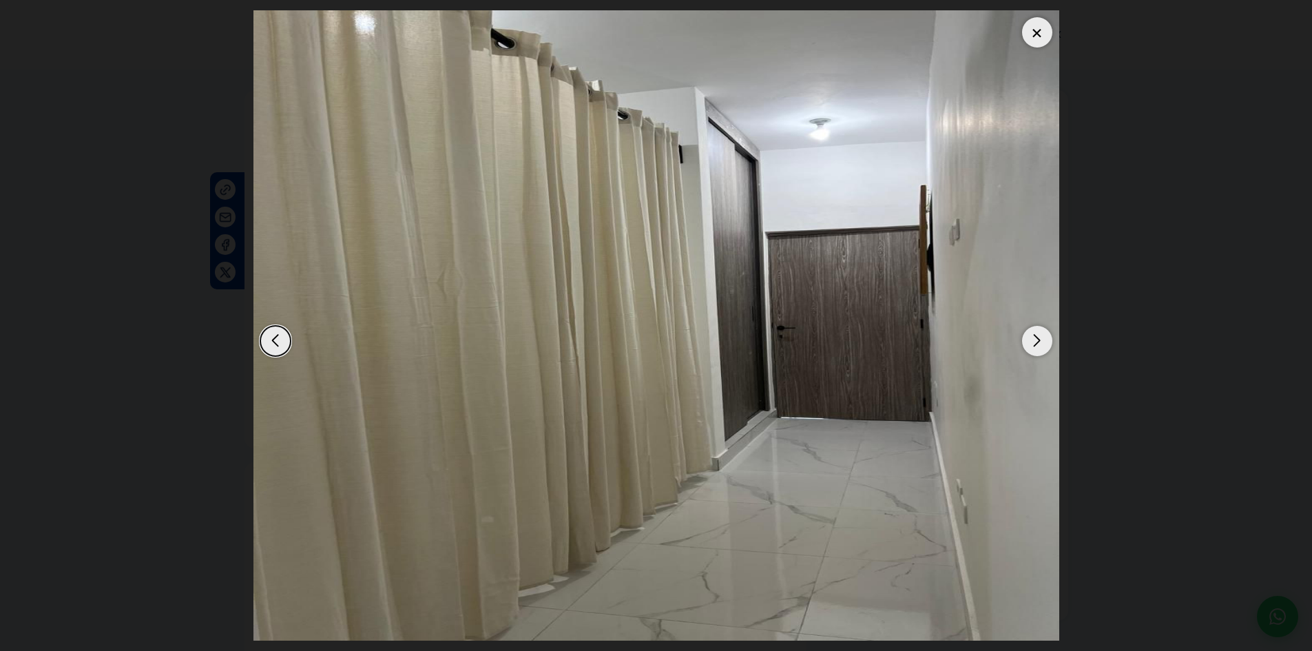
click at [1041, 346] on div "Next slide" at bounding box center [1037, 341] width 30 height 30
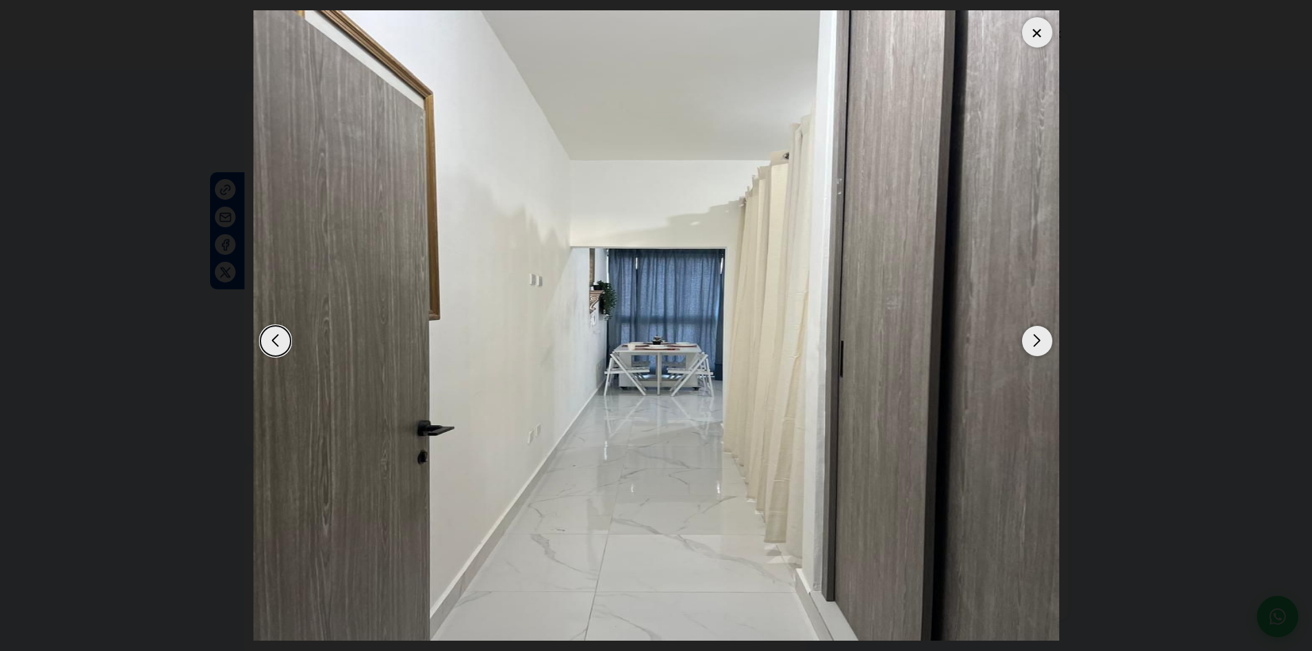
click at [1041, 346] on div "Next slide" at bounding box center [1037, 341] width 30 height 30
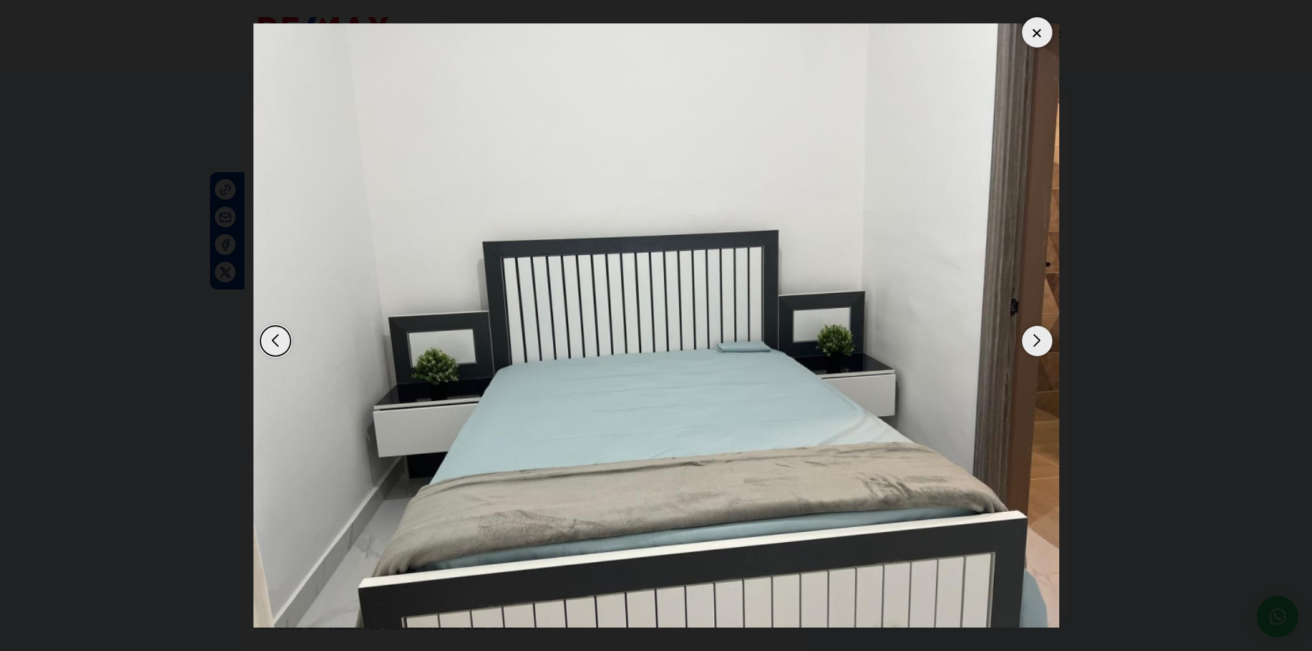
click at [1041, 346] on div "Next slide" at bounding box center [1037, 341] width 30 height 30
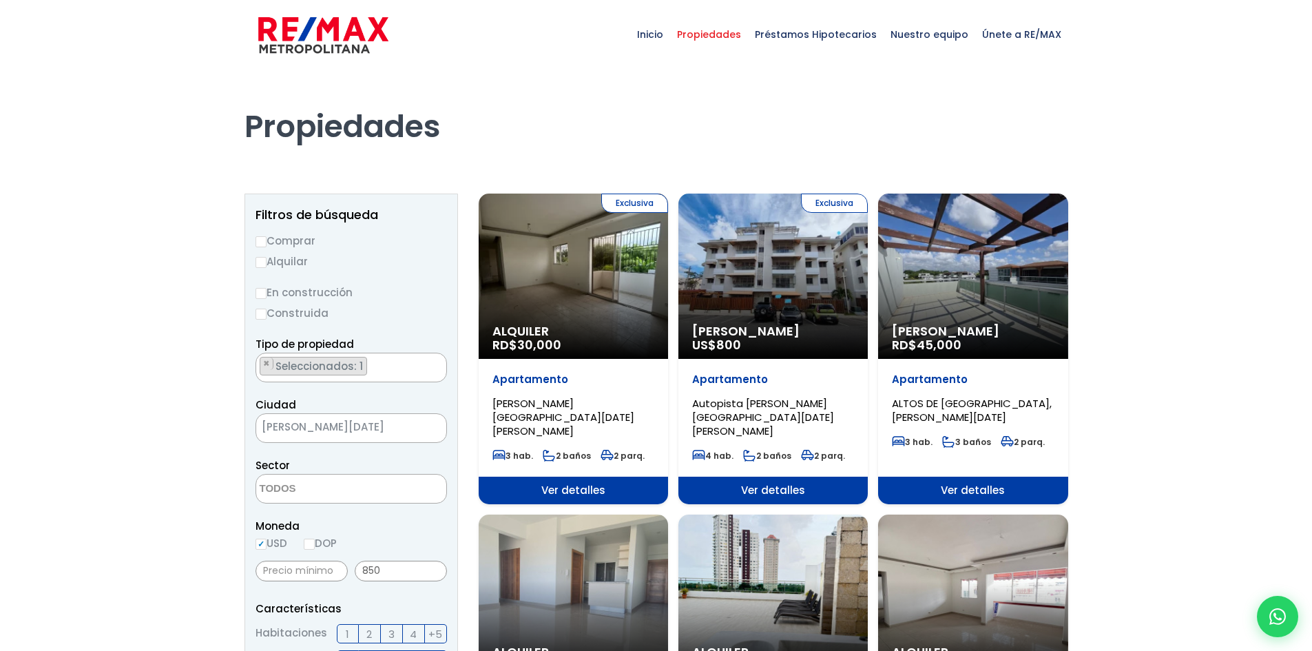
click at [392, 366] on ul "× Seleccionados: 1" at bounding box center [342, 368] width 173 height 30
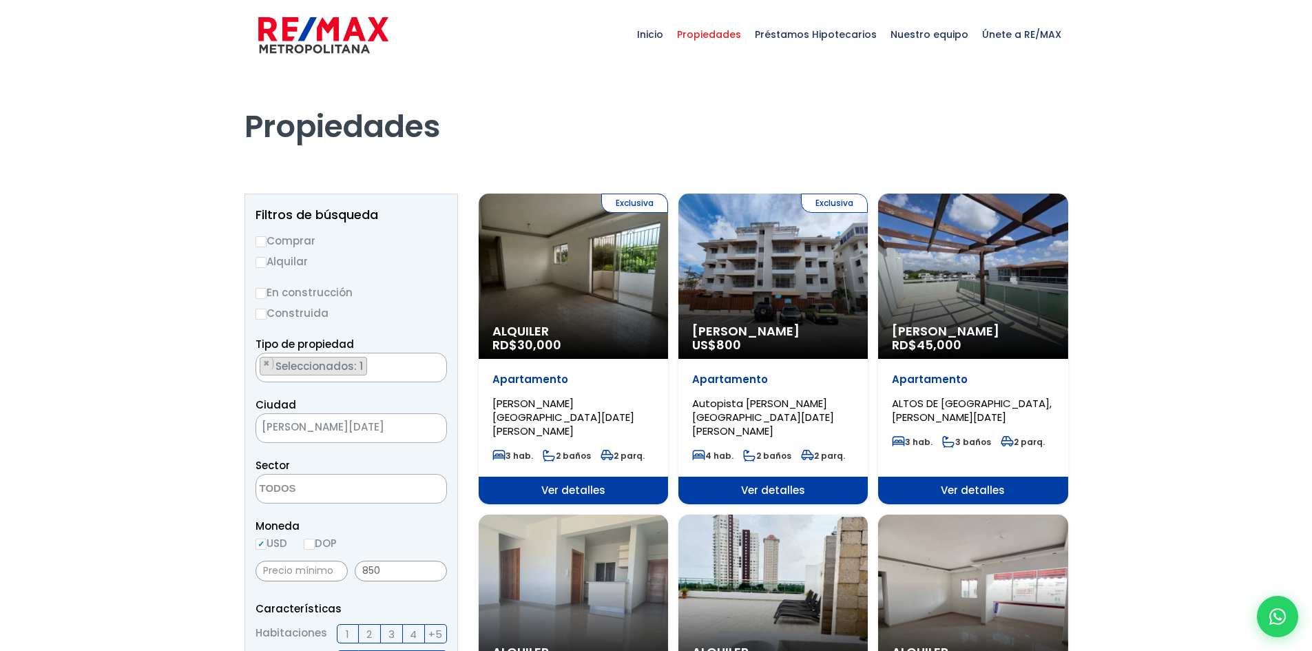
click at [264, 266] on input "Alquilar" at bounding box center [260, 262] width 11 height 11
radio input "true"
click at [319, 492] on textarea "Search" at bounding box center [323, 489] width 134 height 30
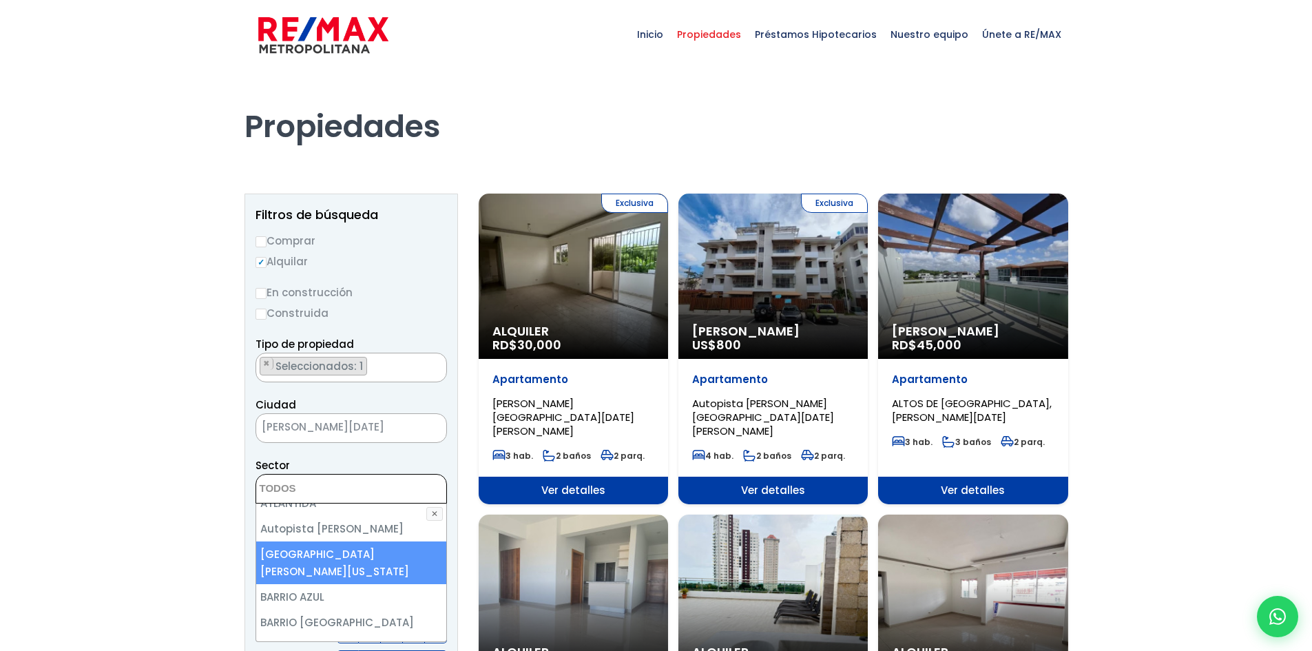
scroll to position [413, 0]
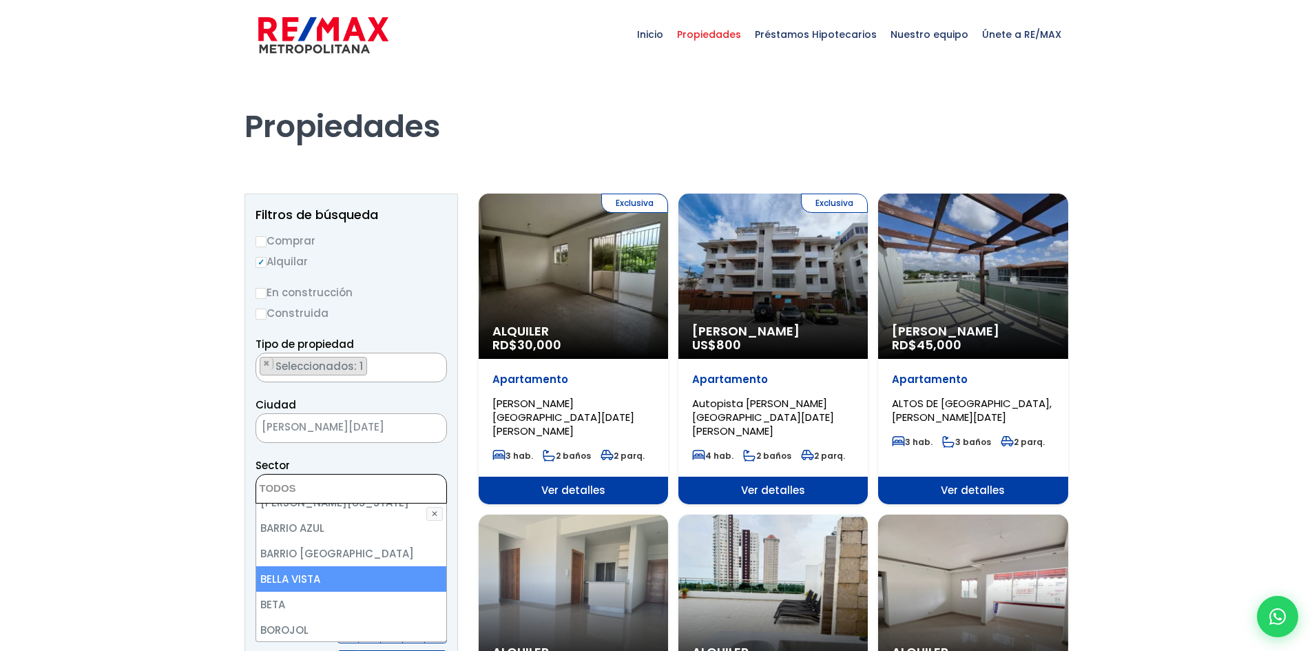
click at [398, 566] on li "BELLA VISTA" at bounding box center [351, 578] width 190 height 25
select select "150"
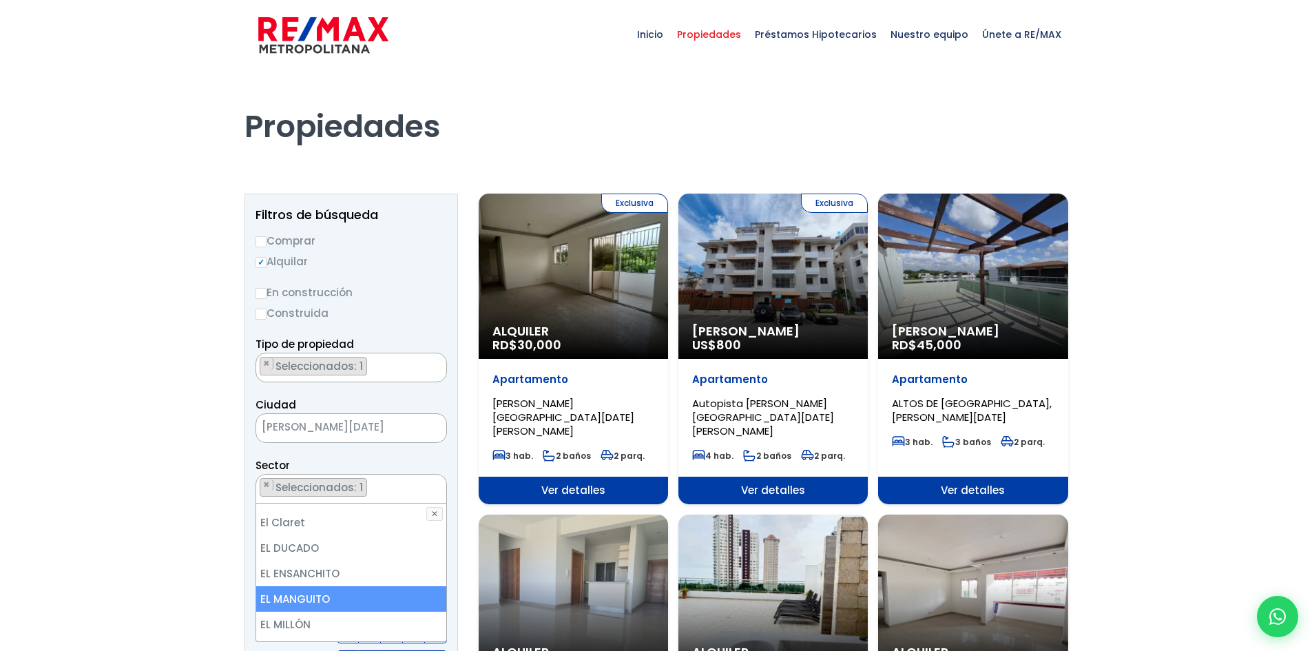
scroll to position [1584, 0]
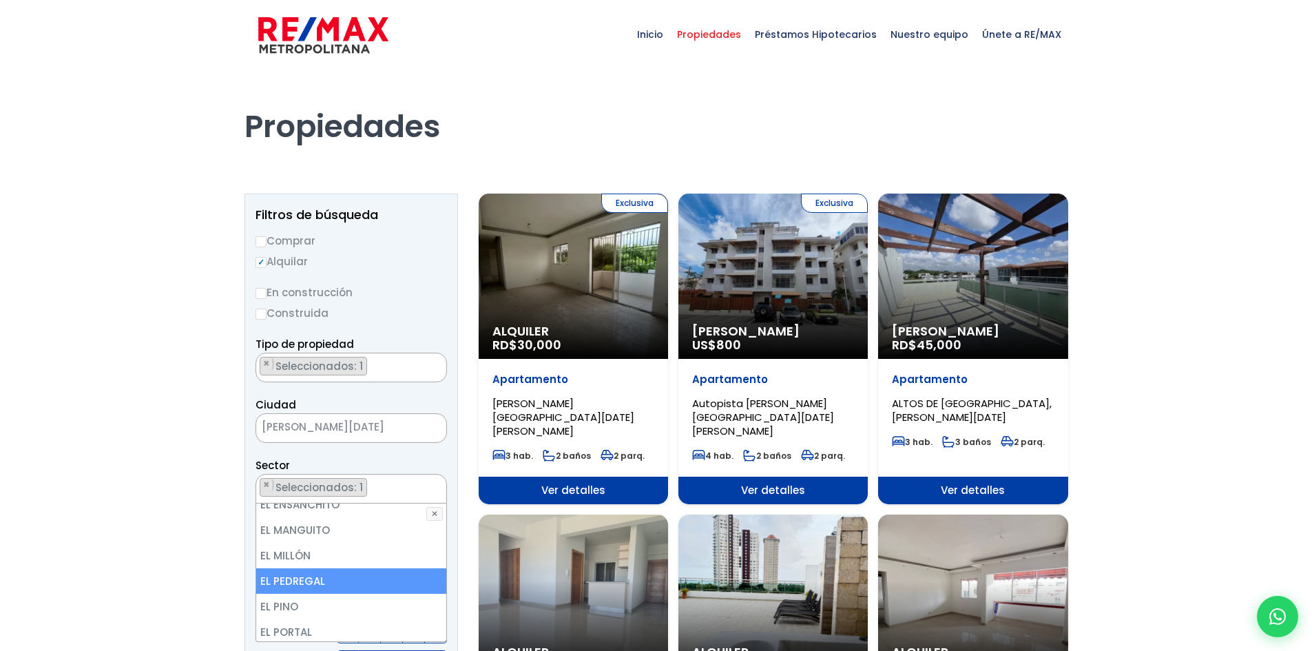
click at [366, 568] on li "EL PEDREGAL" at bounding box center [351, 580] width 190 height 25
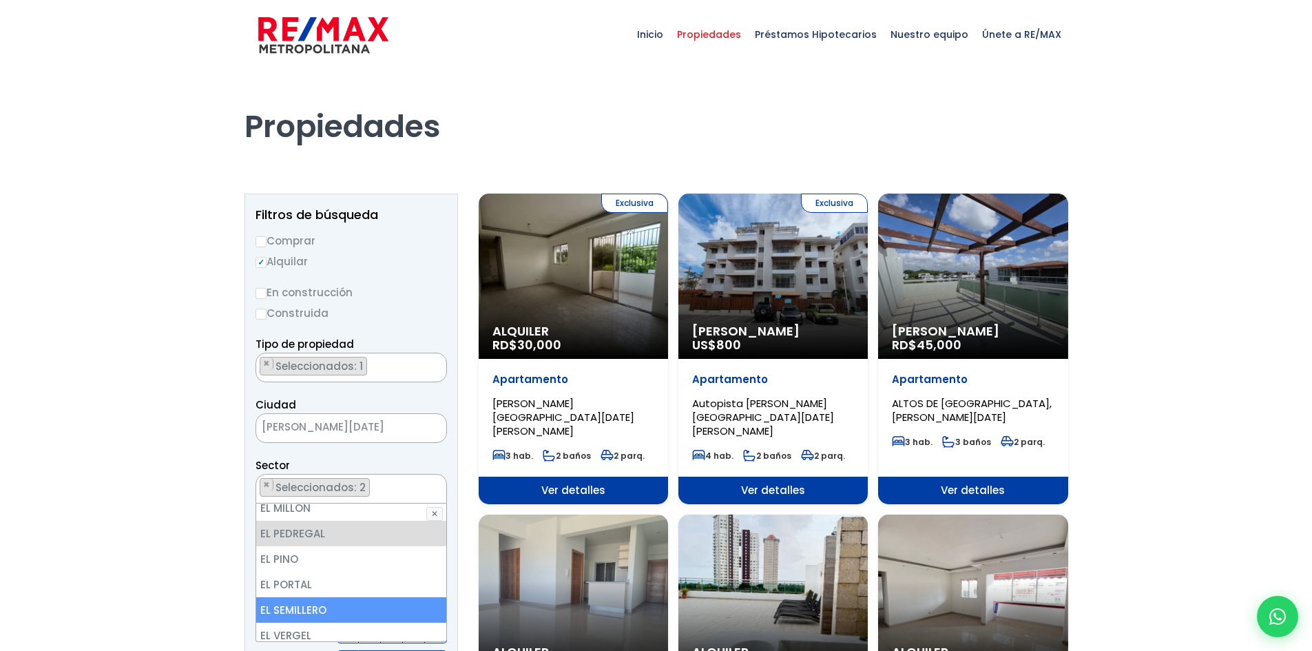
scroll to position [1653, 0]
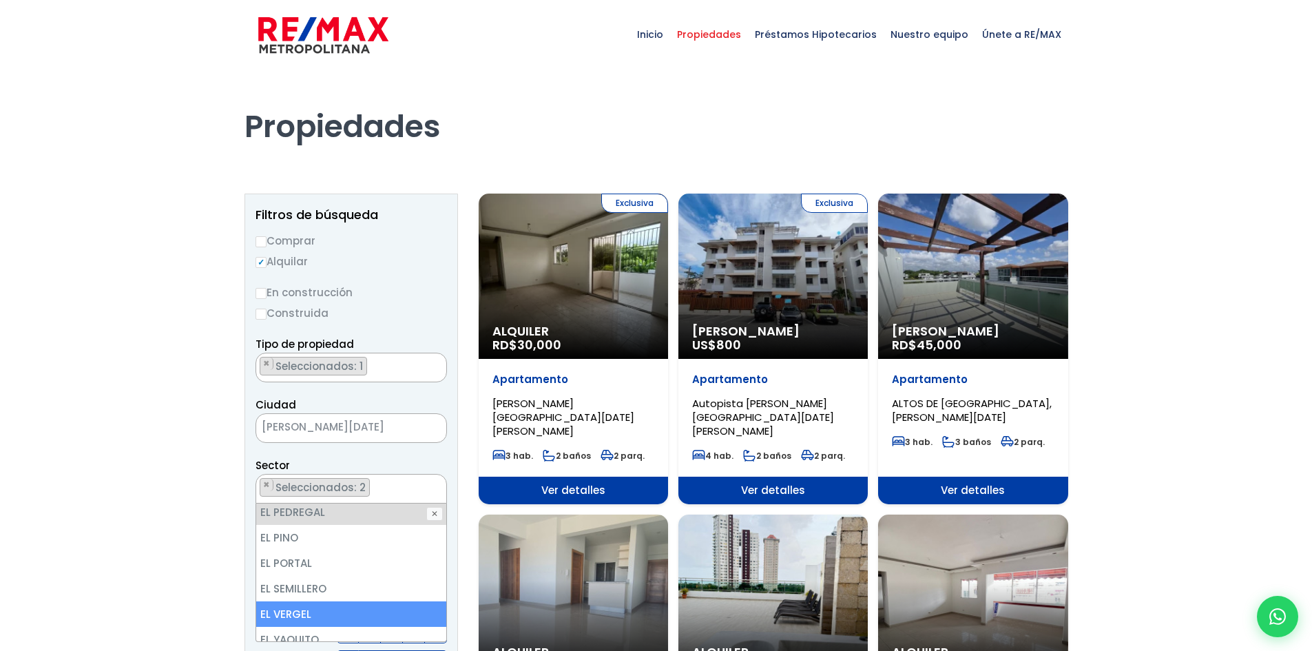
click at [305, 601] on li "EL VERGEL" at bounding box center [351, 613] width 190 height 25
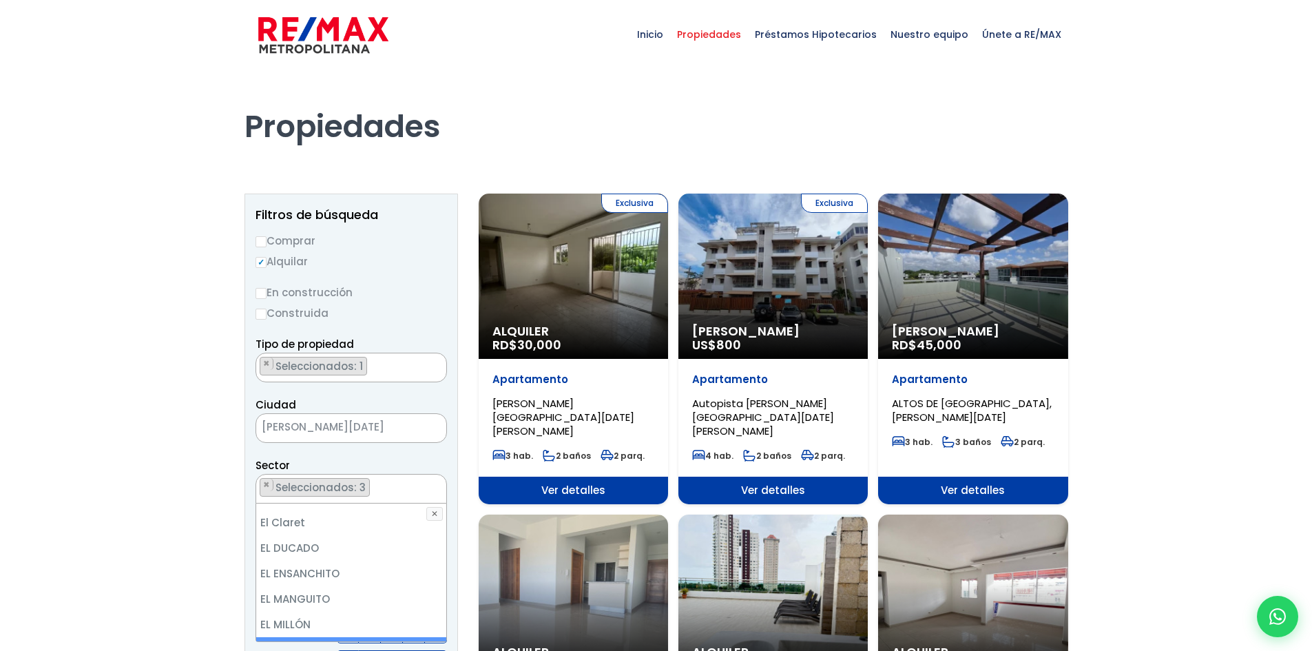
click at [303, 637] on li "EL PEDREGAL" at bounding box center [351, 649] width 190 height 25
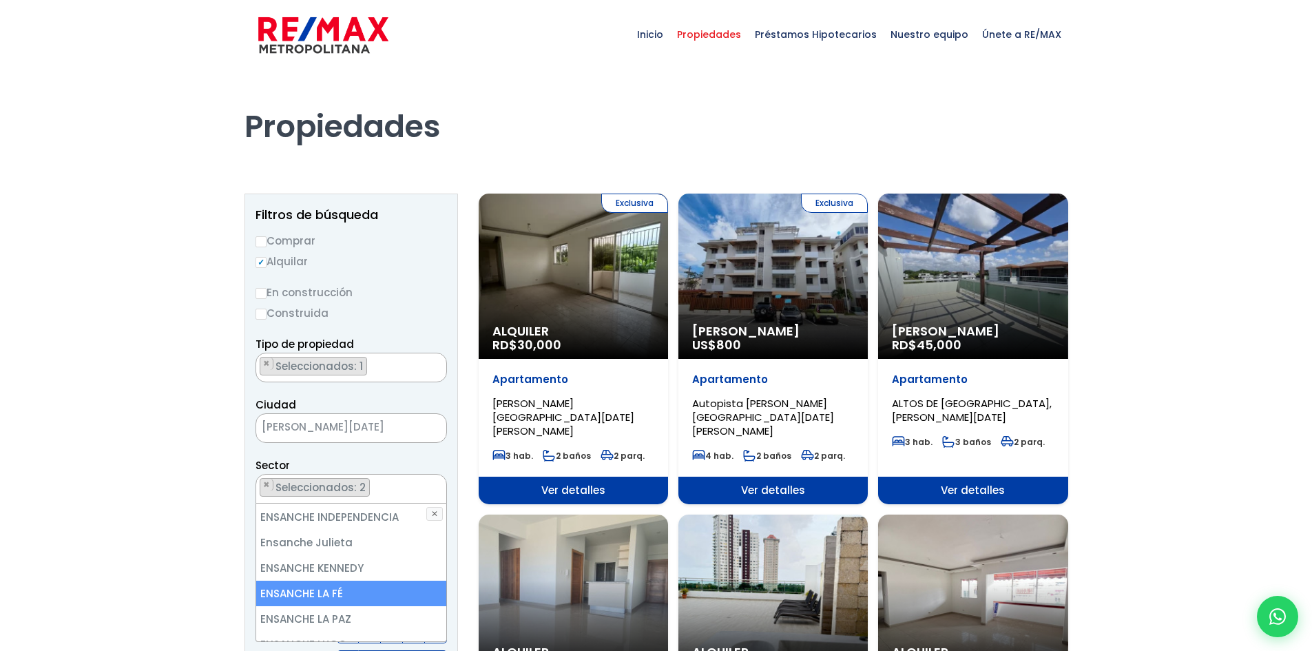
scroll to position [1997, 0]
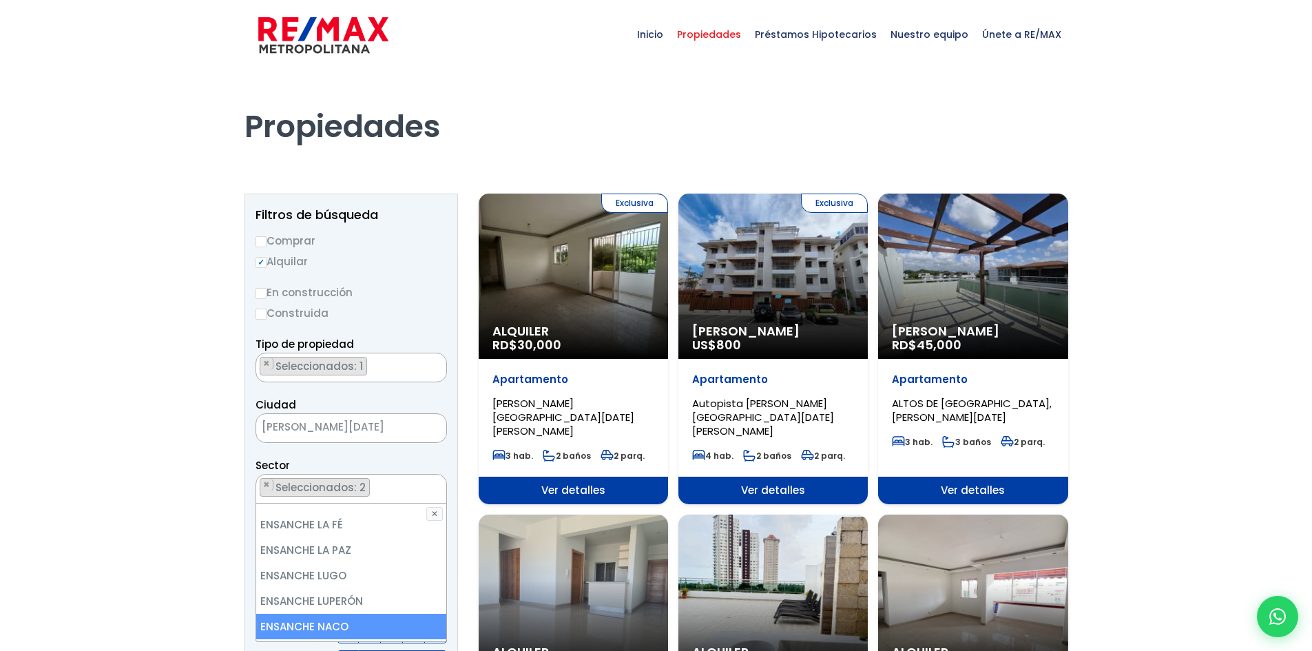
click at [358, 614] on li "ENSANCHE NACO" at bounding box center [351, 626] width 190 height 25
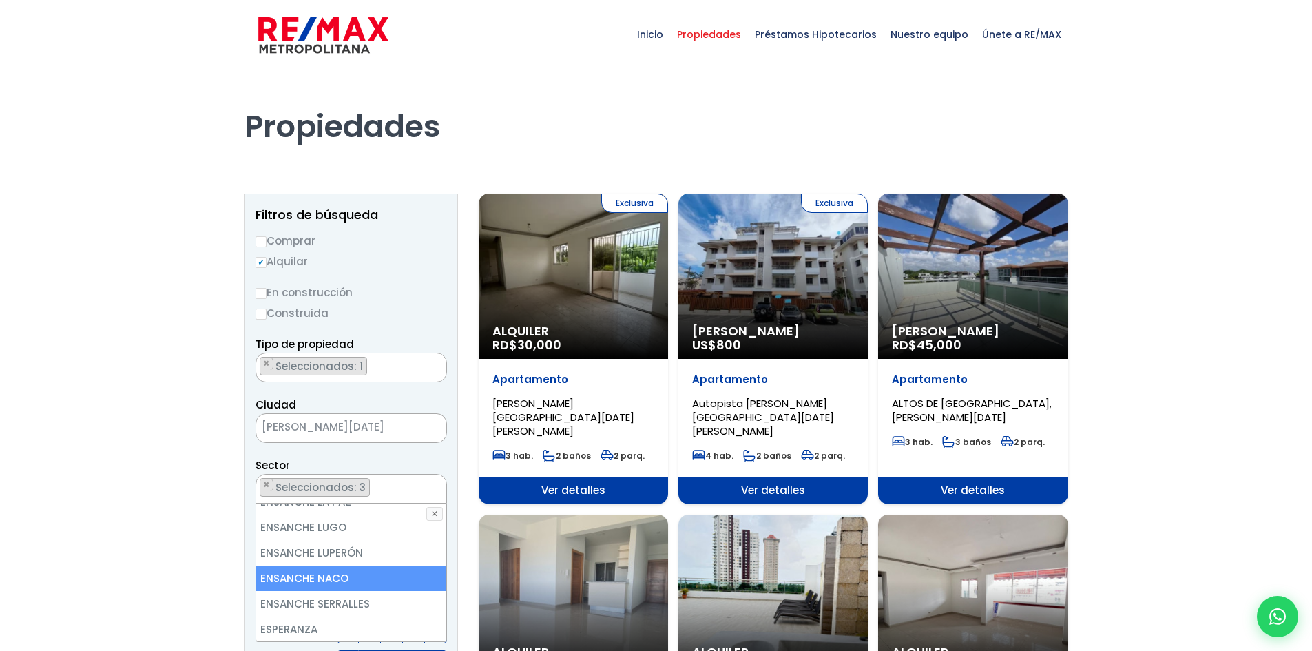
scroll to position [2066, 0]
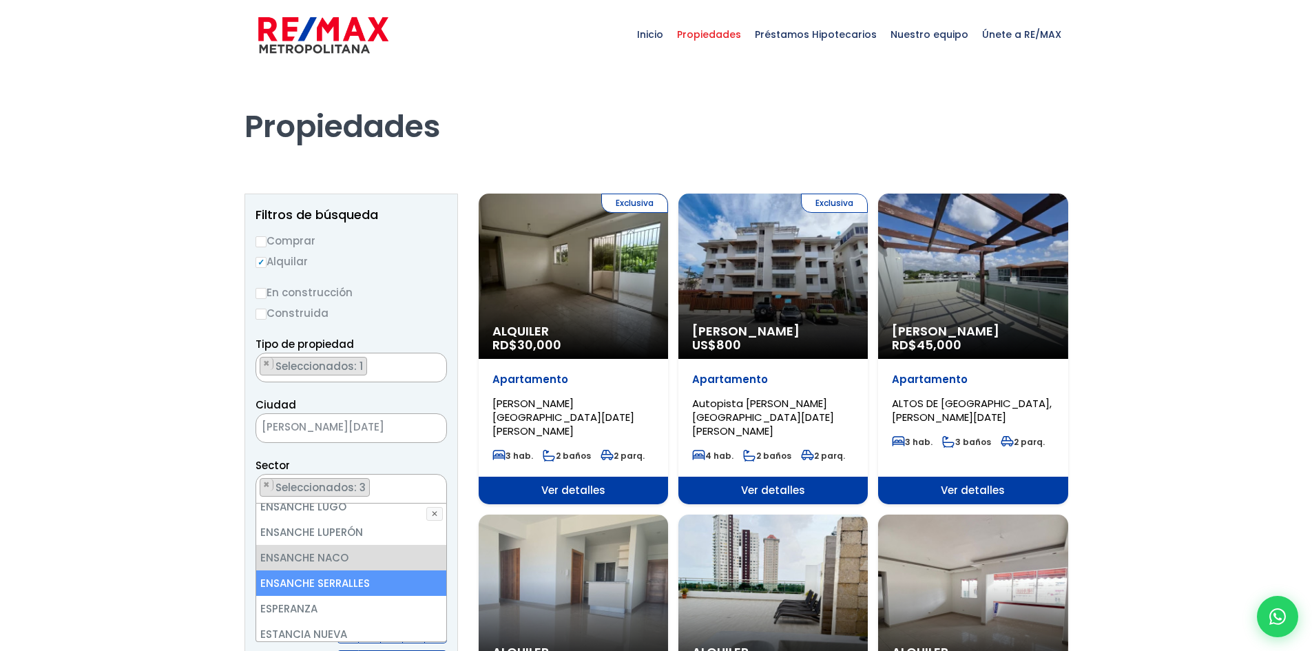
click at [351, 570] on li "ENSANCHE SERRALLES" at bounding box center [351, 582] width 190 height 25
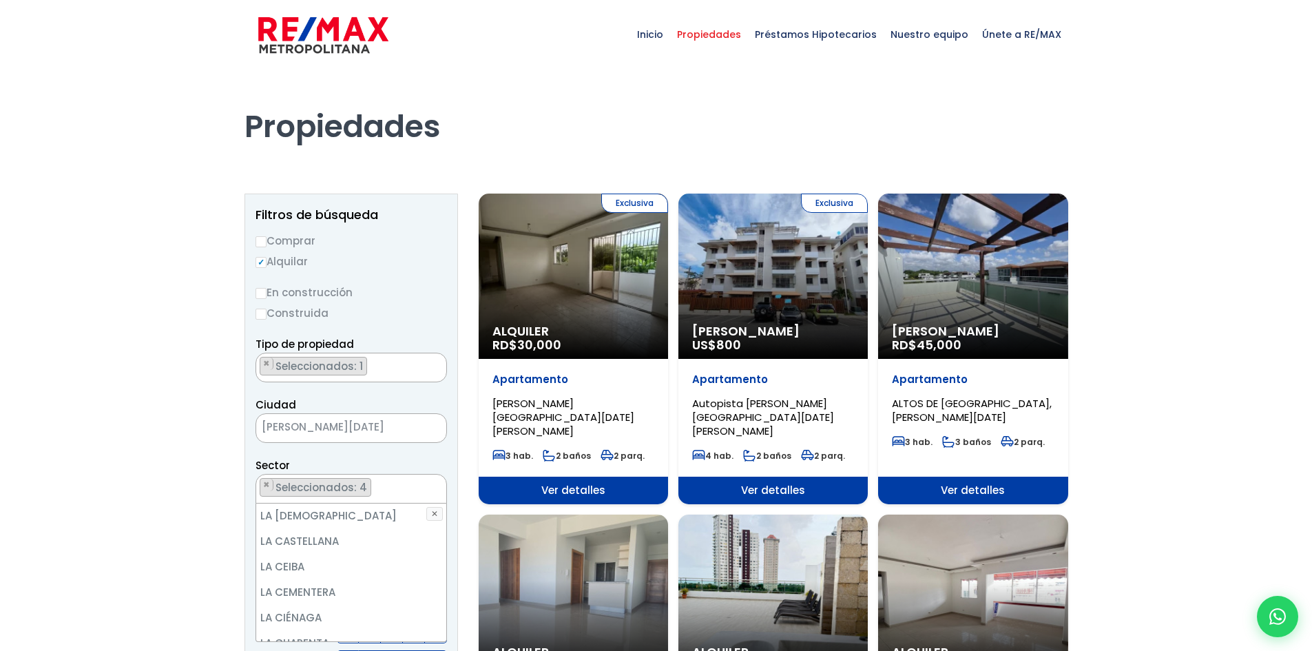
scroll to position [2892, 0]
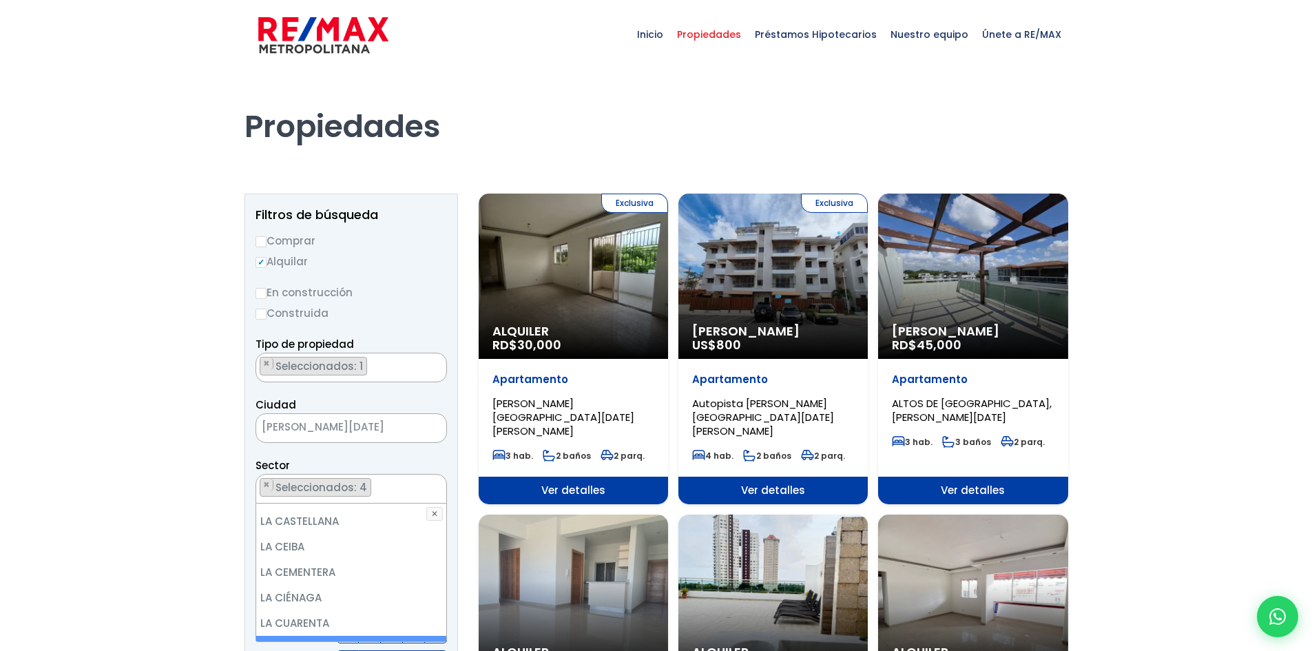
click at [348, 636] on li "LA ESPERILLA" at bounding box center [351, 648] width 190 height 25
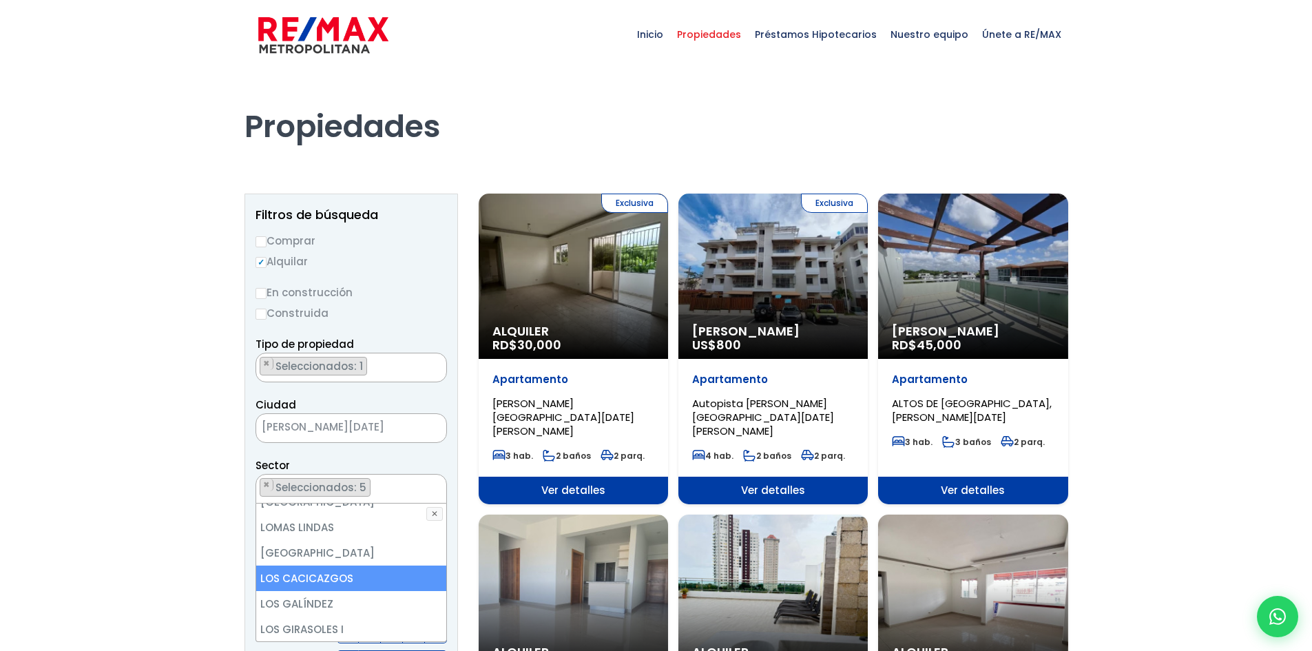
click at [350, 565] on li "LOS CACICAZGOS" at bounding box center [351, 577] width 190 height 25
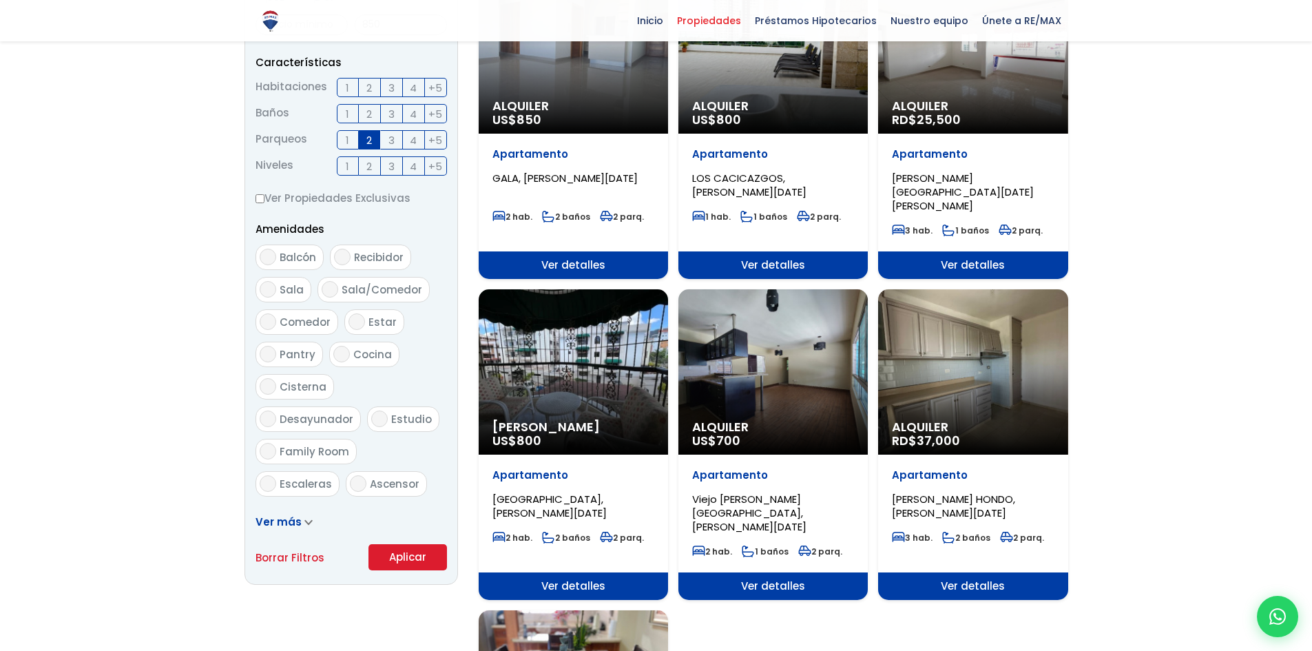
scroll to position [551, 0]
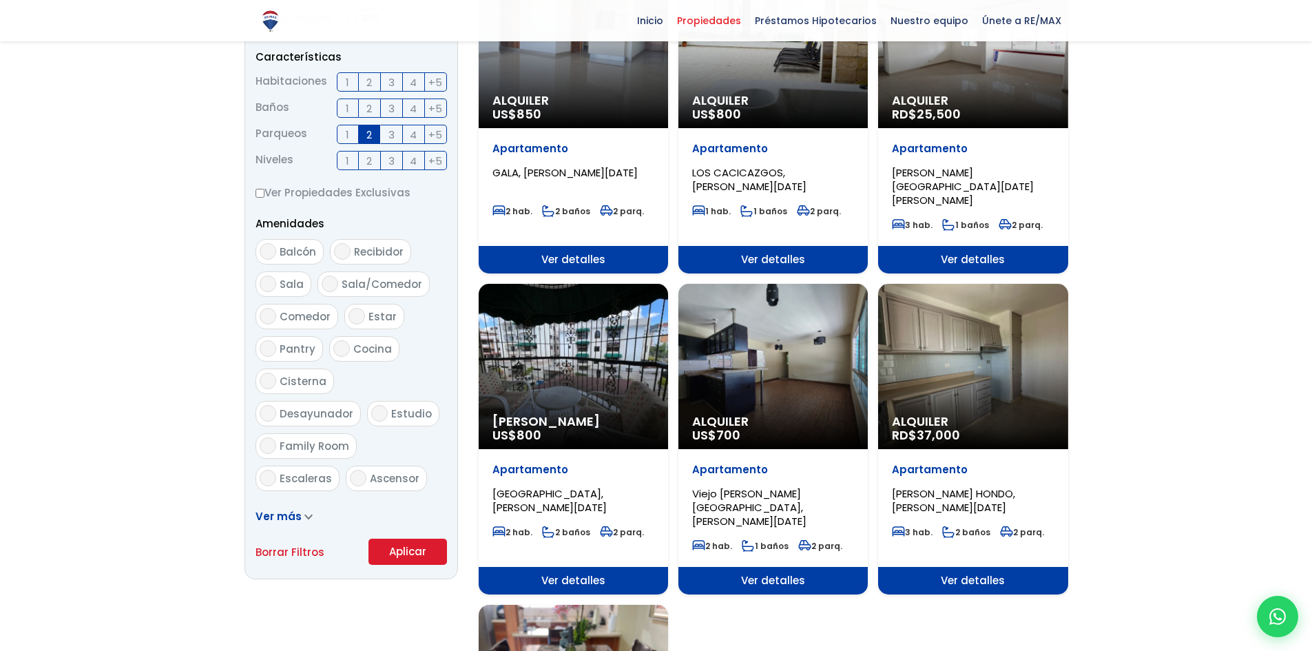
click at [404, 555] on button "Aplicar" at bounding box center [407, 552] width 79 height 26
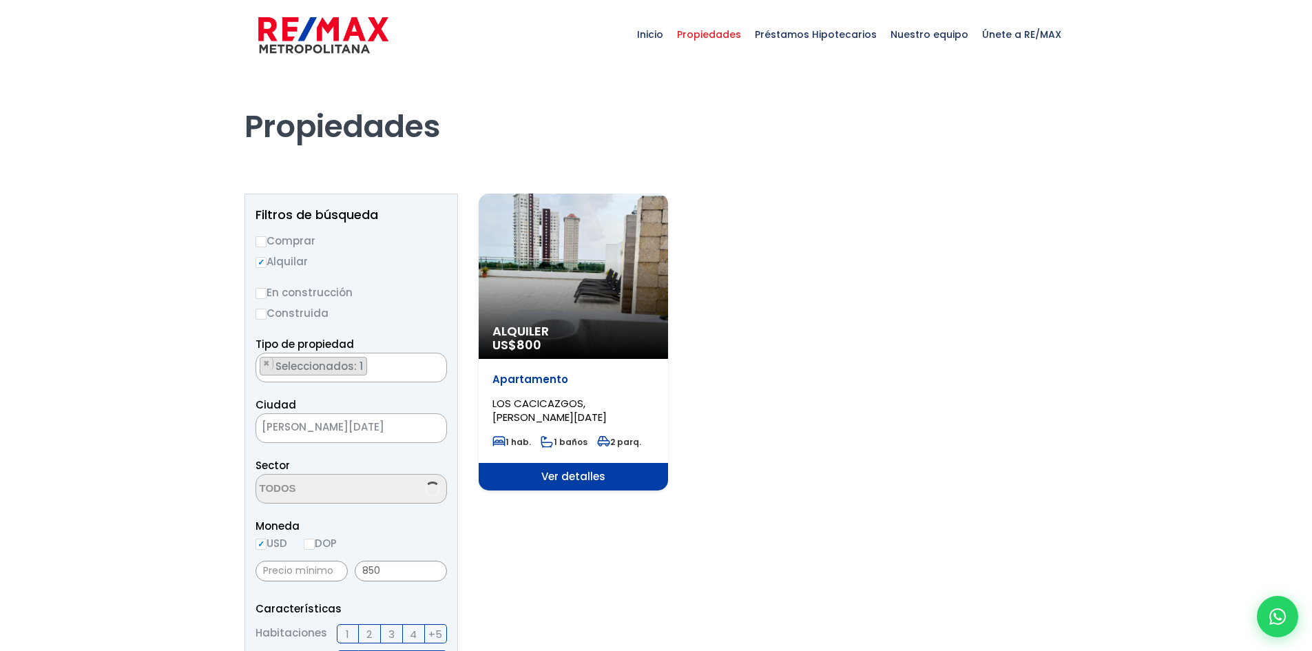
scroll to position [2297, 0]
select select "150"
click at [563, 406] on span "LOS CACICAZGOS, [PERSON_NAME][DATE]" at bounding box center [549, 410] width 114 height 28
click at [581, 297] on div "Alquiler US$ 800" at bounding box center [573, 276] width 189 height 165
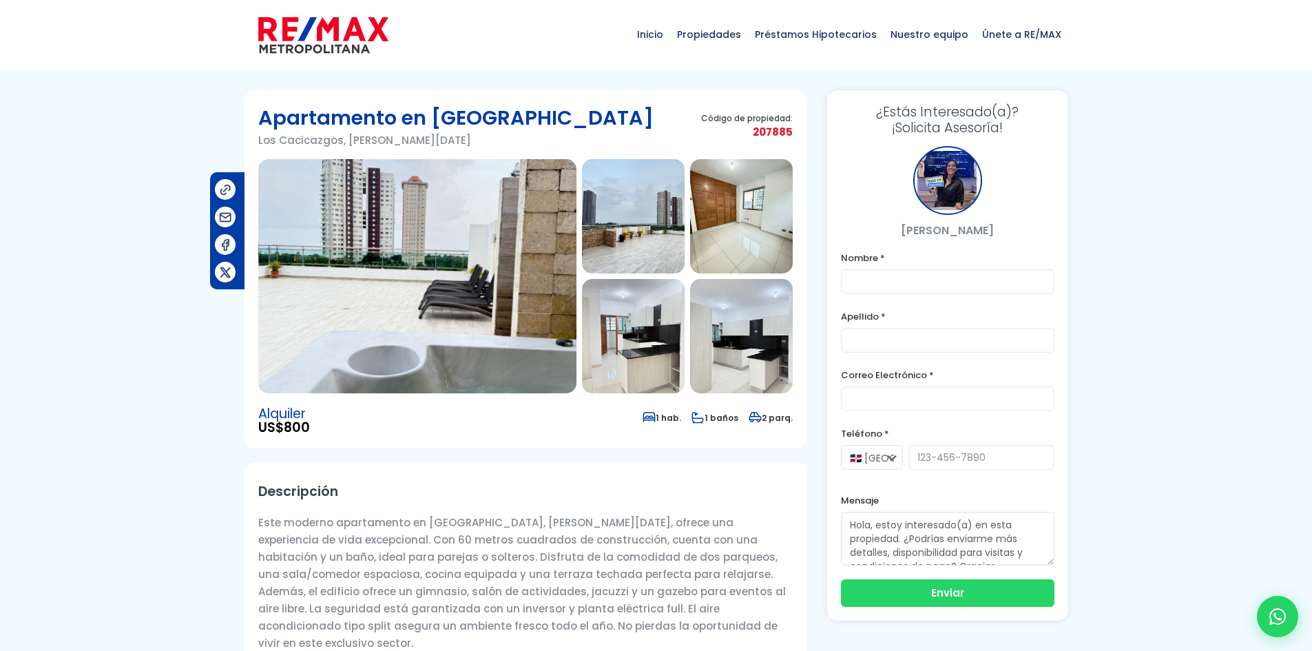
click at [424, 240] on img at bounding box center [417, 276] width 318 height 234
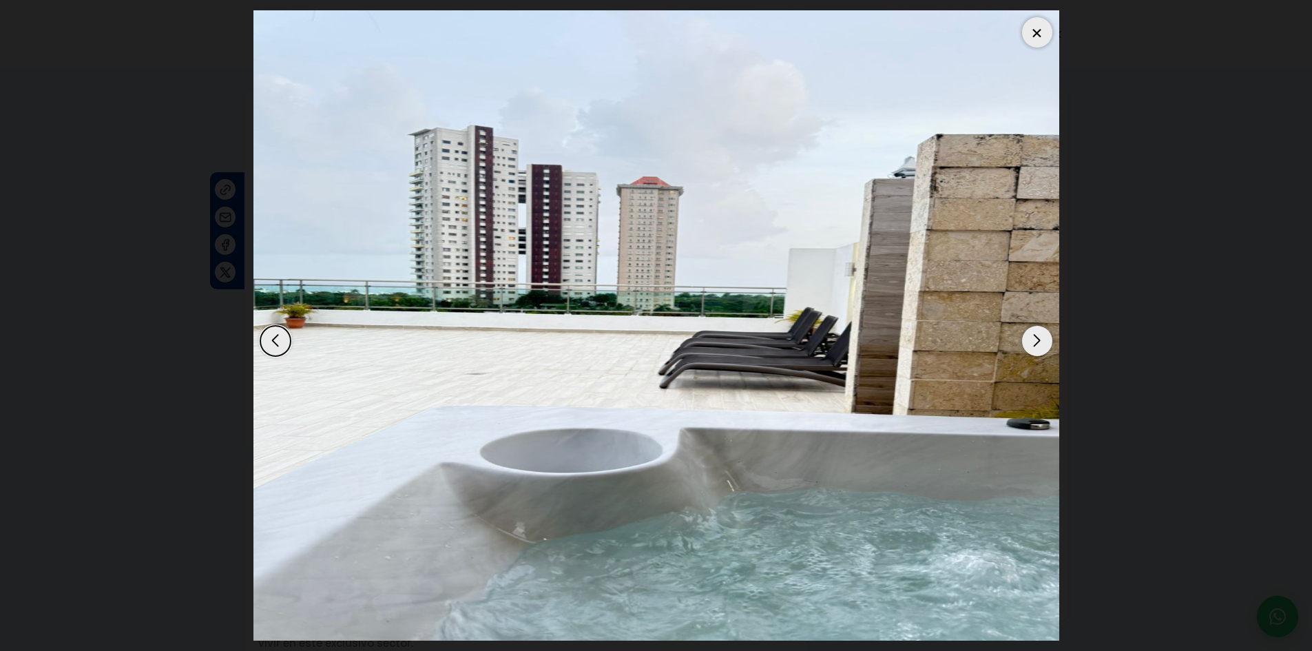
click at [1034, 338] on div "Next slide" at bounding box center [1037, 341] width 30 height 30
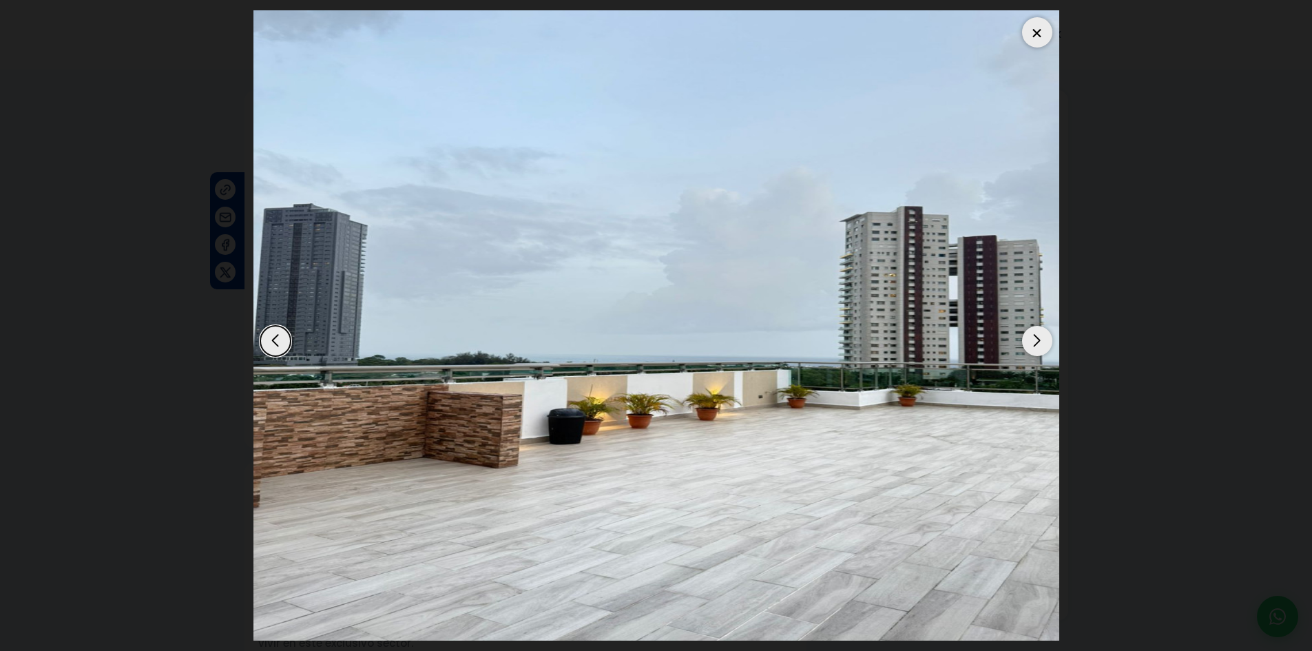
click at [1034, 338] on div "Next slide" at bounding box center [1037, 341] width 30 height 30
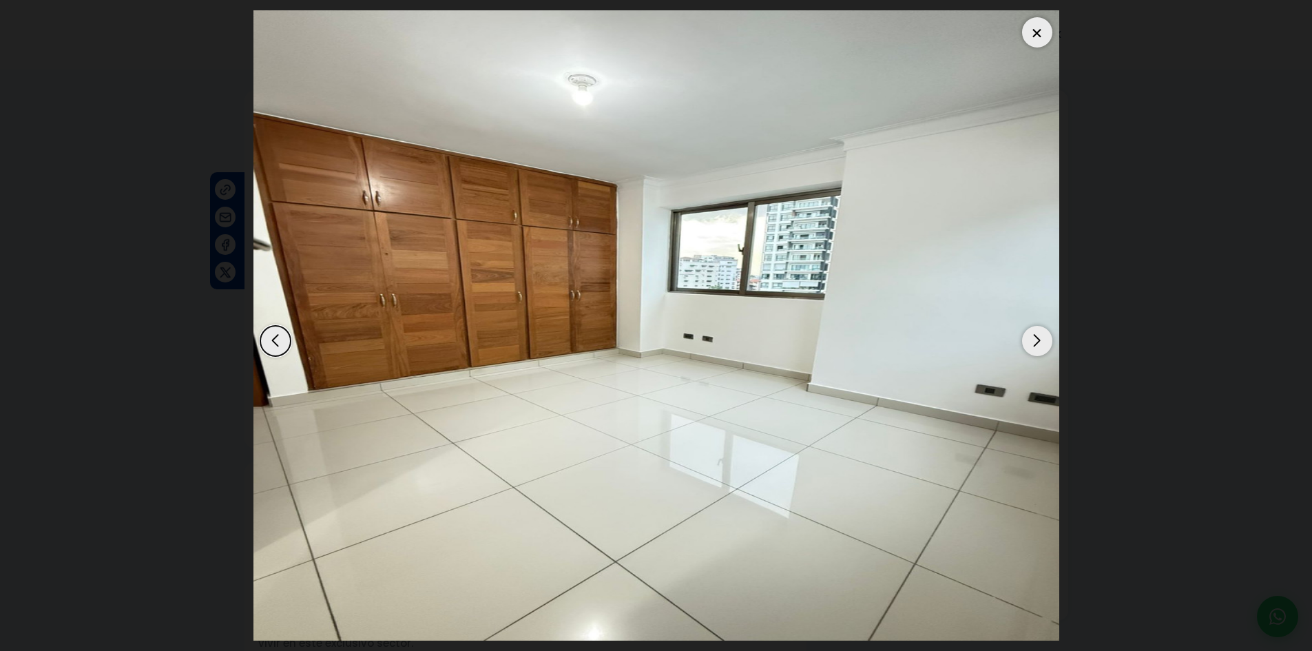
click at [1034, 338] on div "Next slide" at bounding box center [1037, 341] width 30 height 30
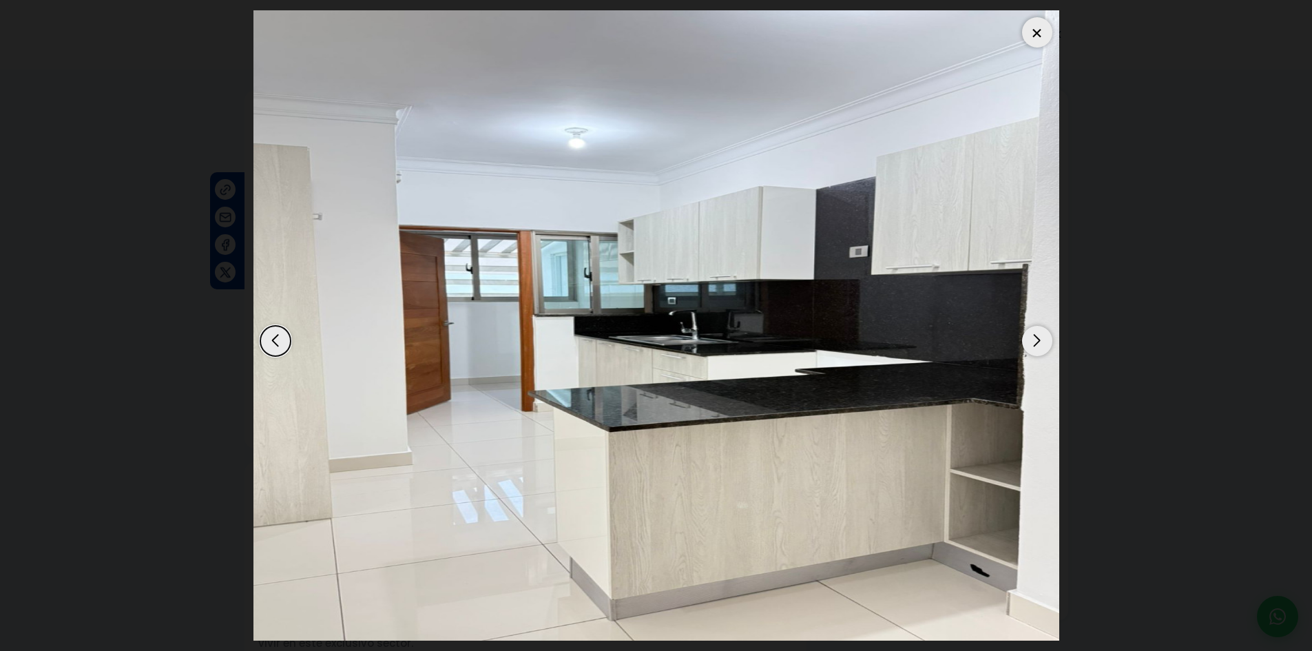
click at [1034, 338] on div "Next slide" at bounding box center [1037, 341] width 30 height 30
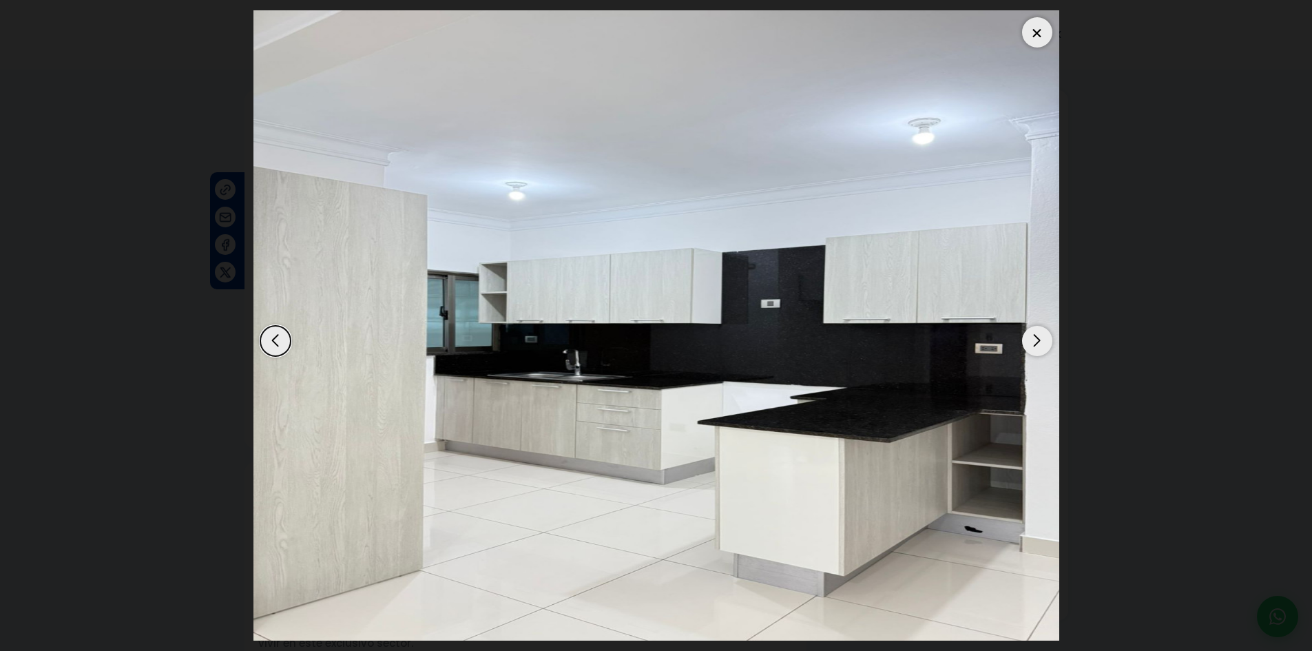
click at [1034, 338] on div "Next slide" at bounding box center [1037, 341] width 30 height 30
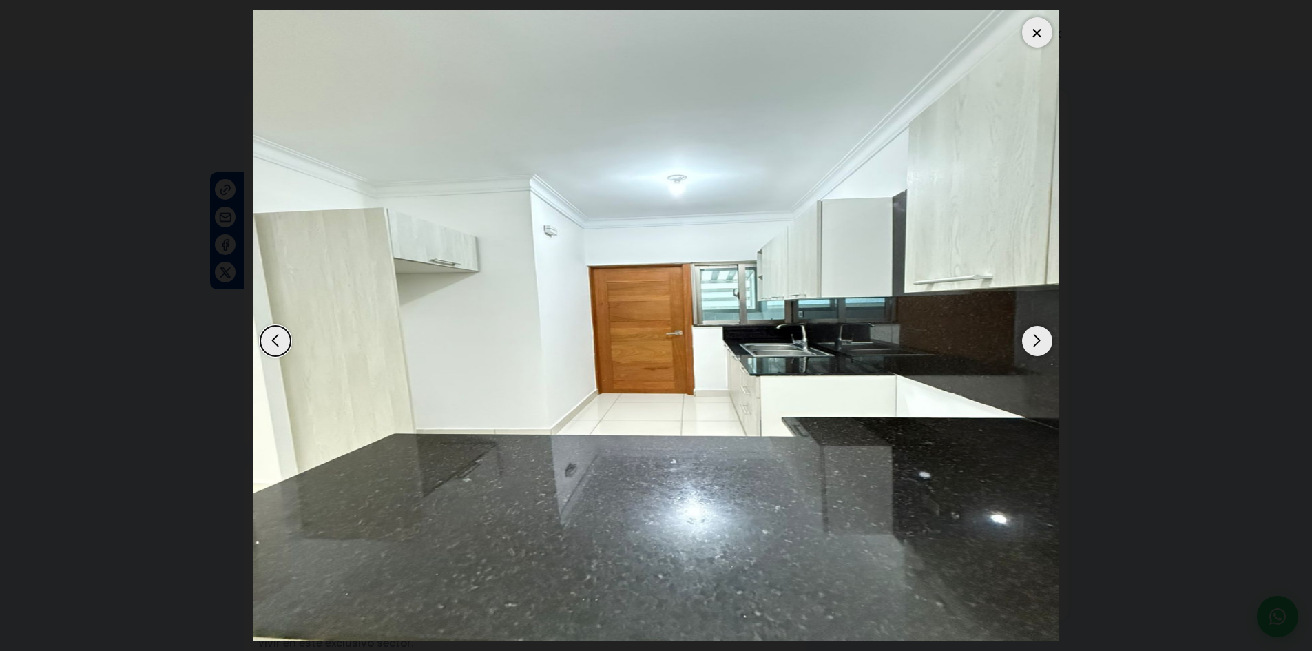
click at [1034, 338] on div "Next slide" at bounding box center [1037, 341] width 30 height 30
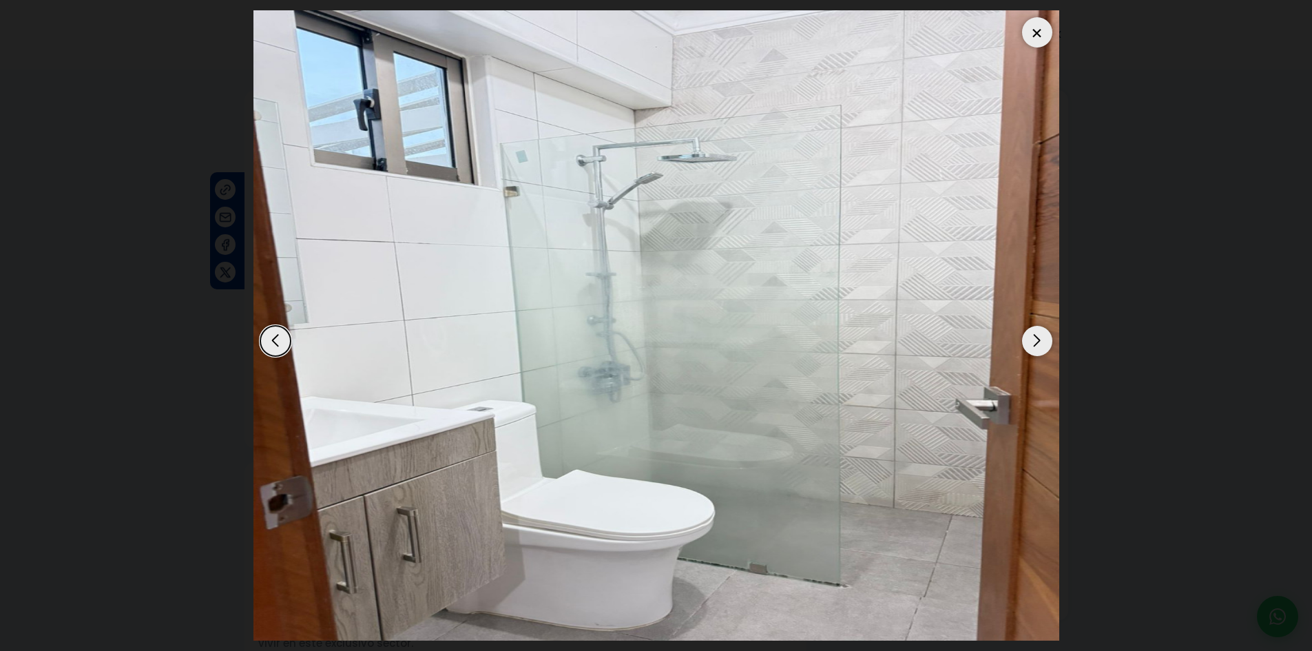
click at [1034, 338] on div "Next slide" at bounding box center [1037, 341] width 30 height 30
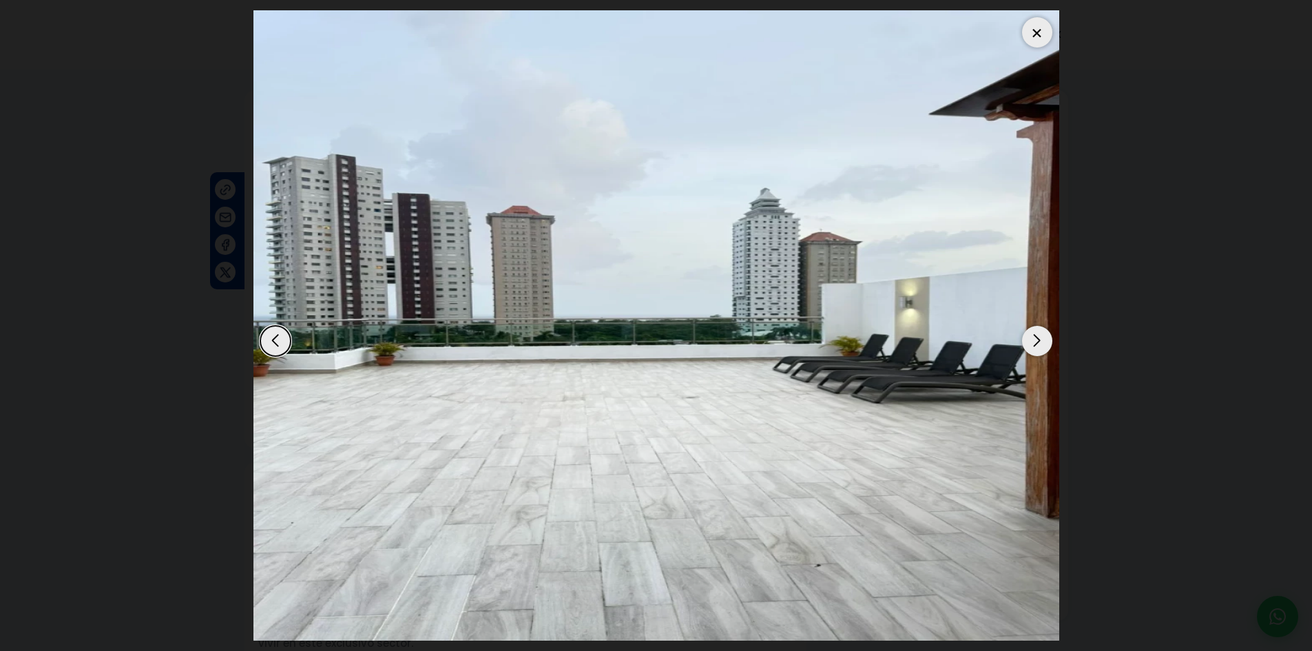
click at [1045, 349] on div "Next slide" at bounding box center [1037, 341] width 30 height 30
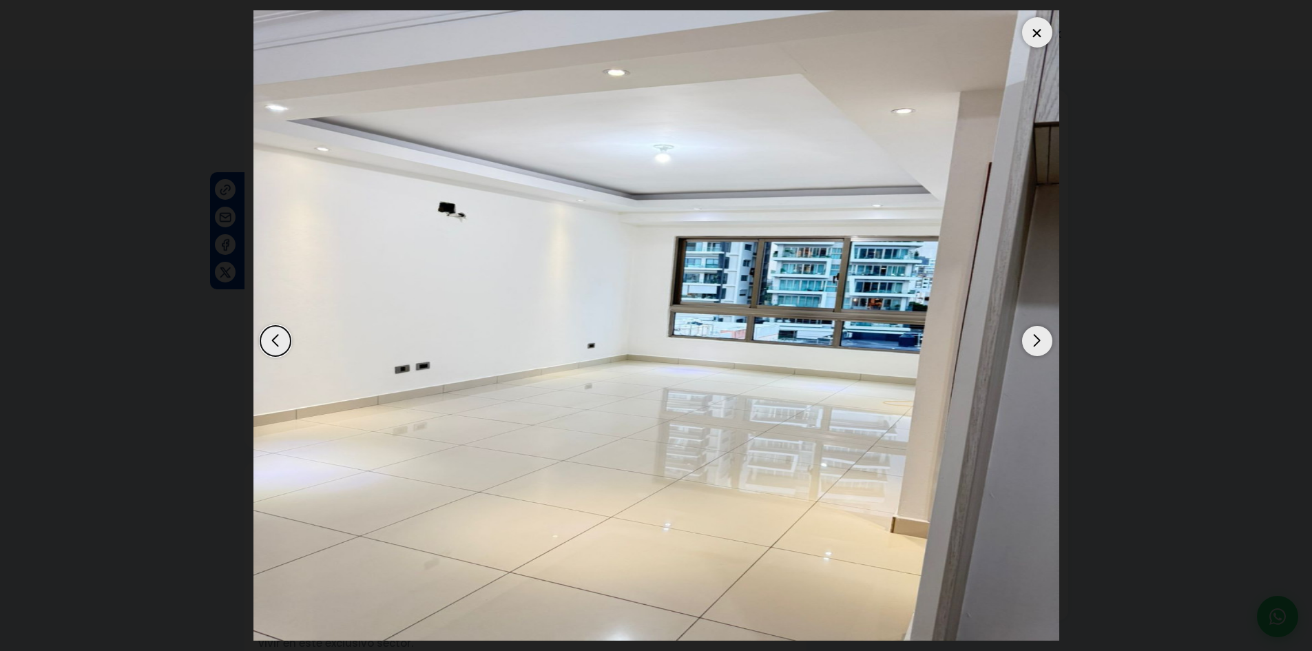
click at [1019, 335] on img "9 / 12" at bounding box center [656, 325] width 806 height 630
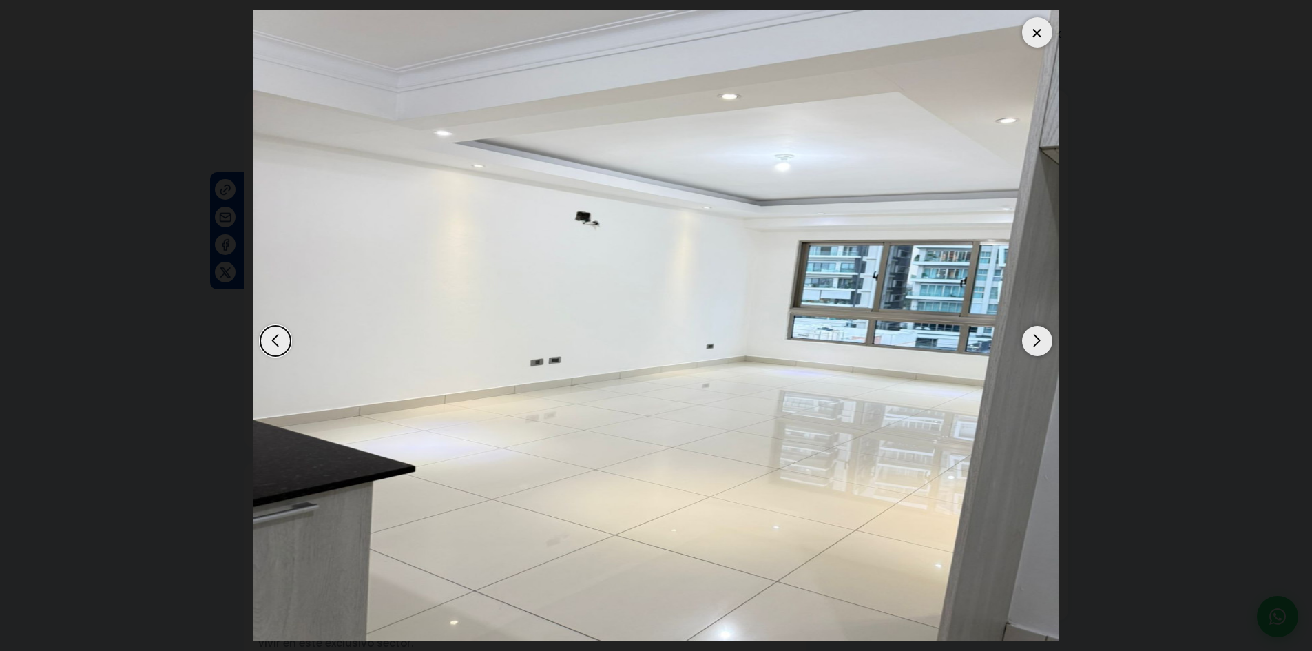
click at [1038, 339] on div "Next slide" at bounding box center [1037, 341] width 30 height 30
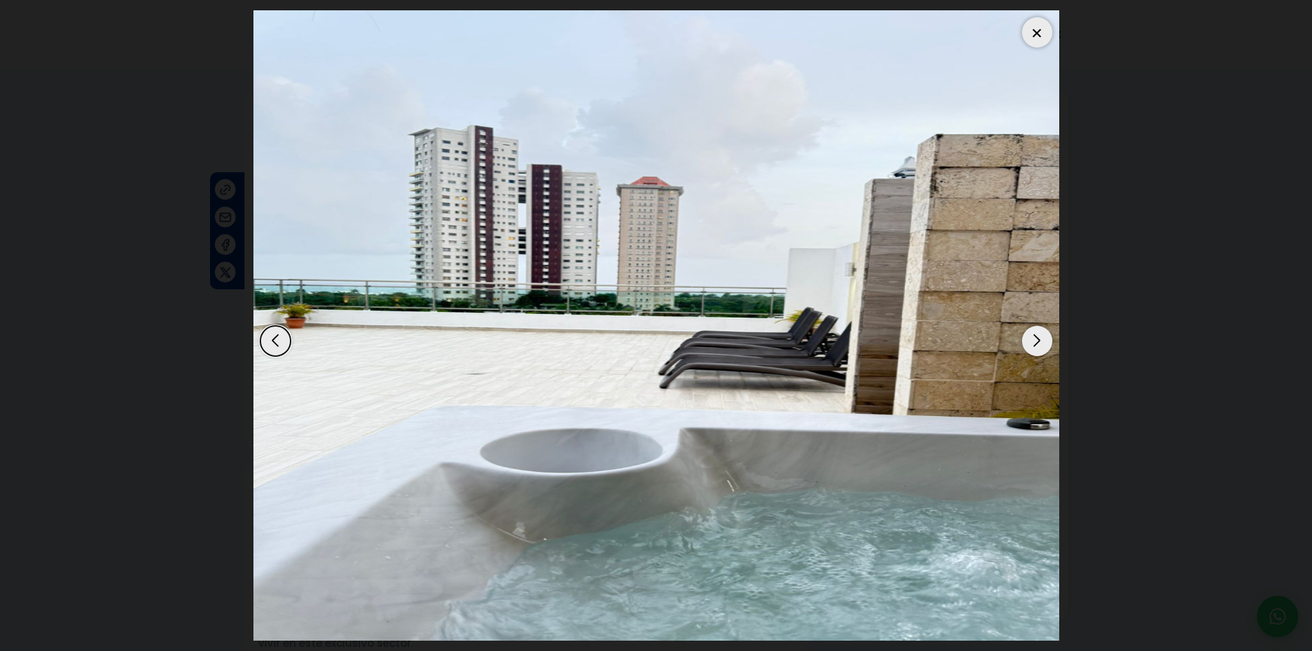
click at [1038, 339] on div "Next slide" at bounding box center [1037, 341] width 30 height 30
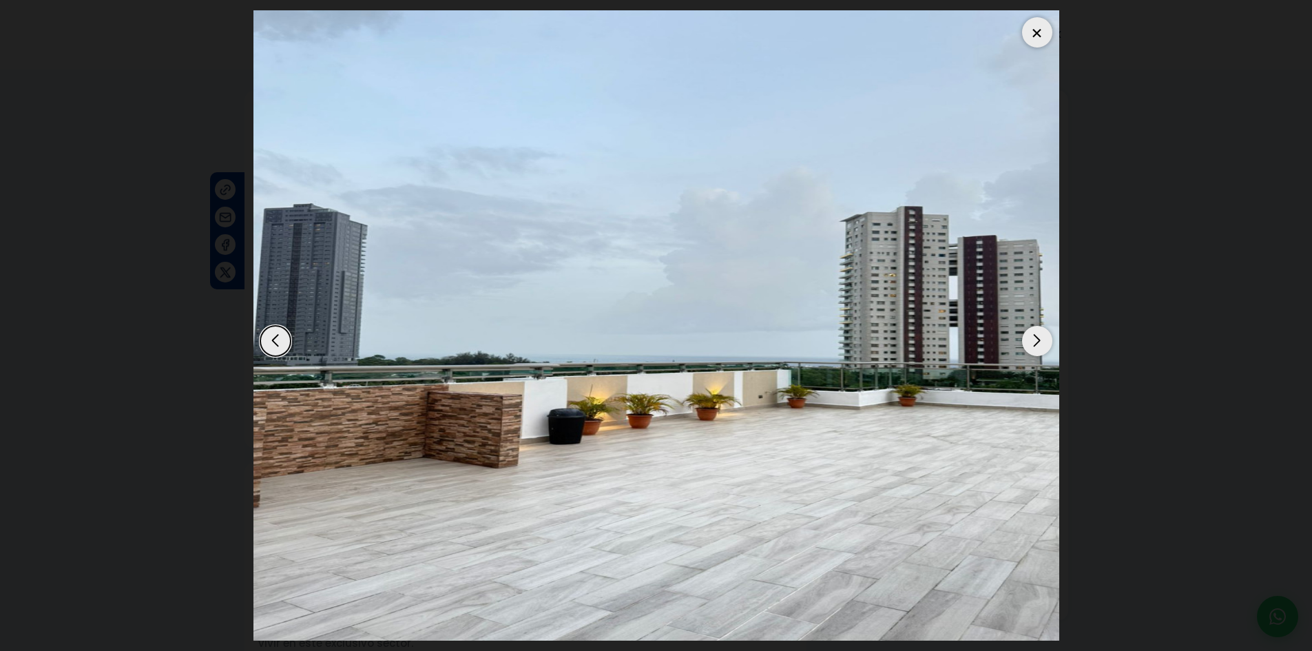
click at [1038, 339] on div "Next slide" at bounding box center [1037, 341] width 30 height 30
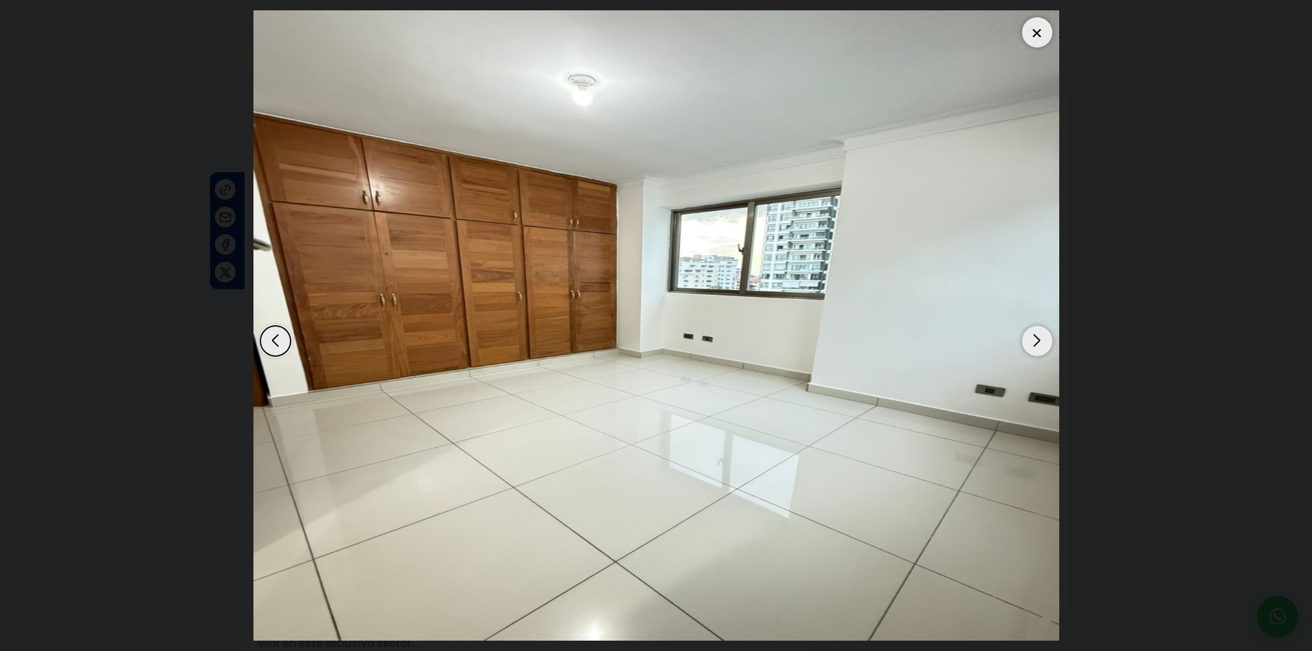
click at [1038, 339] on div "Next slide" at bounding box center [1037, 341] width 30 height 30
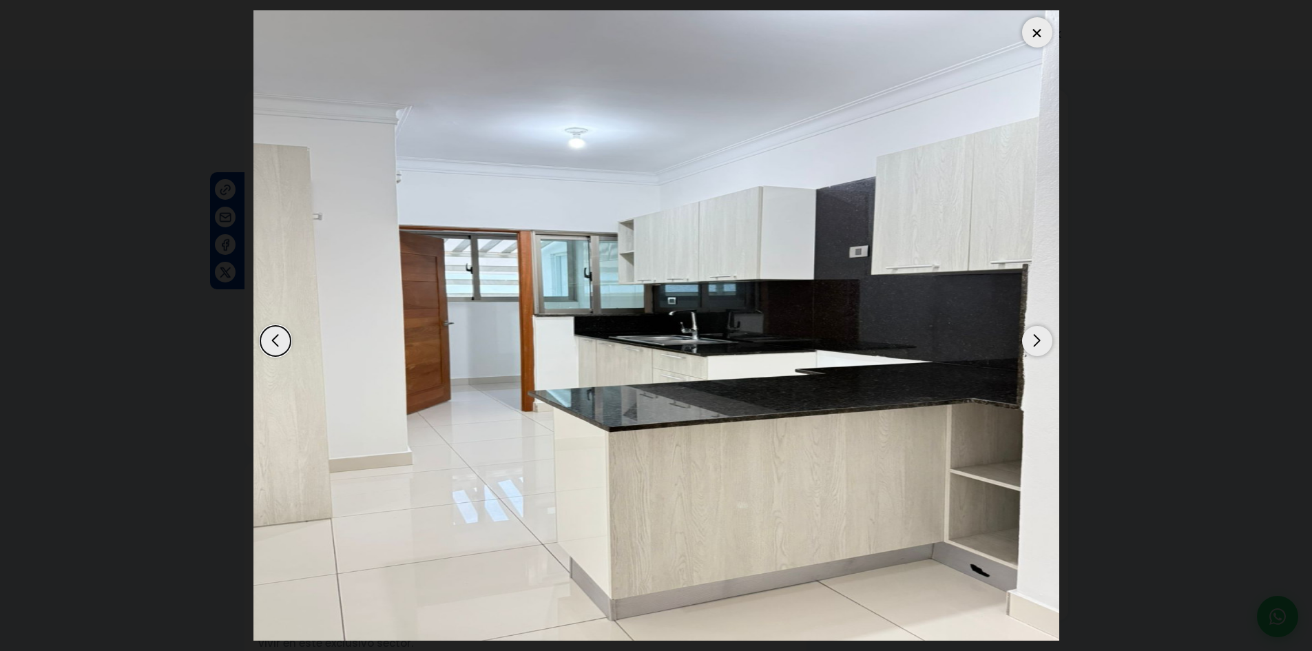
click at [1069, 405] on dialog at bounding box center [656, 325] width 826 height 651
click at [1034, 24] on div at bounding box center [1037, 32] width 30 height 30
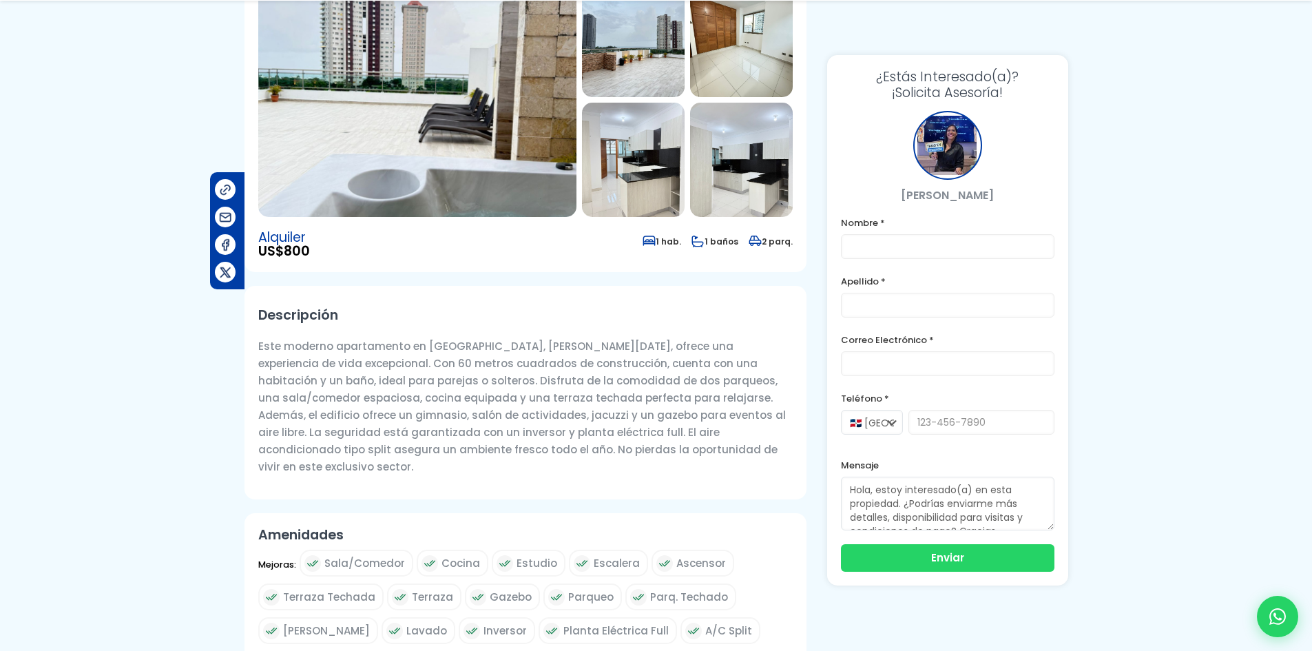
scroll to position [413, 0]
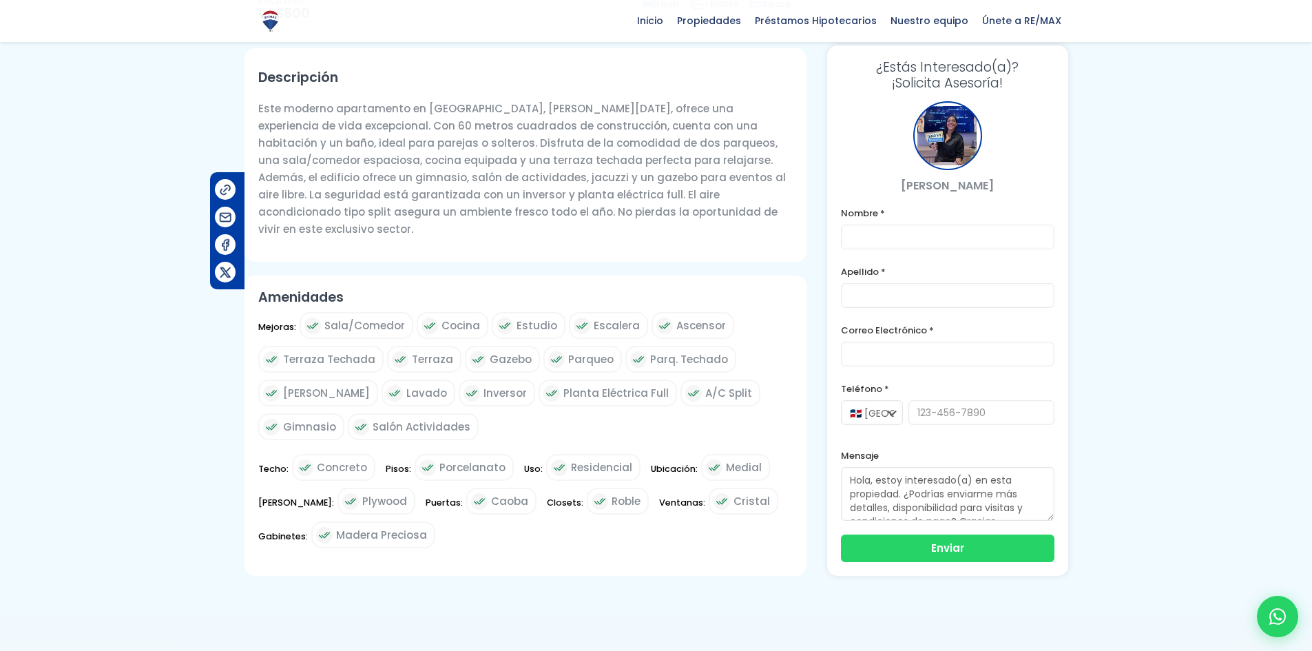
click at [733, 459] on span "Medial" at bounding box center [744, 467] width 36 height 17
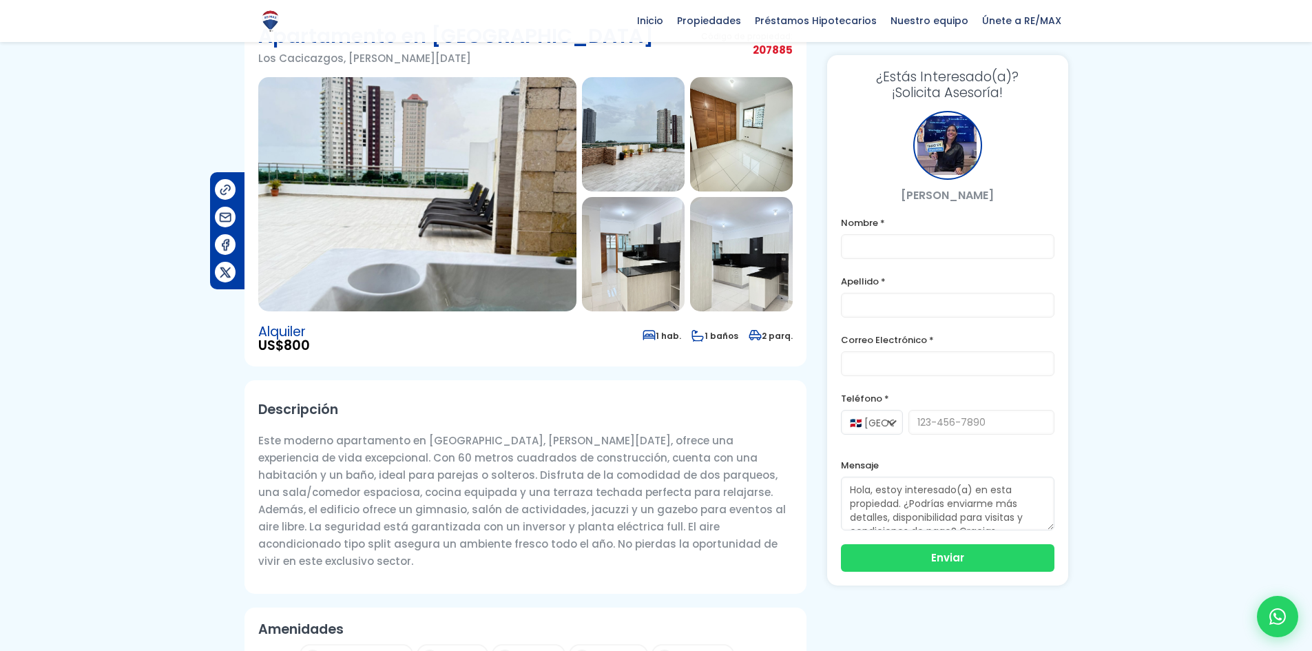
scroll to position [0, 0]
